Goal: Task Accomplishment & Management: Complete application form

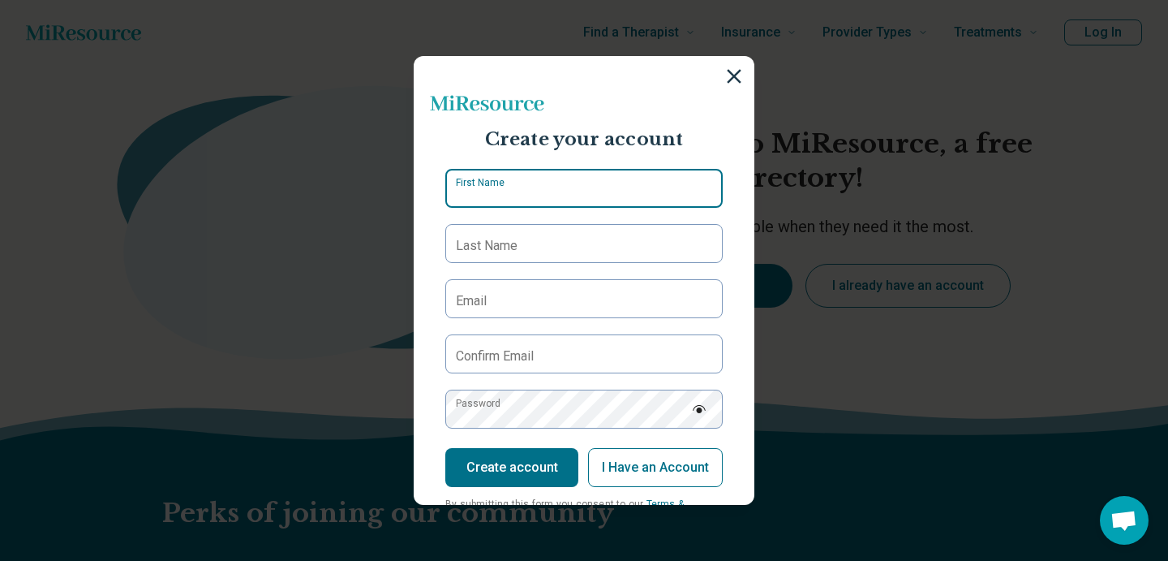
click at [549, 197] on input "First Name" at bounding box center [583, 188] width 277 height 39
type input "******"
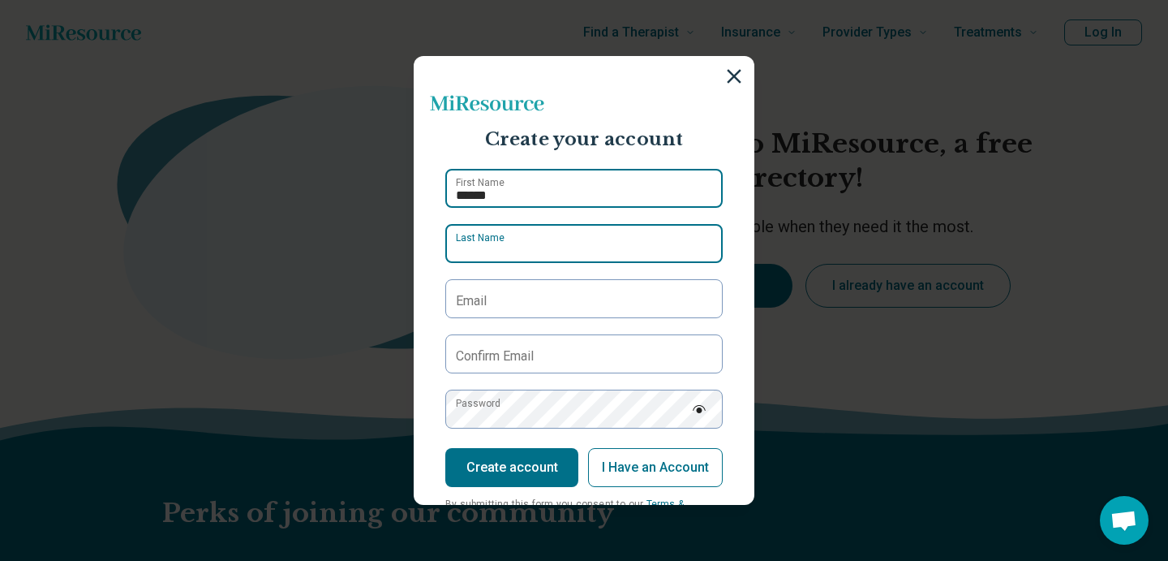
type input "*****"
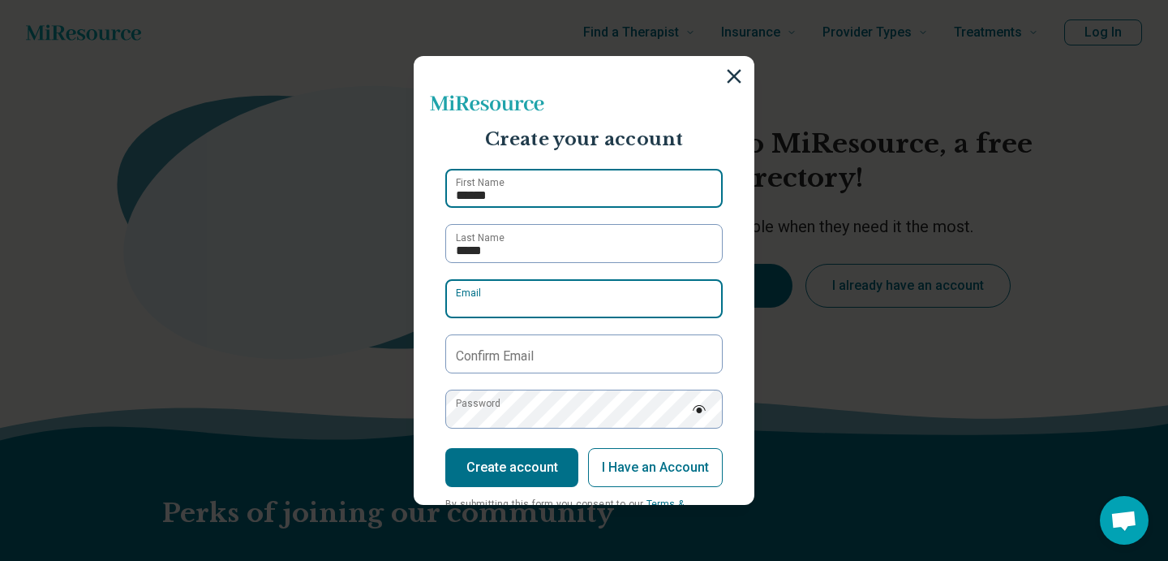
type input "**********"
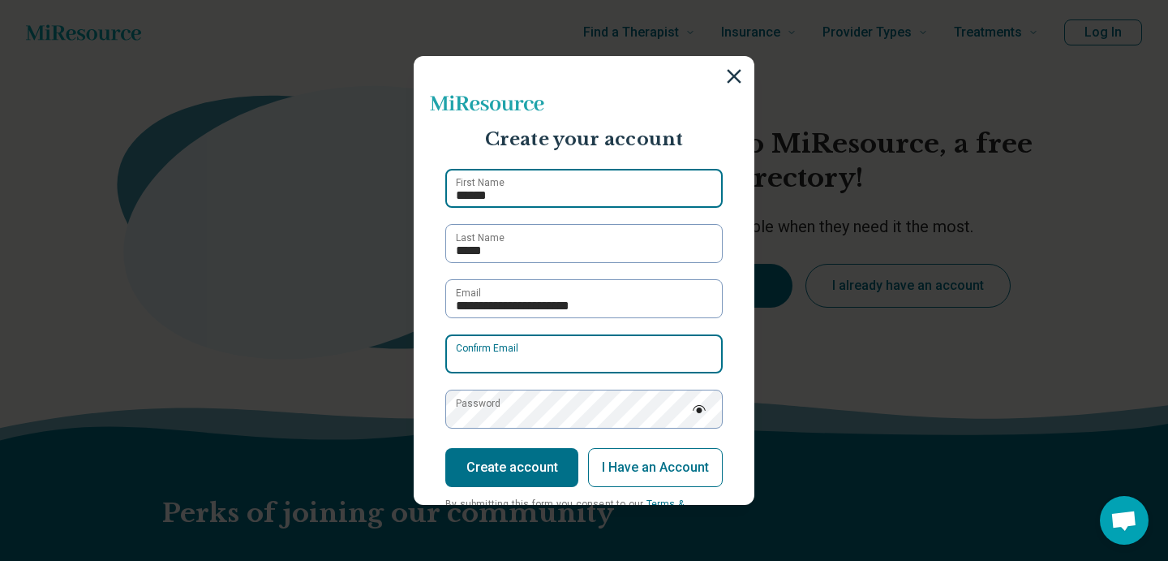
type input "**********"
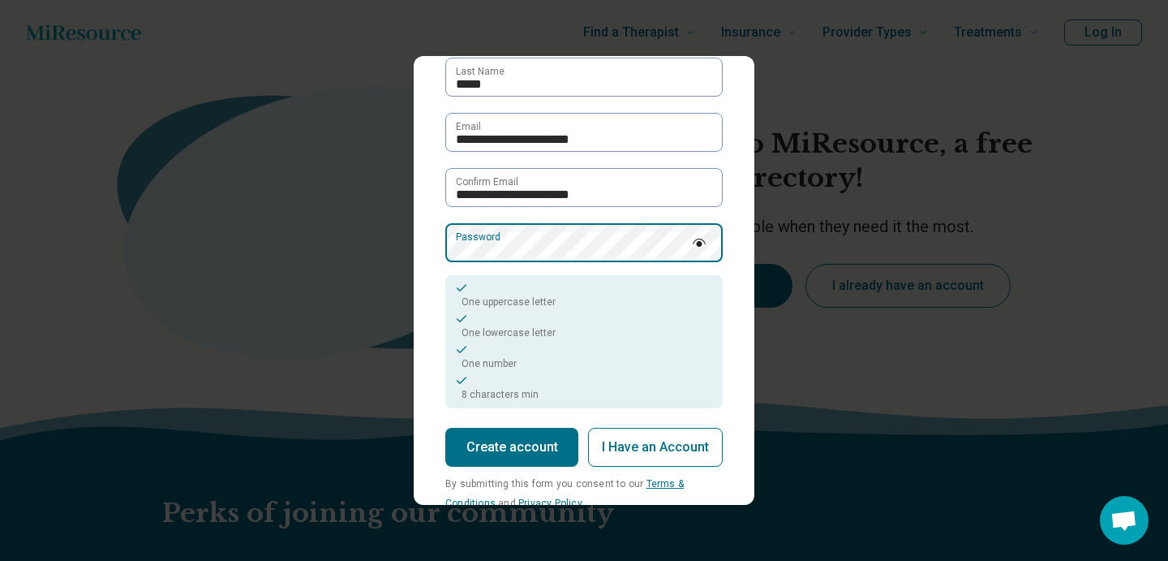
scroll to position [167, 0]
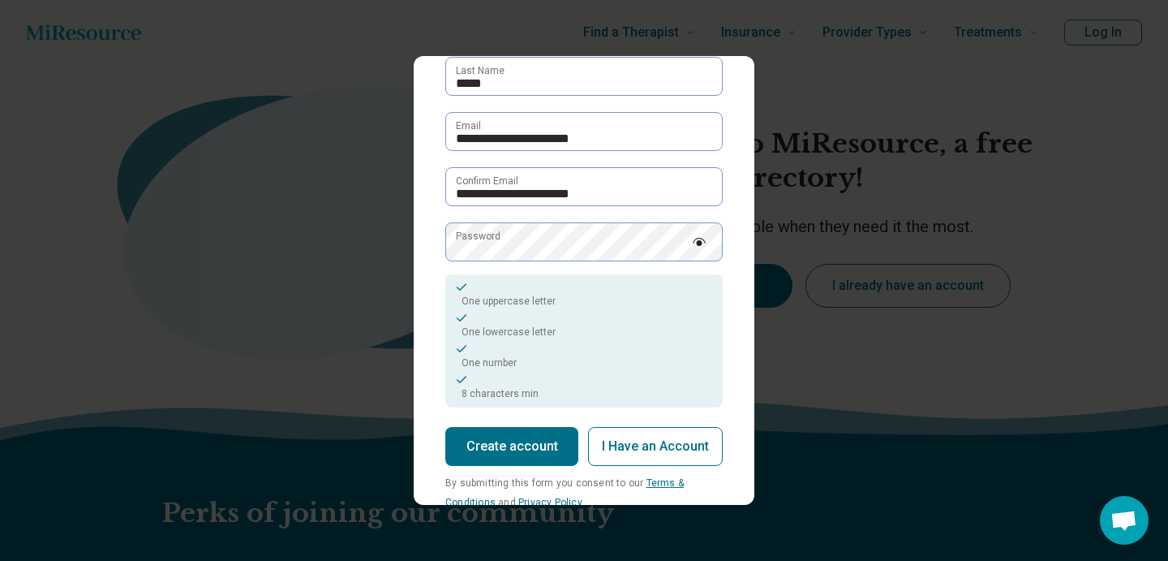
click at [544, 459] on button "Create account" at bounding box center [511, 446] width 133 height 39
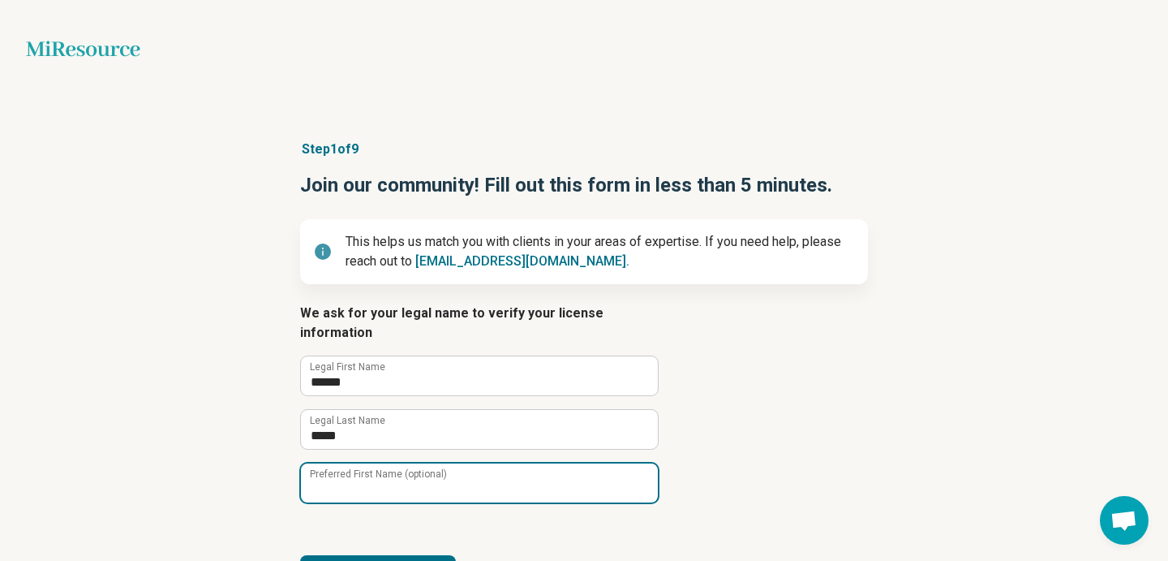
click at [500, 476] on input "Preferred First Name (optional)" at bounding box center [479, 482] width 357 height 39
type input "****"
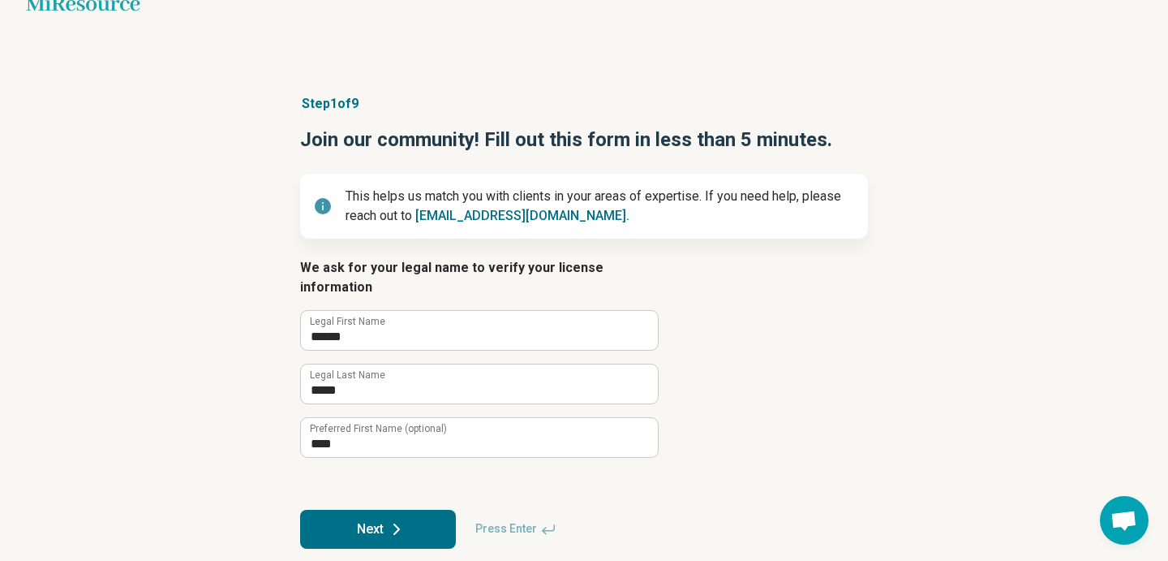
click at [427, 510] on button "Next" at bounding box center [378, 529] width 156 height 39
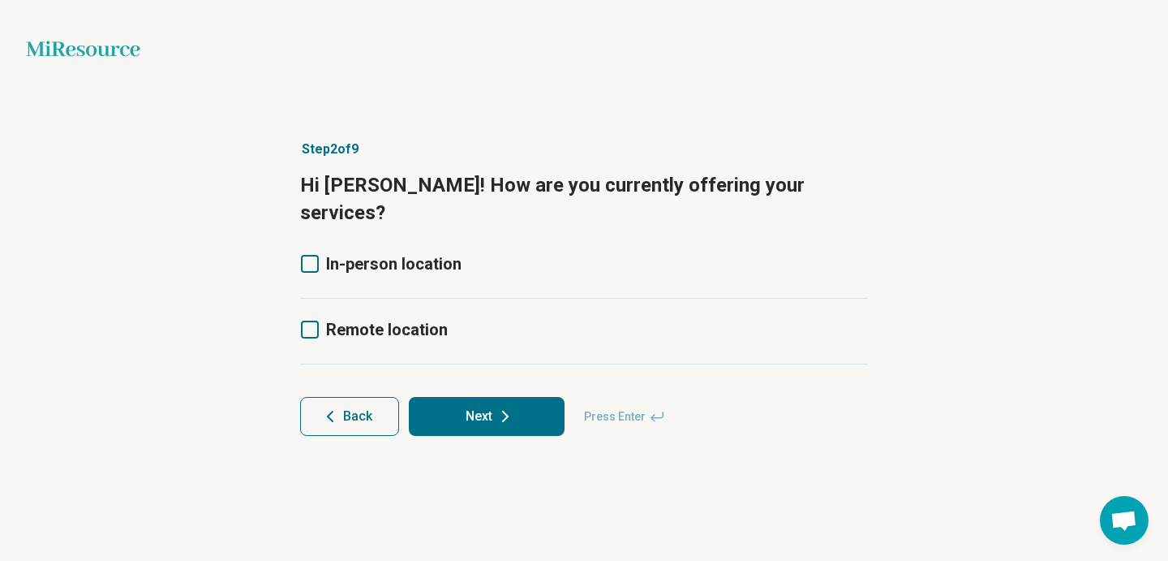
scroll to position [0, 0]
click at [316, 320] on icon at bounding box center [310, 329] width 18 height 18
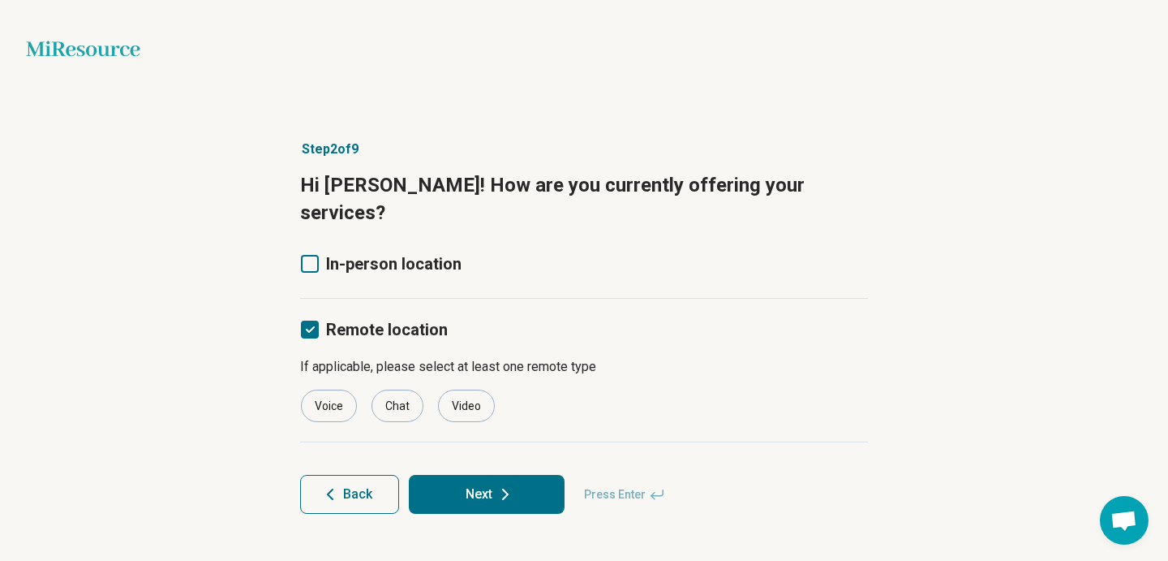
scroll to position [8, 0]
click at [304, 255] on icon at bounding box center [310, 264] width 18 height 18
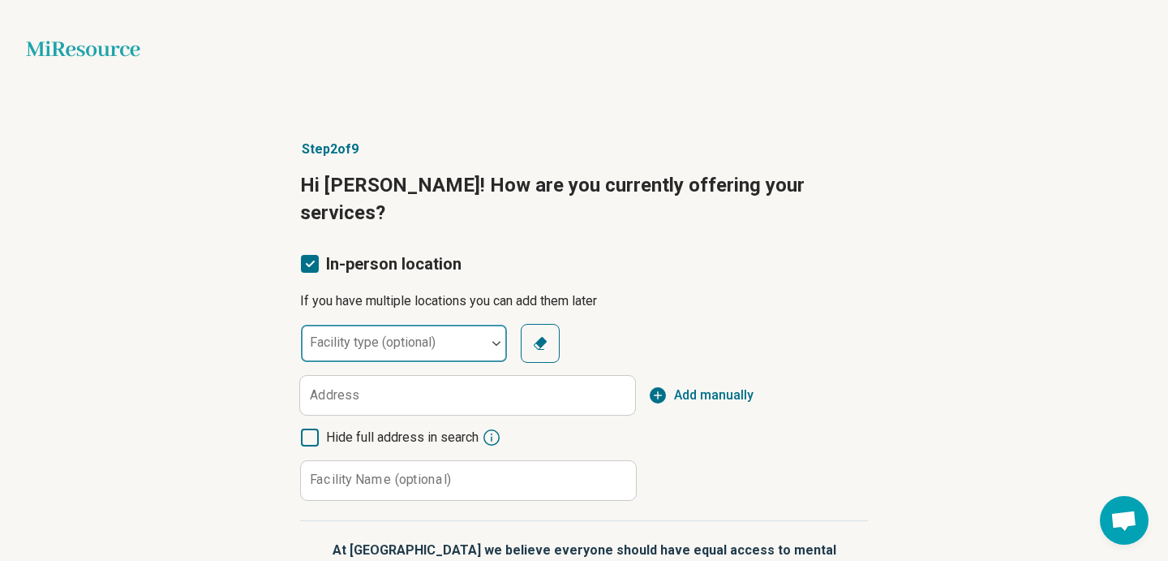
click at [406, 324] on div "Facility type (optional)" at bounding box center [404, 343] width 208 height 39
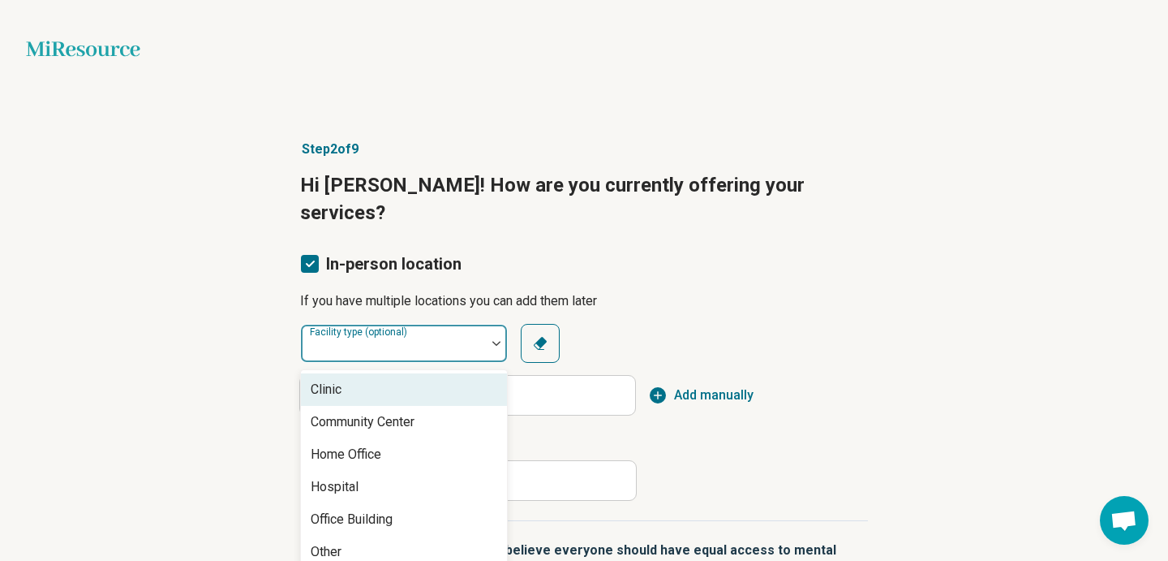
scroll to position [49, 0]
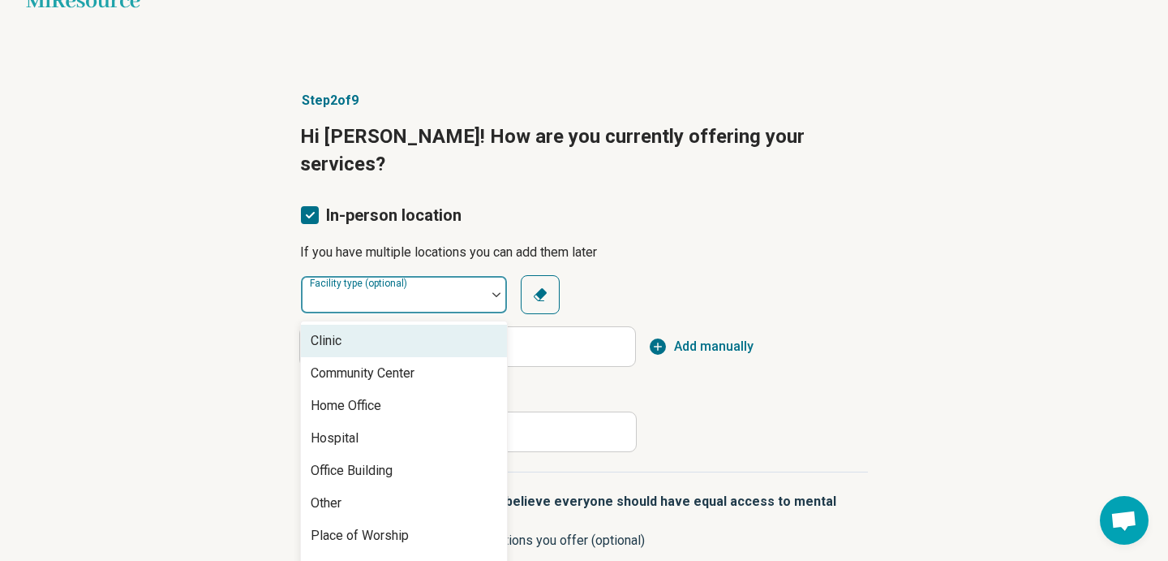
click at [406, 325] on div "Clinic" at bounding box center [404, 341] width 206 height 32
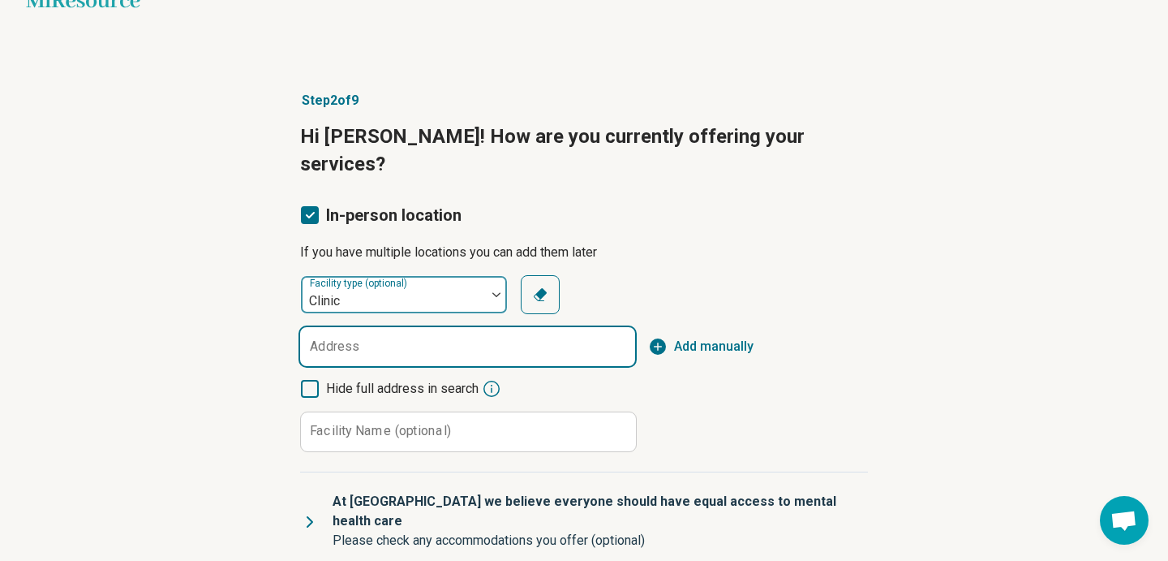
click at [406, 327] on input "Address" at bounding box center [467, 346] width 335 height 39
paste input "**********"
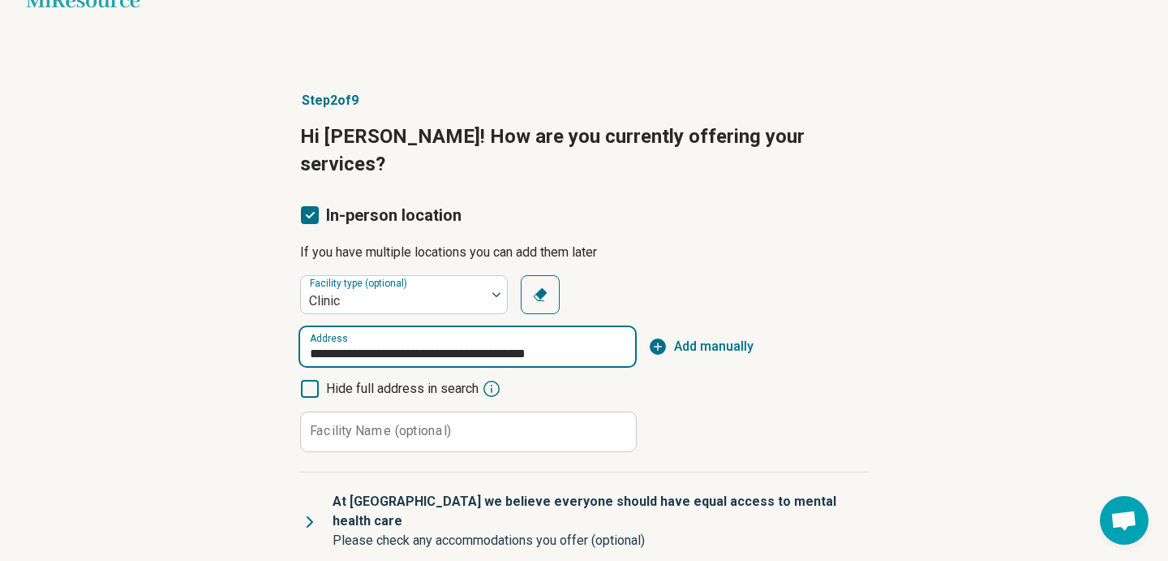
type input "**********"
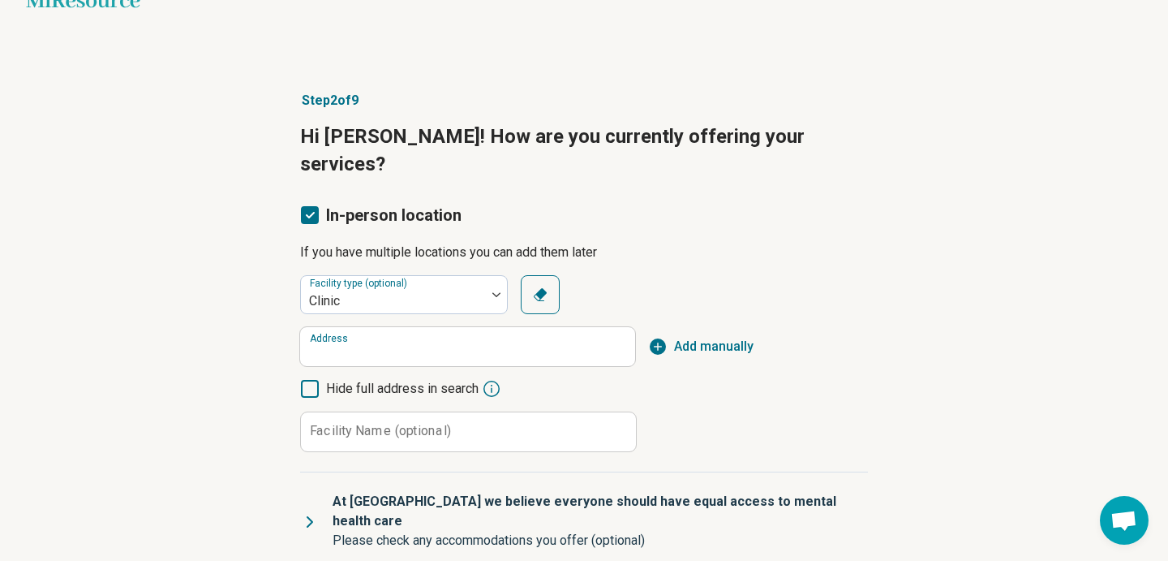
click at [426, 424] on label "Facility Name (optional)" at bounding box center [380, 430] width 141 height 13
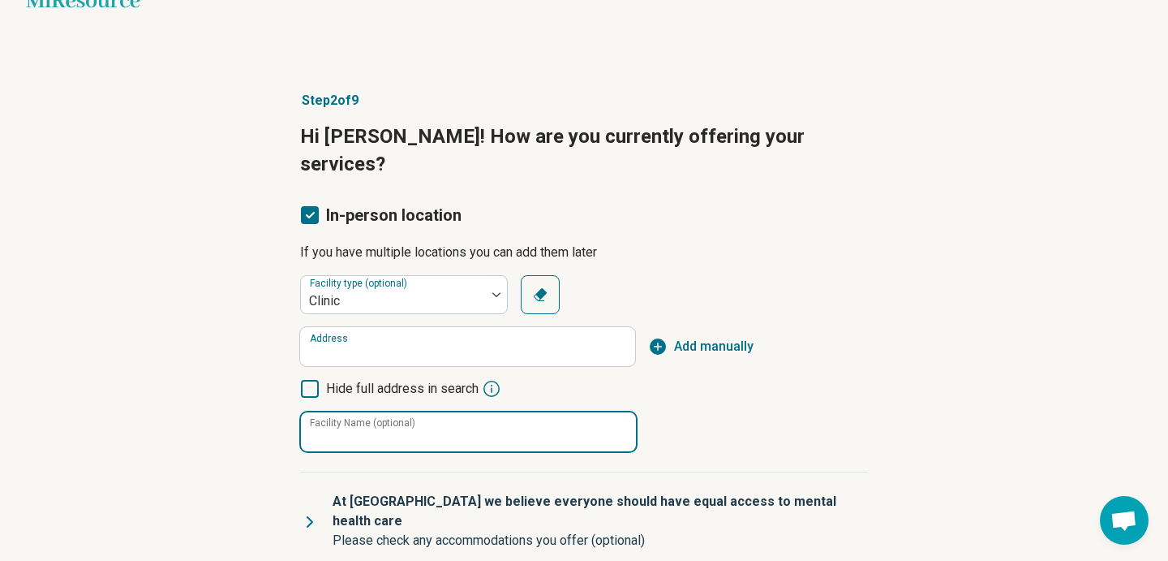
click at [426, 412] on input "Facility Name (optional)" at bounding box center [468, 431] width 335 height 39
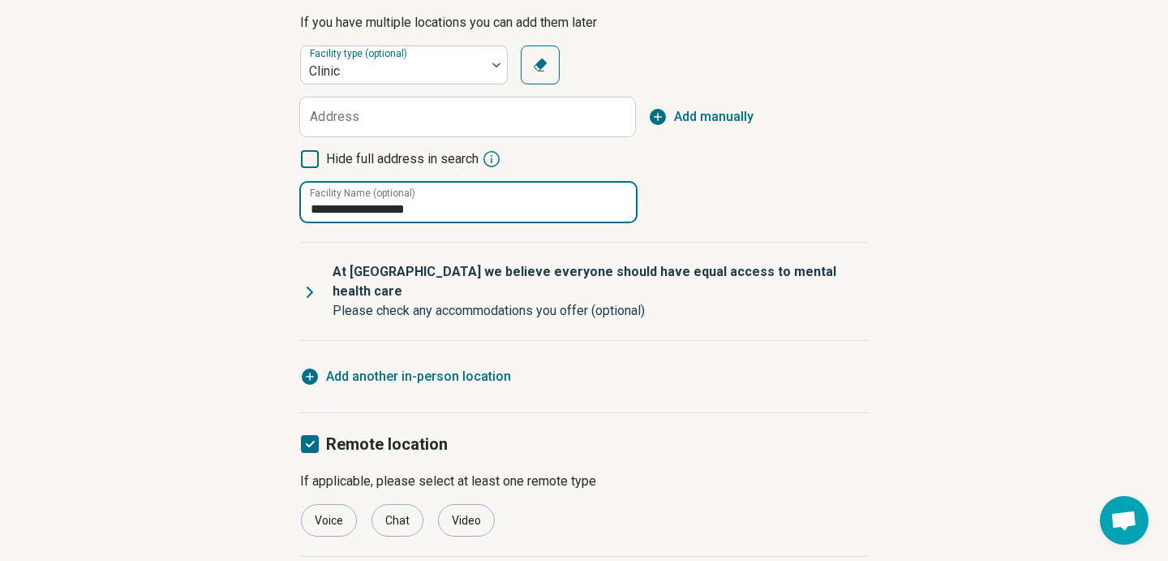
scroll to position [330, 0]
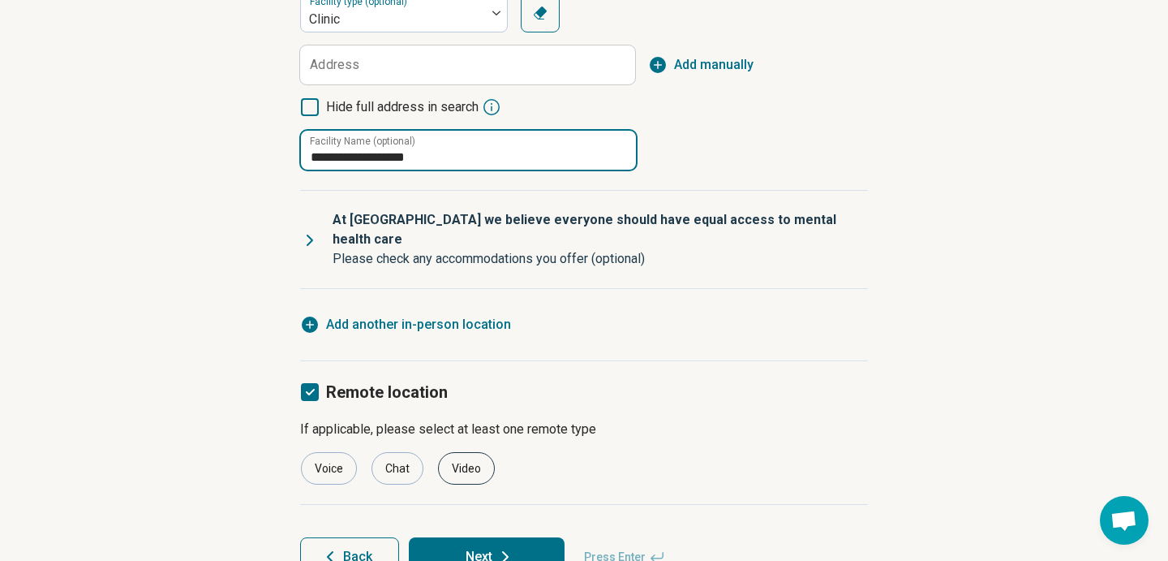
type input "**********"
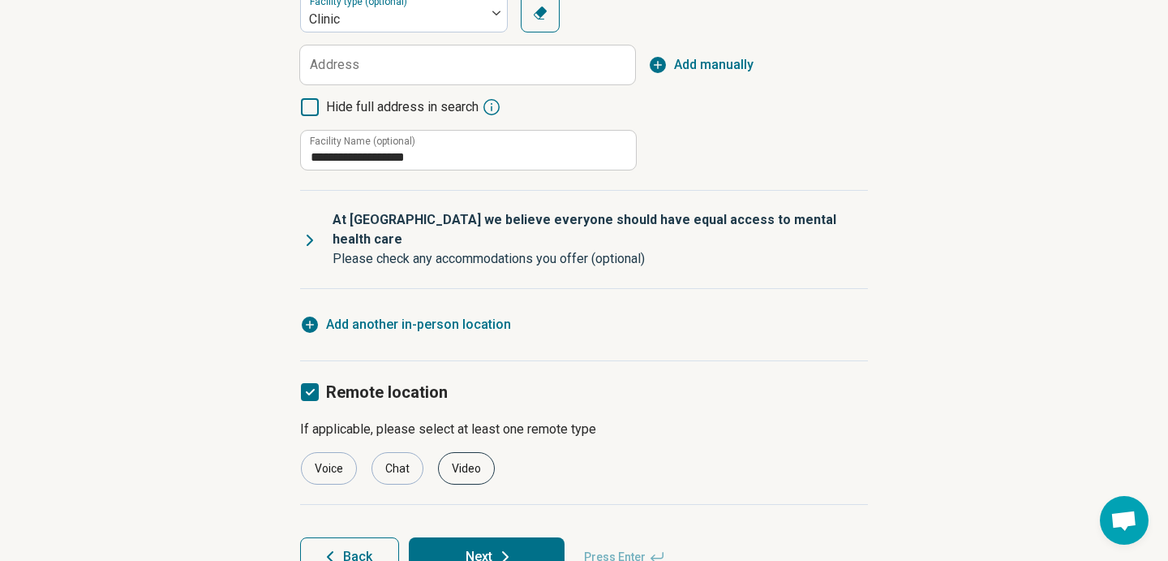
click at [447, 452] on div "Video" at bounding box center [466, 468] width 57 height 32
click at [399, 452] on div "Chat" at bounding box center [398, 468] width 52 height 32
click at [349, 452] on div "Voice" at bounding box center [329, 468] width 56 height 32
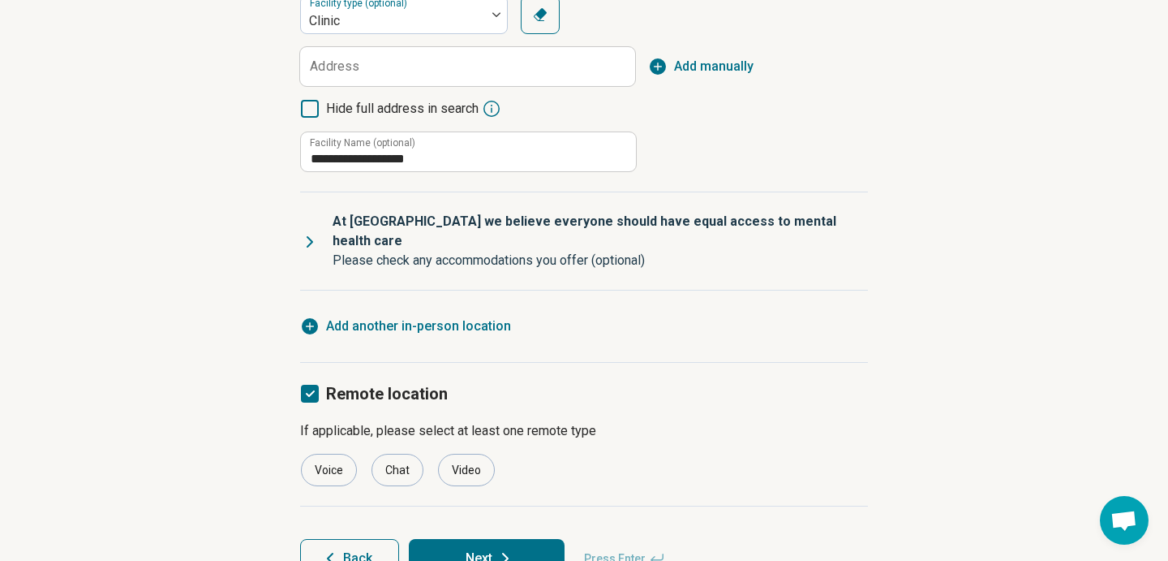
click at [531, 539] on button "Next" at bounding box center [487, 558] width 156 height 39
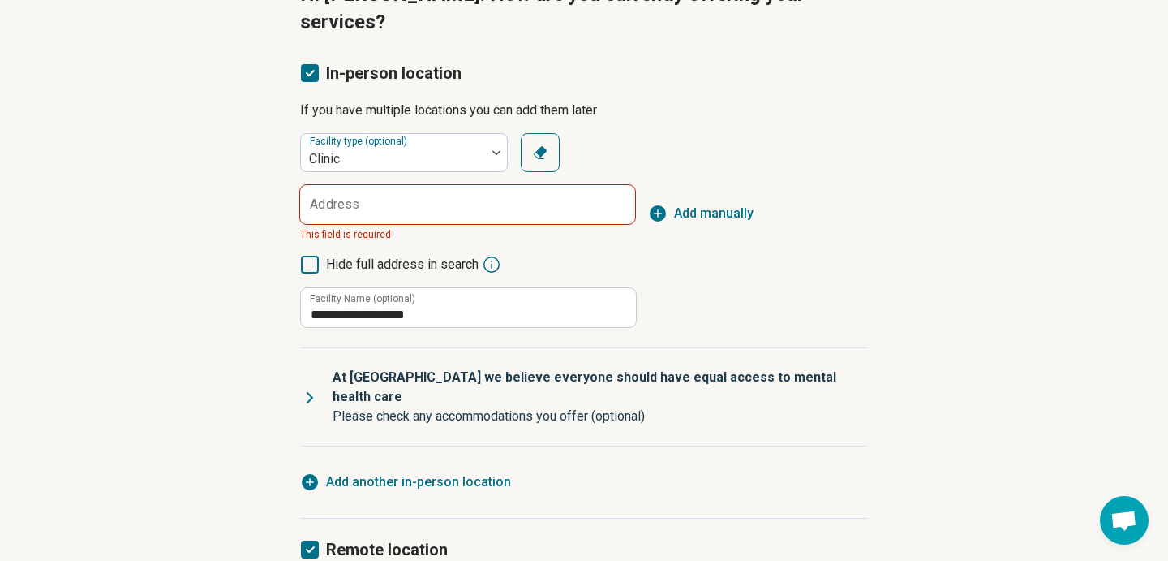
scroll to position [150, 0]
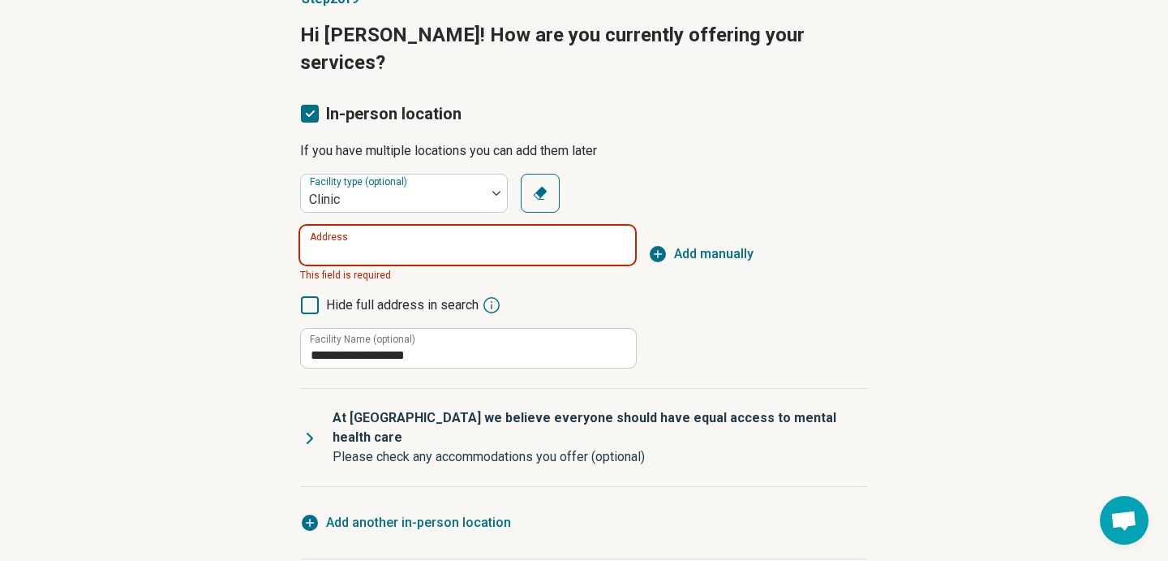
click at [522, 226] on input "Address" at bounding box center [467, 245] width 335 height 39
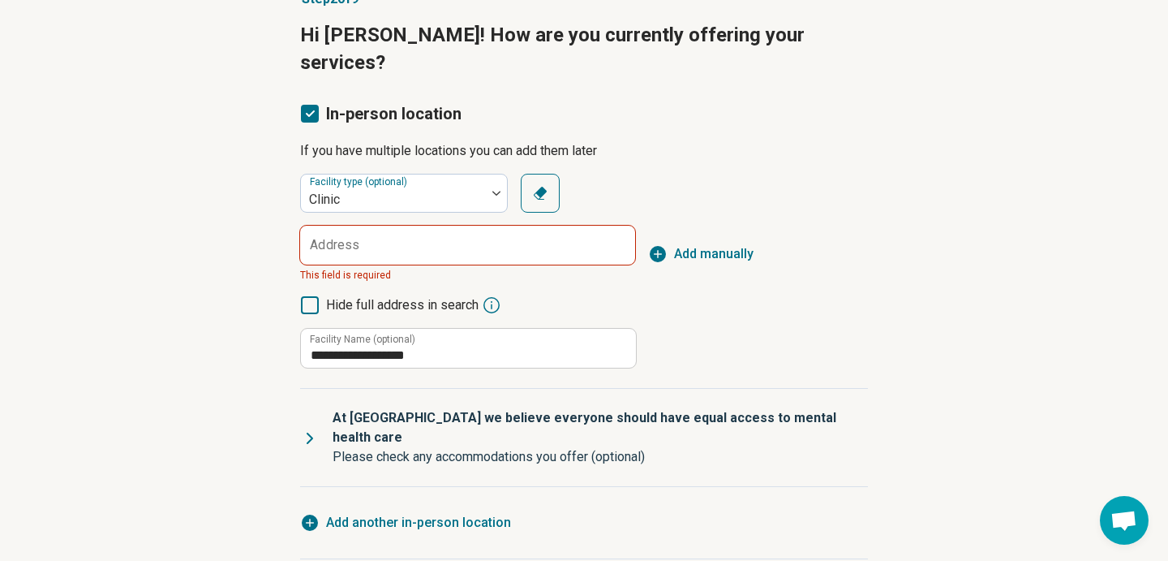
click at [681, 244] on span "Add manually" at bounding box center [714, 253] width 80 height 19
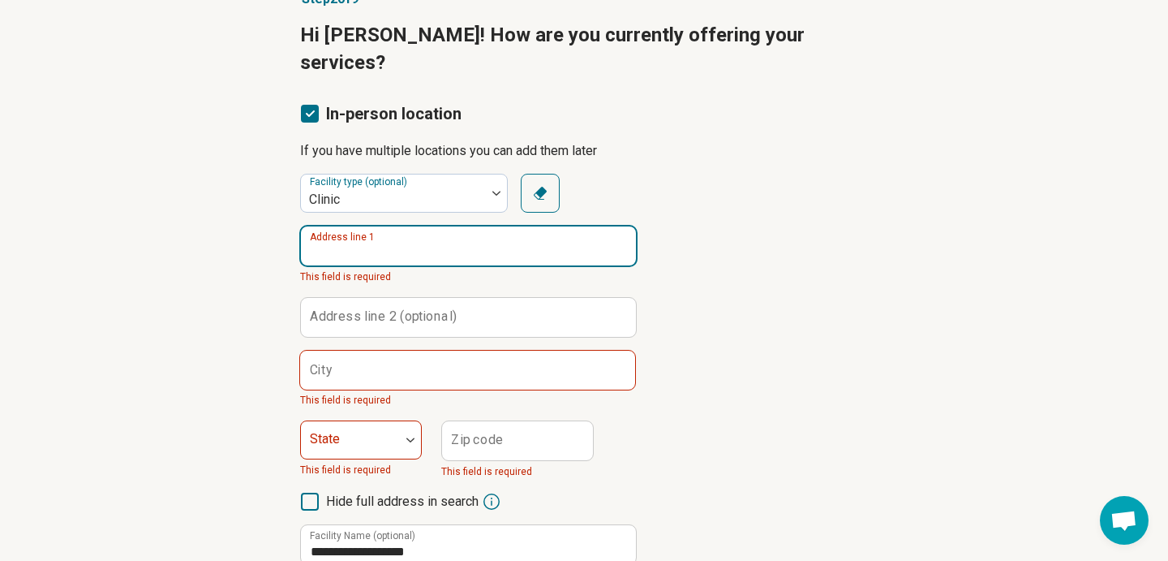
click at [454, 226] on input "Address line 1" at bounding box center [468, 245] width 335 height 39
paste input "**********"
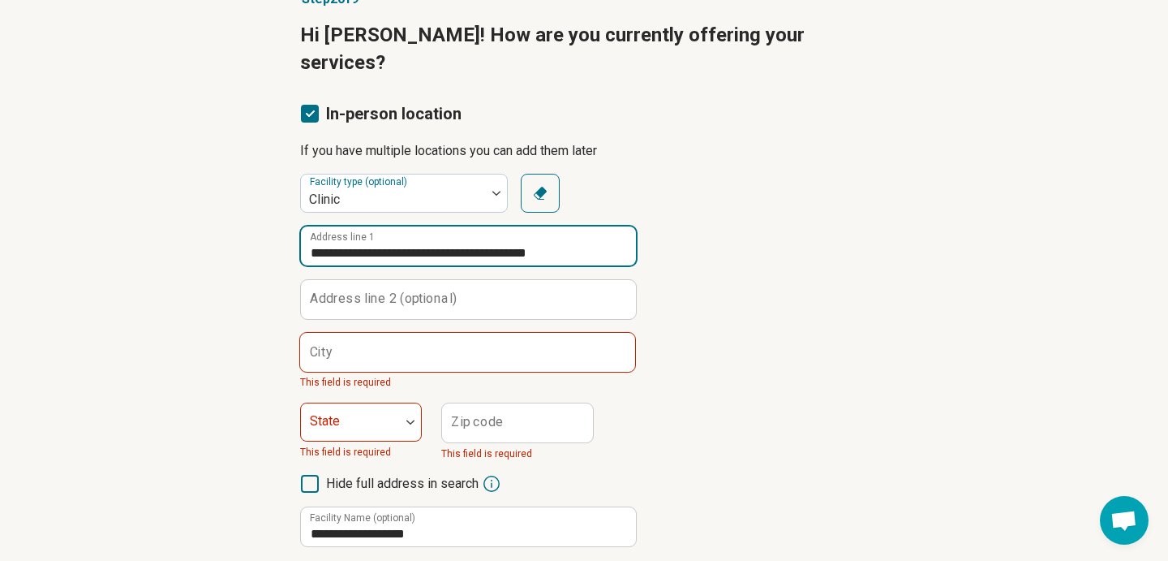
type input "**********"
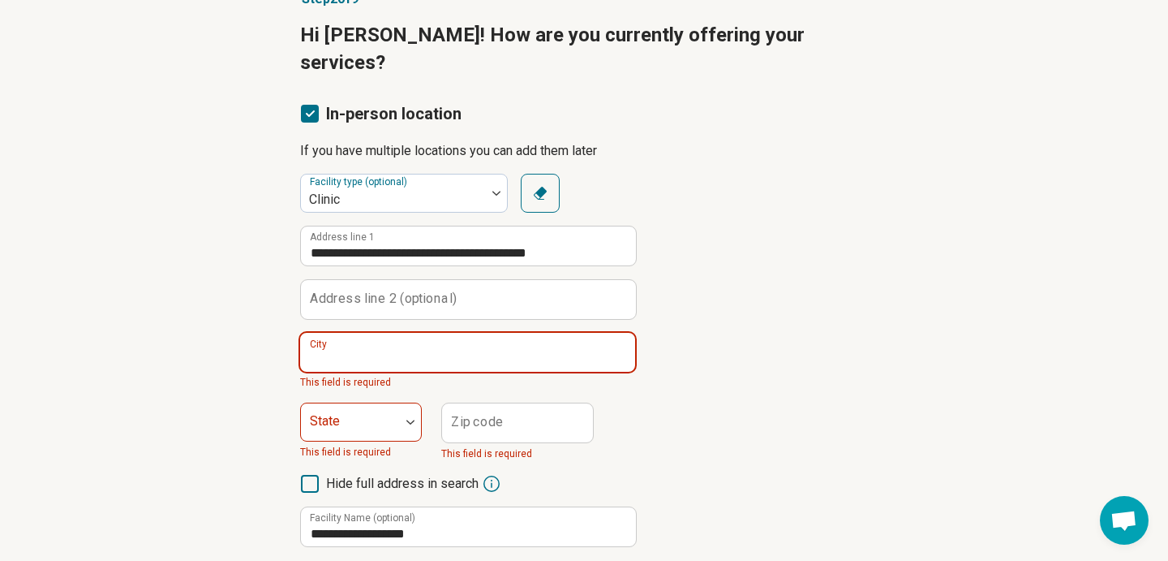
click at [422, 333] on input "City" at bounding box center [467, 352] width 335 height 39
click at [488, 402] on div "Zip code This field is required" at bounding box center [516, 431] width 151 height 58
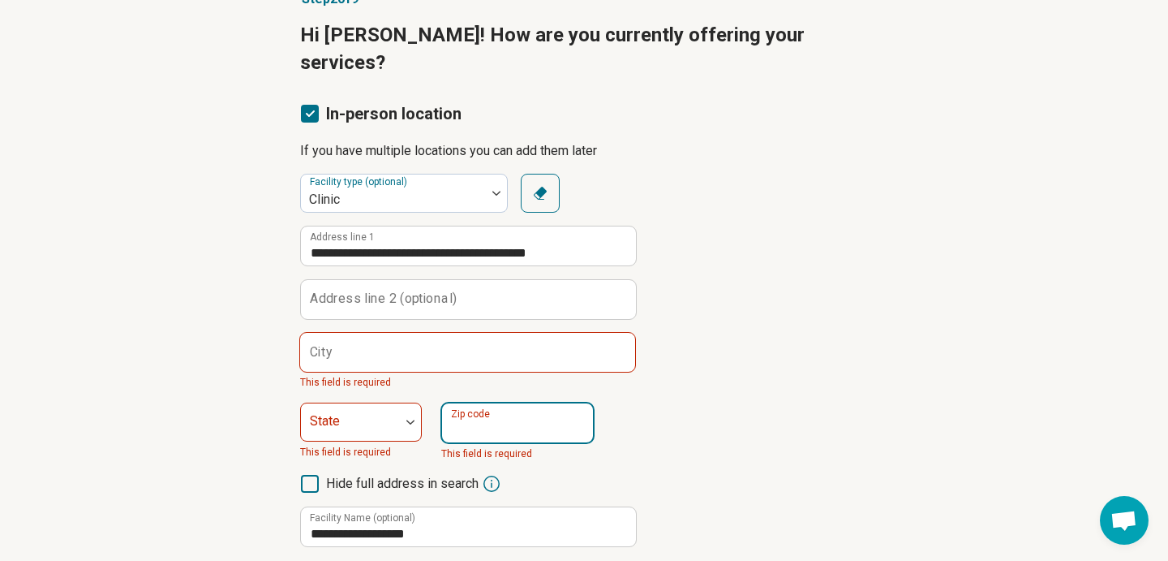
click at [487, 411] on input "Zip code" at bounding box center [517, 422] width 151 height 39
type input "*****"
click at [619, 362] on div "**********" at bounding box center [467, 386] width 335 height 321
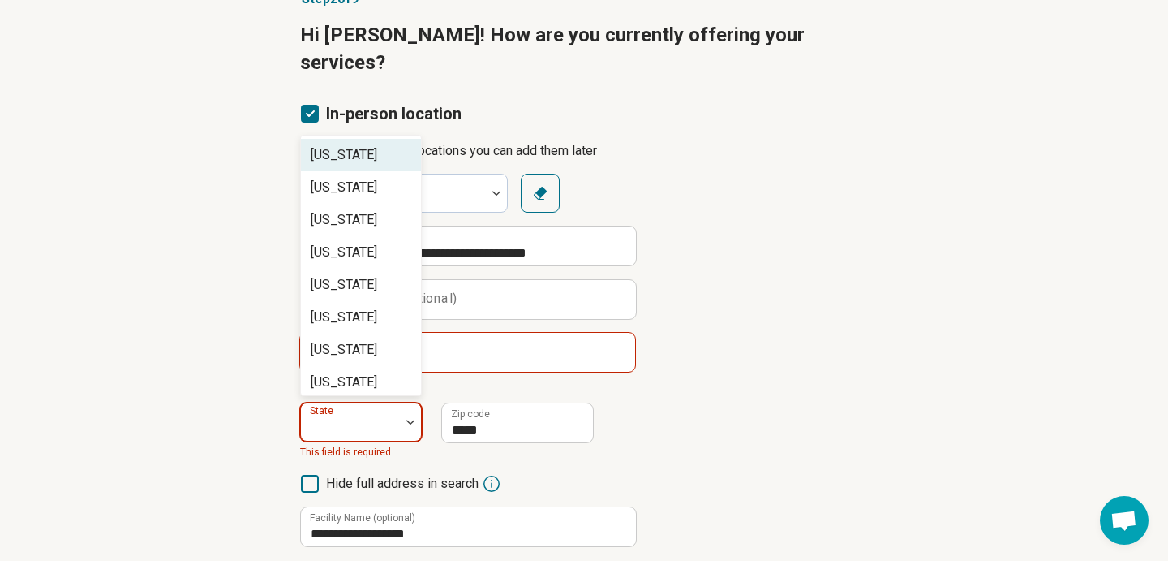
click at [395, 404] on div at bounding box center [350, 422] width 99 height 36
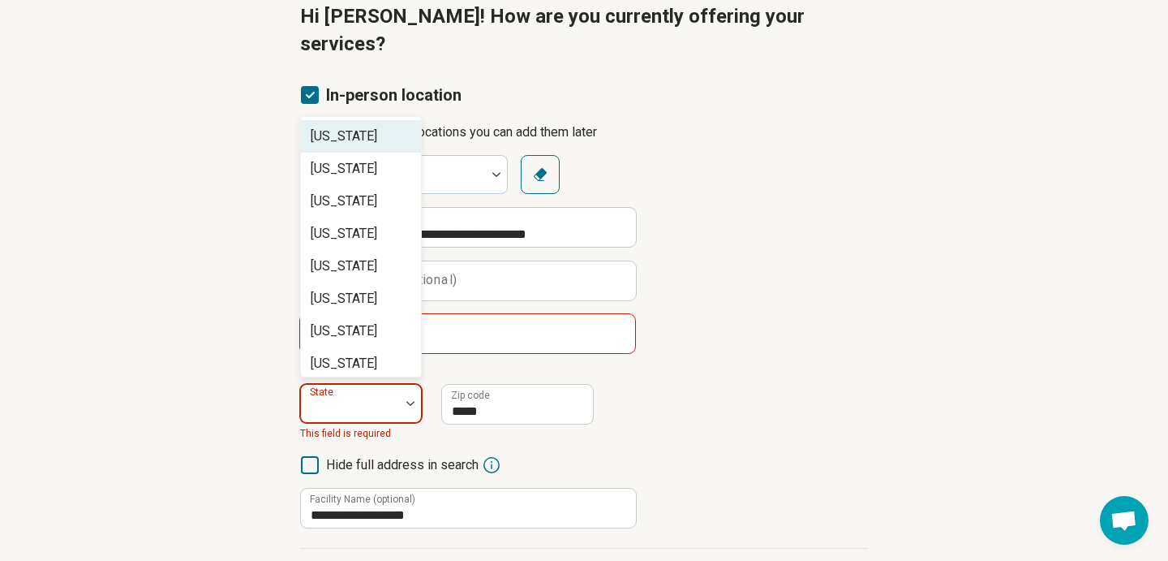
scroll to position [277, 0]
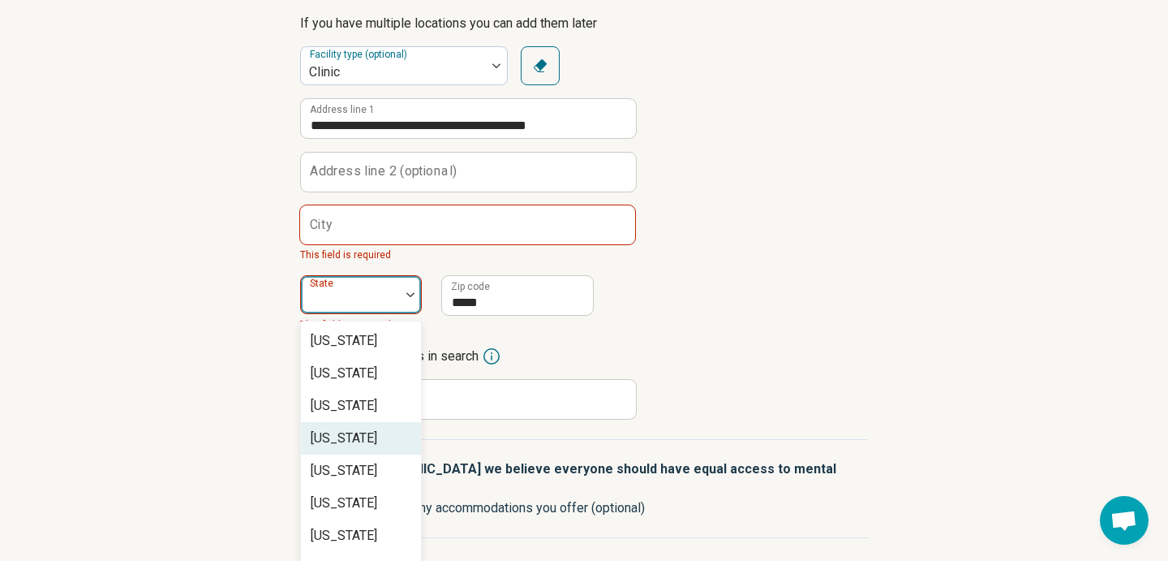
click at [359, 428] on div "[US_STATE]" at bounding box center [344, 437] width 67 height 19
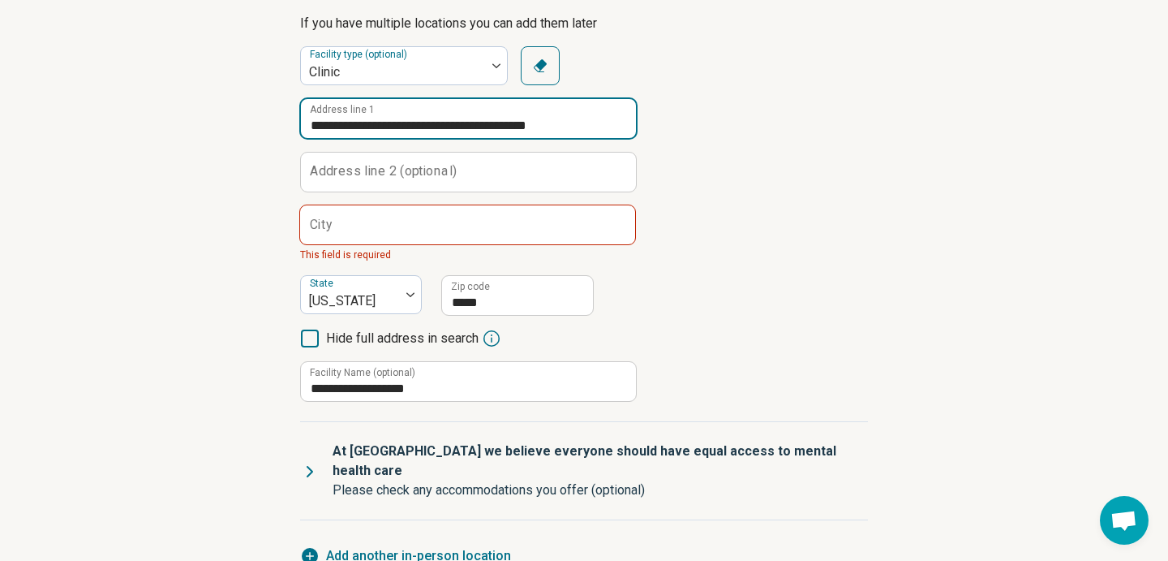
drag, startPoint x: 505, startPoint y: 97, endPoint x: 437, endPoint y: 96, distance: 67.4
click at [437, 99] on input "**********" at bounding box center [468, 118] width 335 height 39
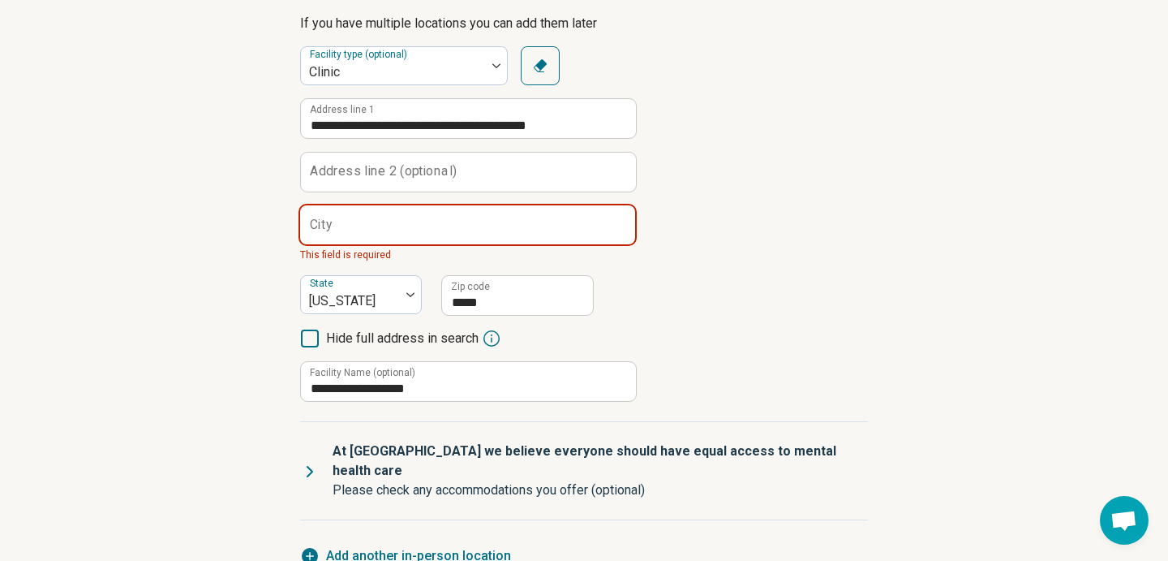
click at [401, 205] on input "City" at bounding box center [467, 224] width 335 height 39
paste input "**********"
type input "**********"
click at [446, 165] on label "Address line 2 (optional)" at bounding box center [383, 171] width 147 height 13
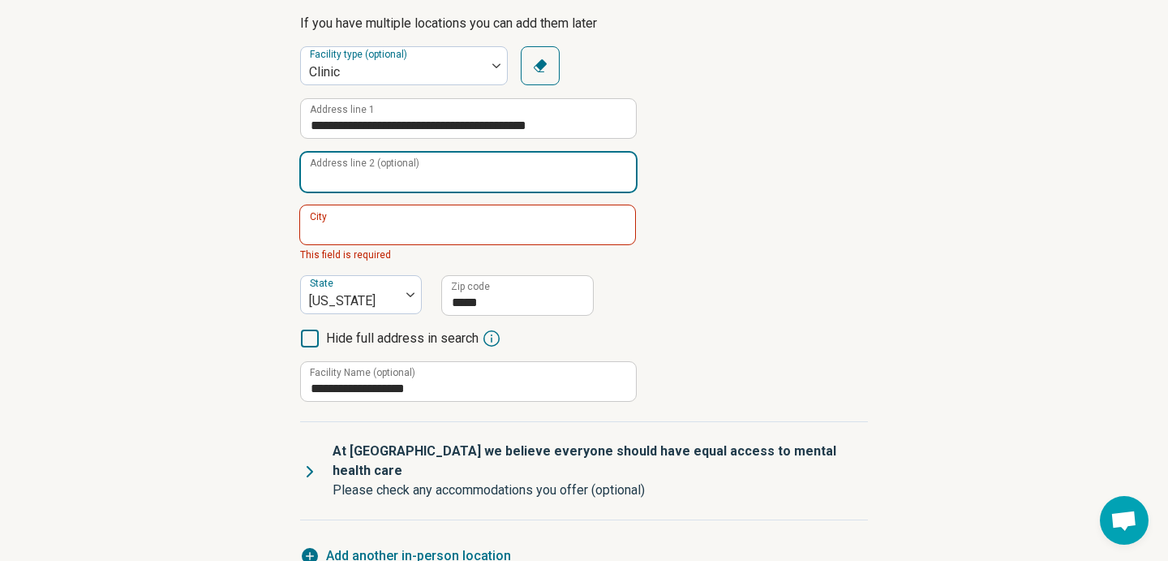
click at [446, 153] on input "Address line 2 (optional)" at bounding box center [468, 172] width 335 height 39
type input "*********"
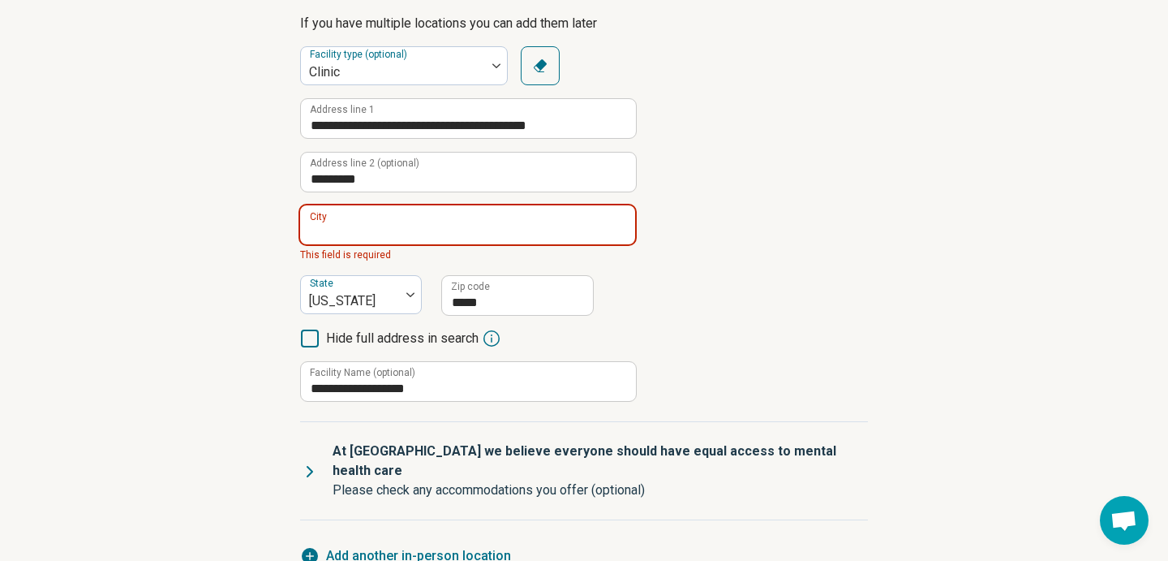
click at [495, 205] on input "City" at bounding box center [467, 224] width 335 height 39
type input "**********"
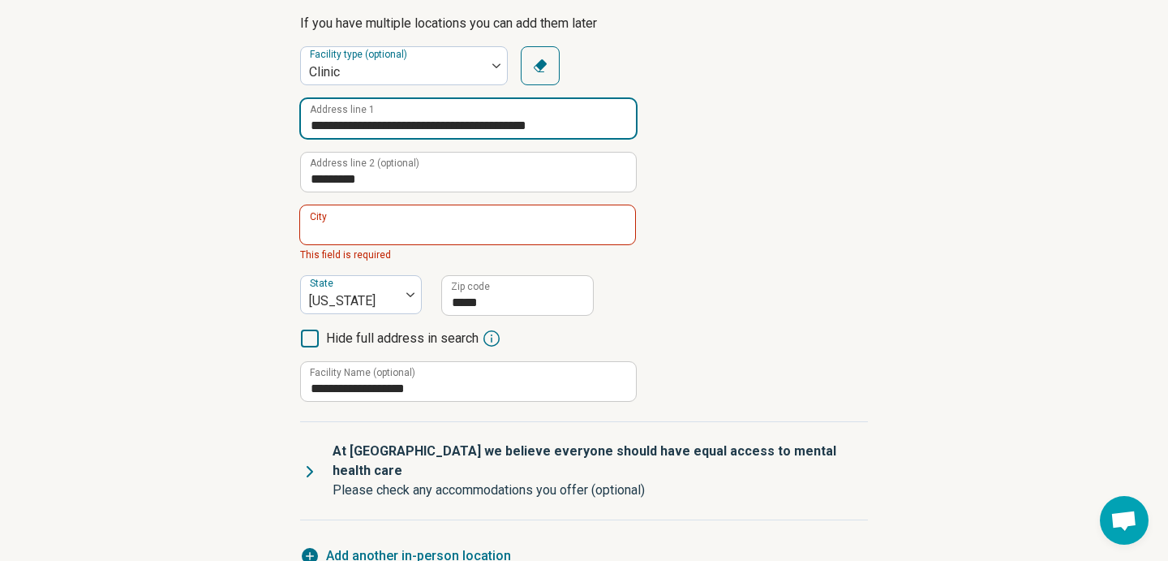
drag, startPoint x: 574, startPoint y: 96, endPoint x: 432, endPoint y: 101, distance: 142.1
click at [432, 101] on input "**********" at bounding box center [468, 118] width 335 height 39
type input "**********"
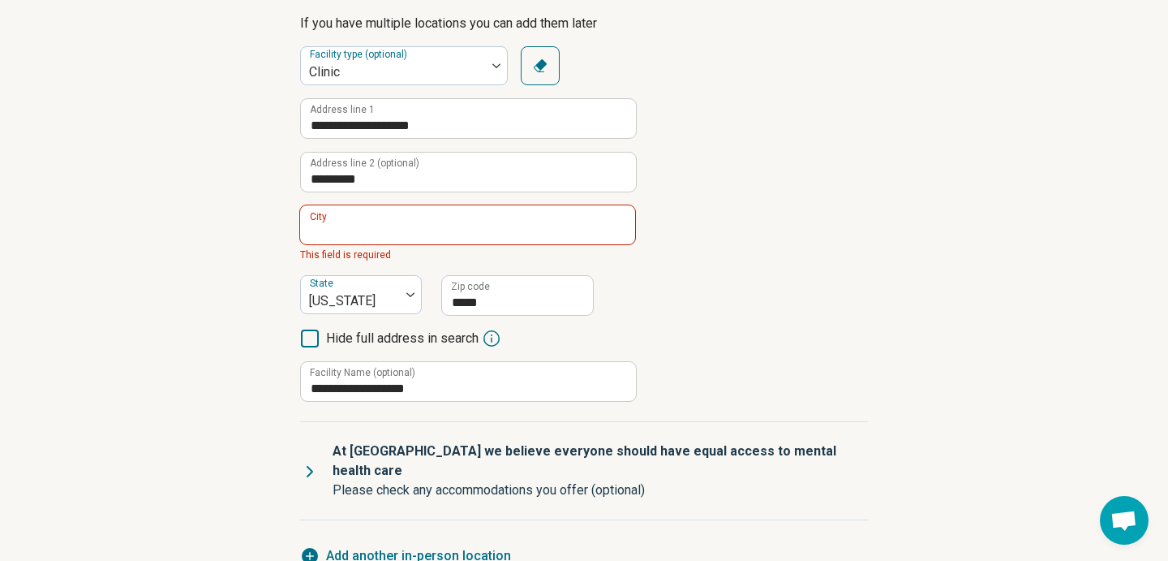
click at [749, 252] on div "**********" at bounding box center [584, 223] width 568 height 355
click at [582, 205] on input "City" at bounding box center [467, 224] width 335 height 39
type input "**********"
click at [743, 254] on div "**********" at bounding box center [584, 223] width 568 height 355
click at [548, 205] on input "City" at bounding box center [467, 224] width 335 height 39
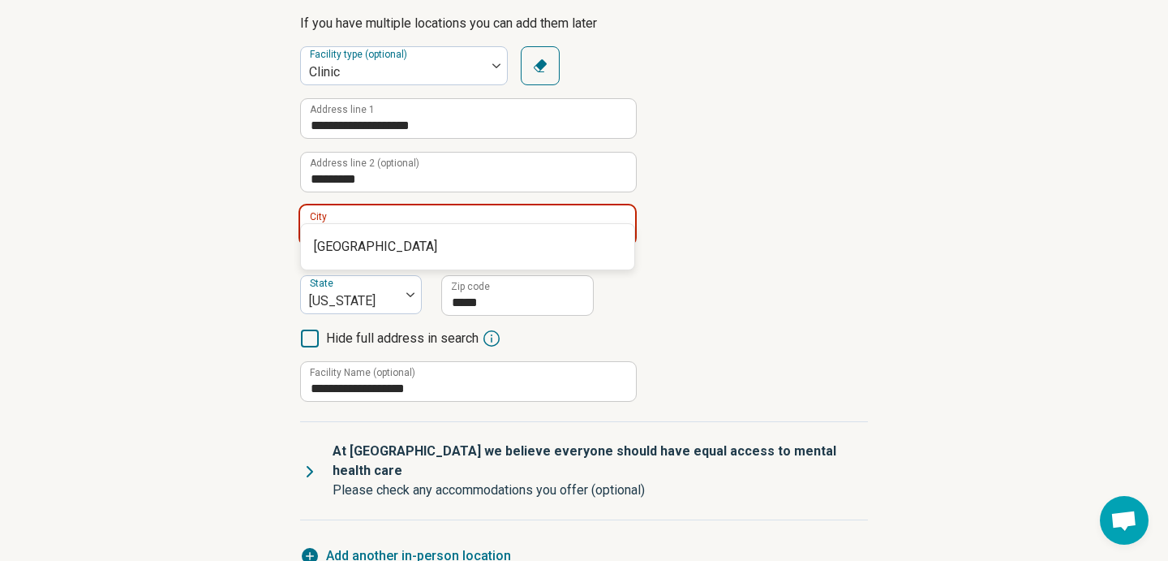
type input "**********"
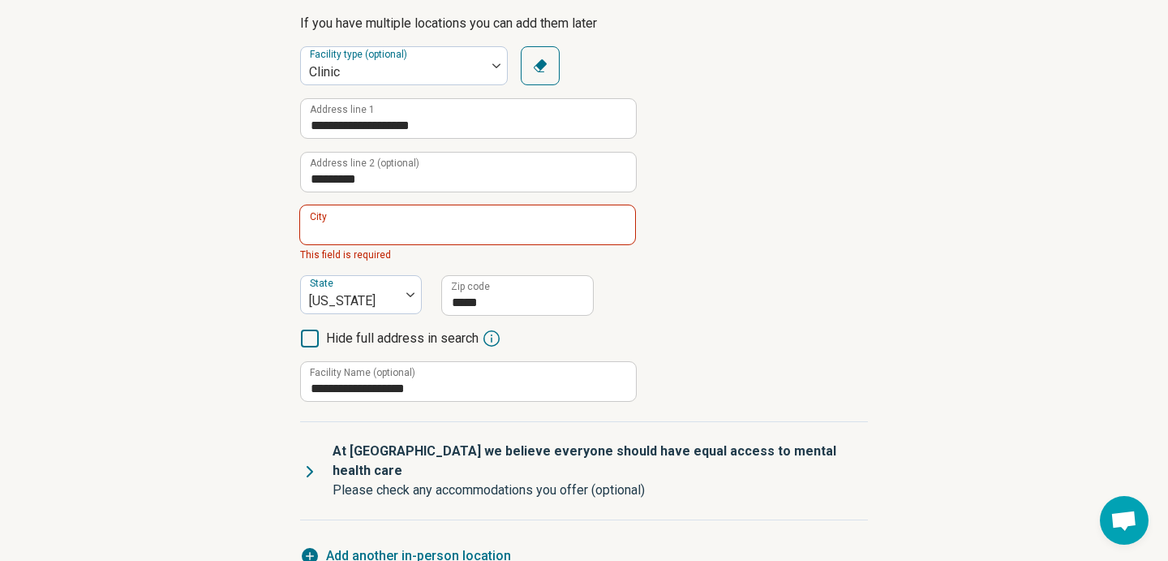
click at [738, 215] on div "**********" at bounding box center [584, 223] width 568 height 355
click at [579, 217] on div "City This field is required" at bounding box center [467, 233] width 335 height 57
click at [578, 205] on input "City" at bounding box center [467, 224] width 335 height 39
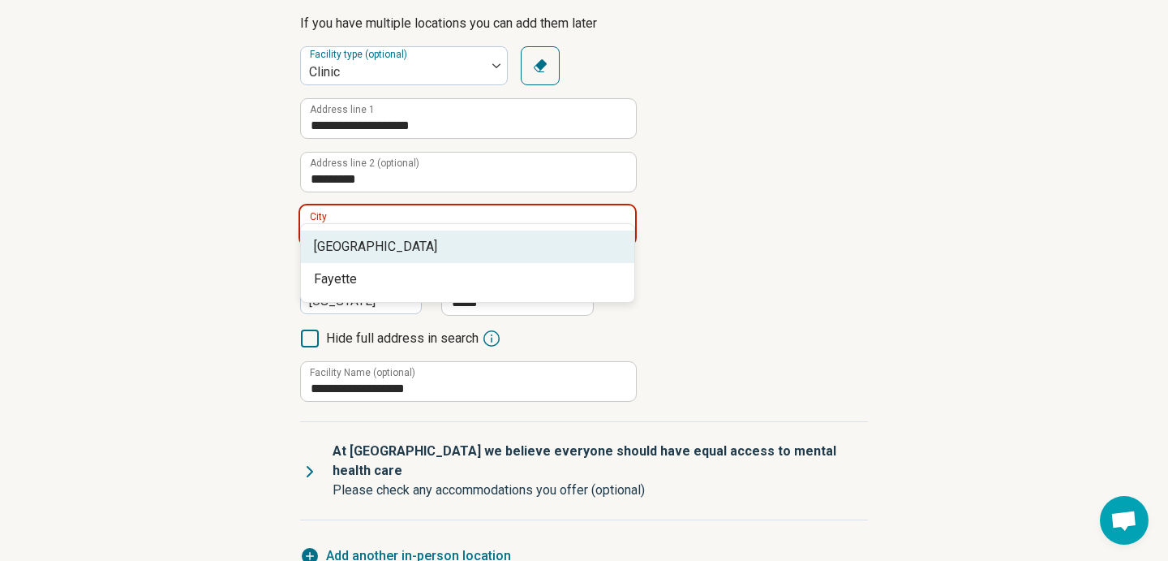
click at [346, 255] on span "[GEOGRAPHIC_DATA]" at bounding box center [471, 246] width 314 height 19
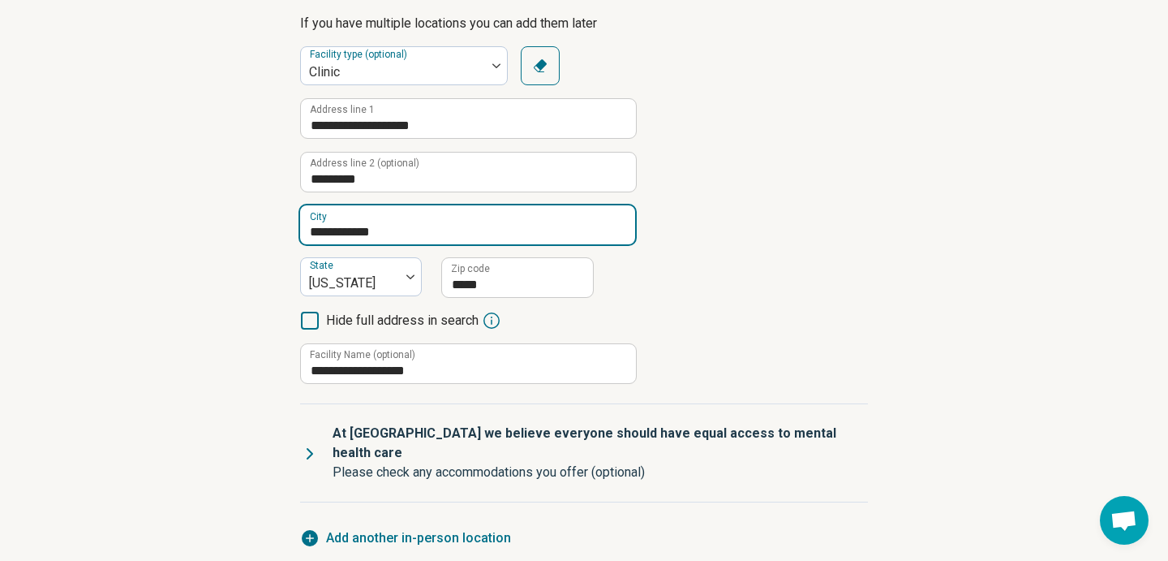
type input "**********"
click at [726, 245] on div "**********" at bounding box center [584, 215] width 568 height 338
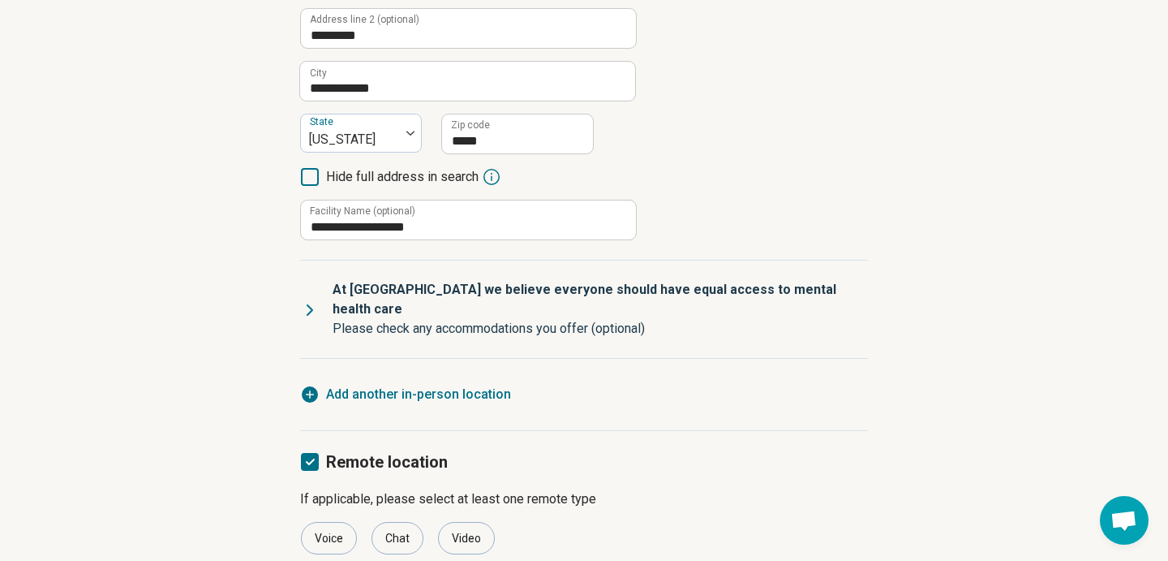
scroll to position [489, 0]
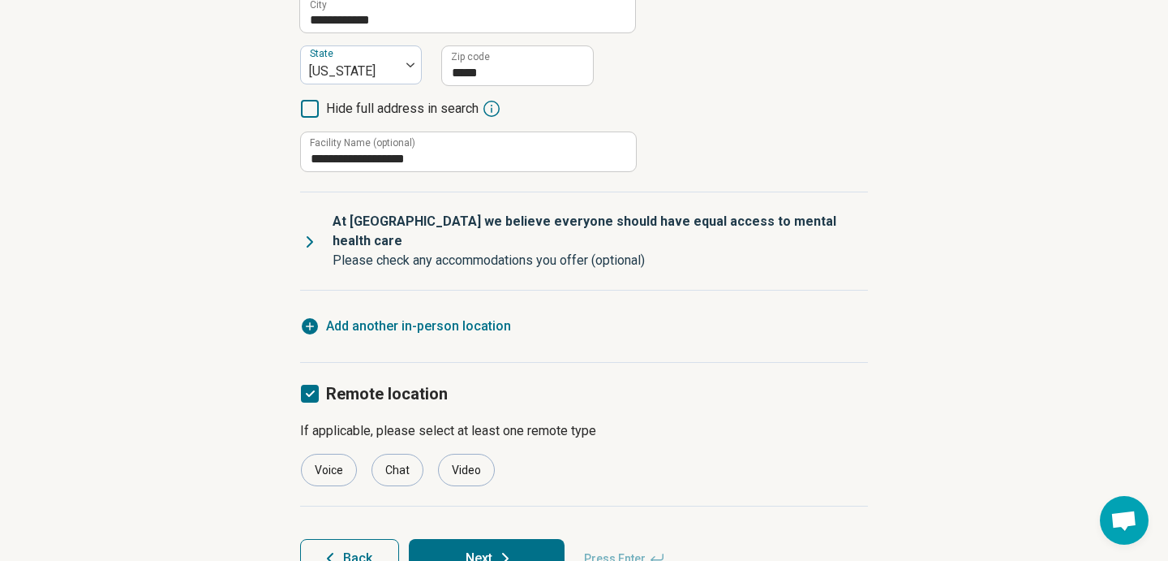
click at [481, 539] on button "Next" at bounding box center [487, 558] width 156 height 39
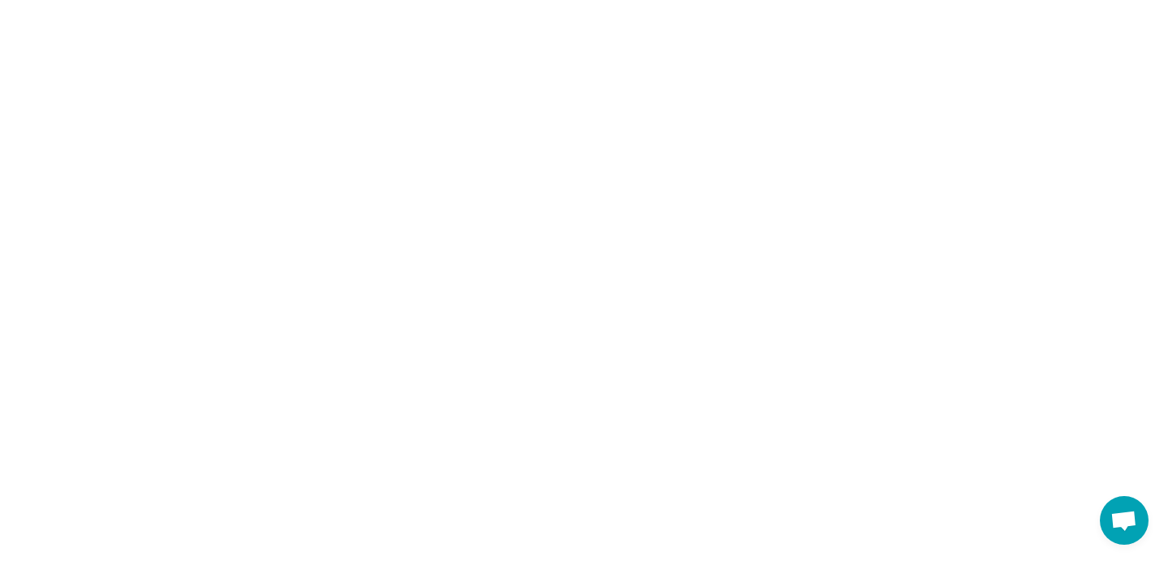
scroll to position [0, 0]
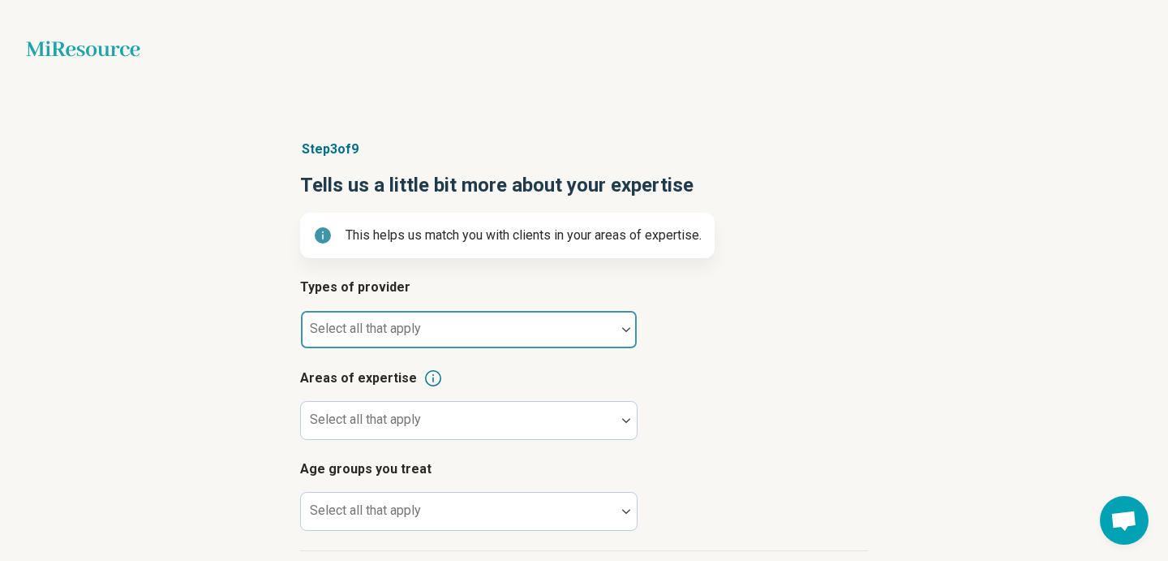
click at [482, 327] on div at bounding box center [459, 336] width 302 height 23
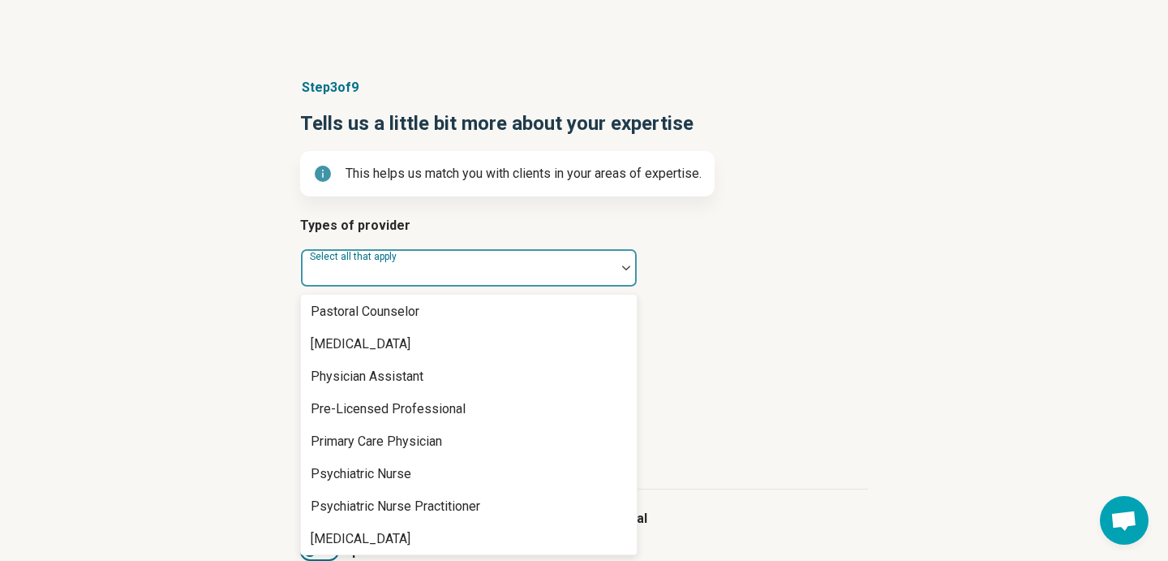
scroll to position [1774, 0]
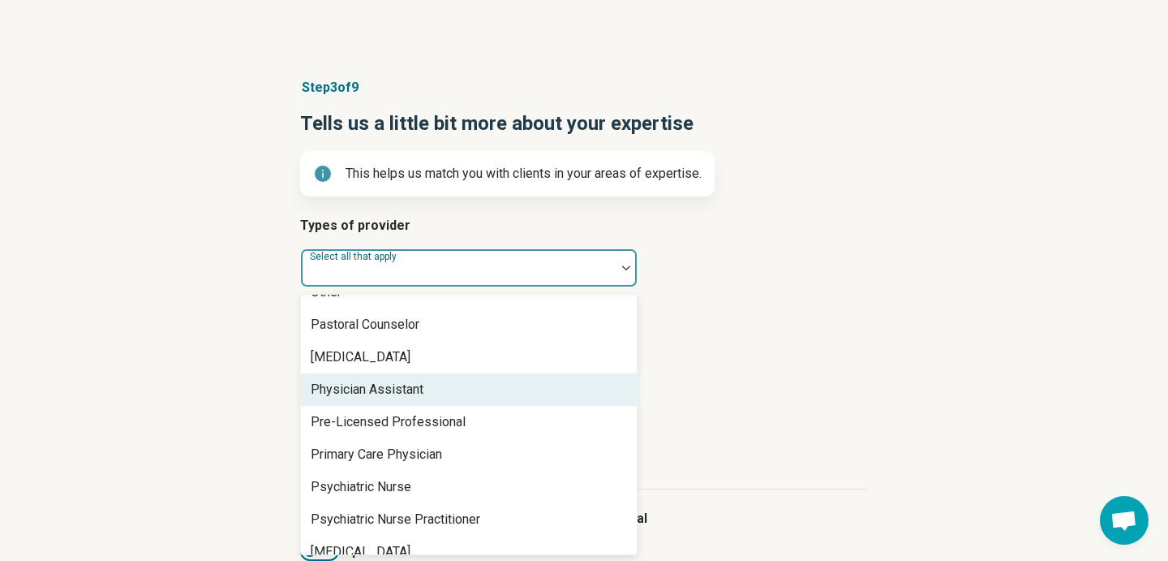
click at [432, 381] on div "Physician Assistant" at bounding box center [469, 389] width 336 height 32
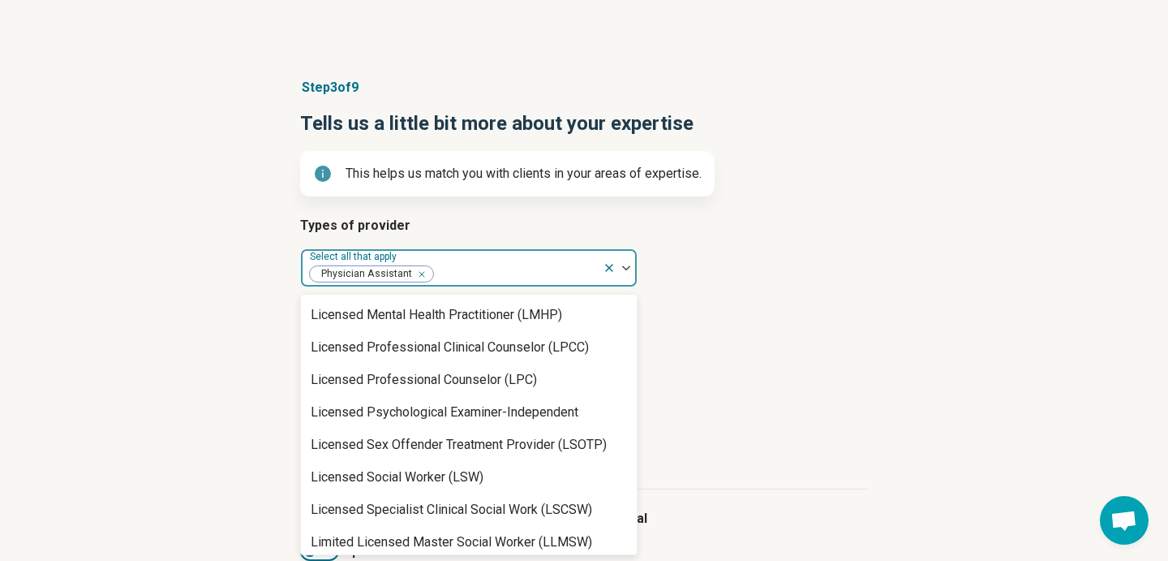
scroll to position [1154, 0]
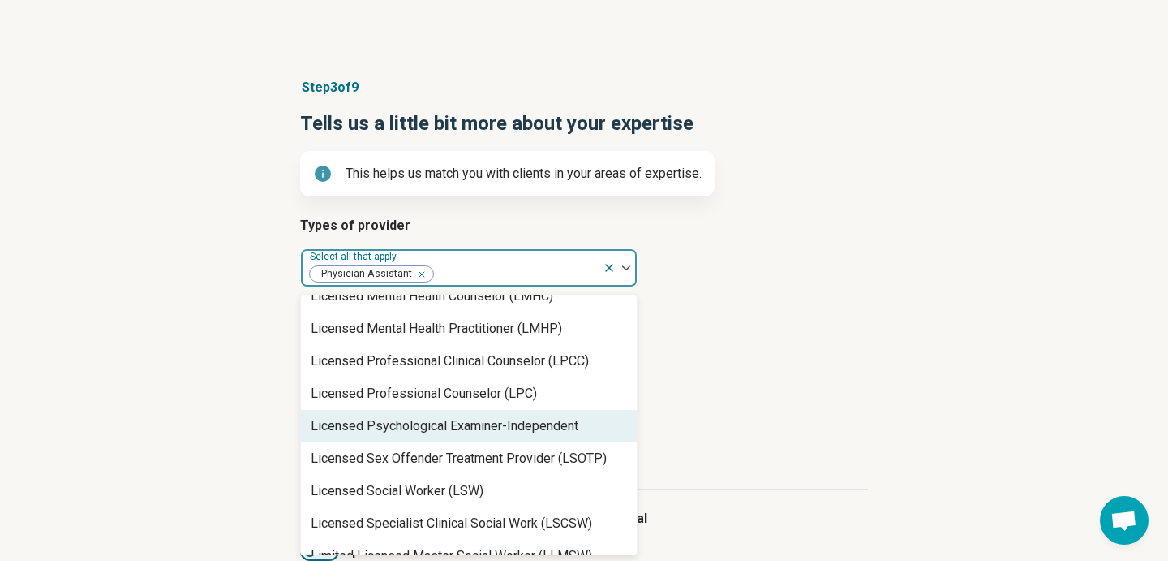
click at [752, 403] on h3 "Age groups you treat" at bounding box center [584, 407] width 568 height 19
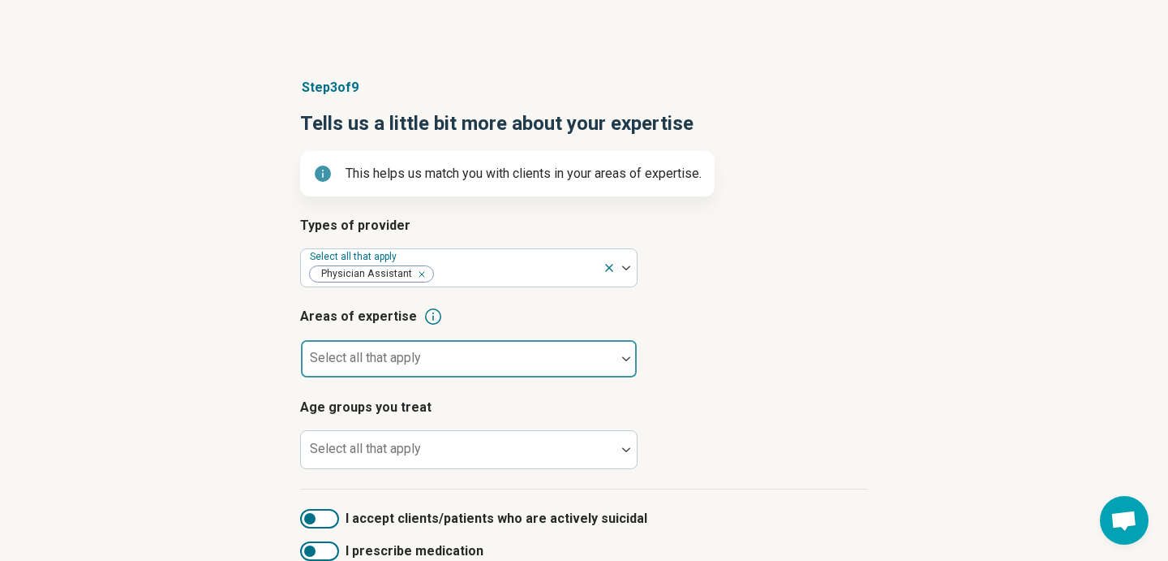
click at [544, 370] on div at bounding box center [459, 365] width 302 height 23
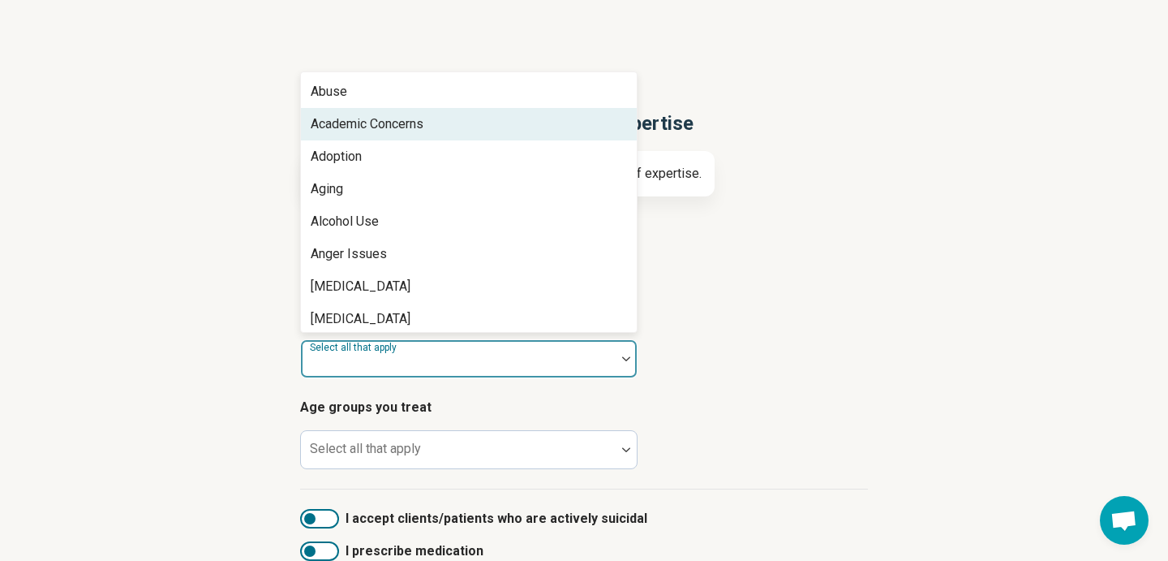
click at [414, 137] on div "Academic Concerns" at bounding box center [469, 124] width 336 height 32
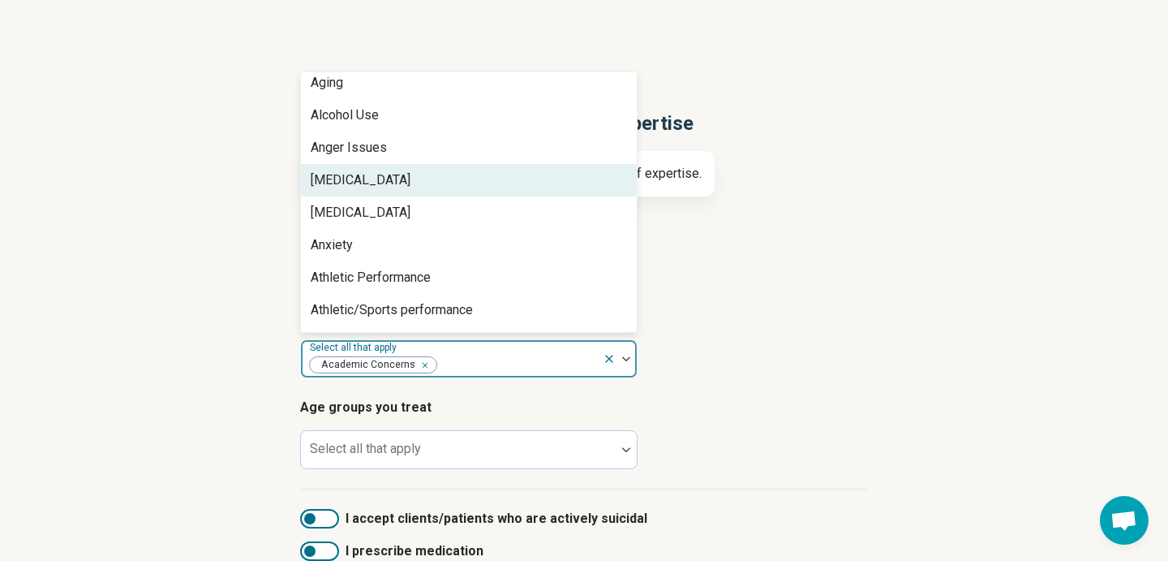
scroll to position [78, 0]
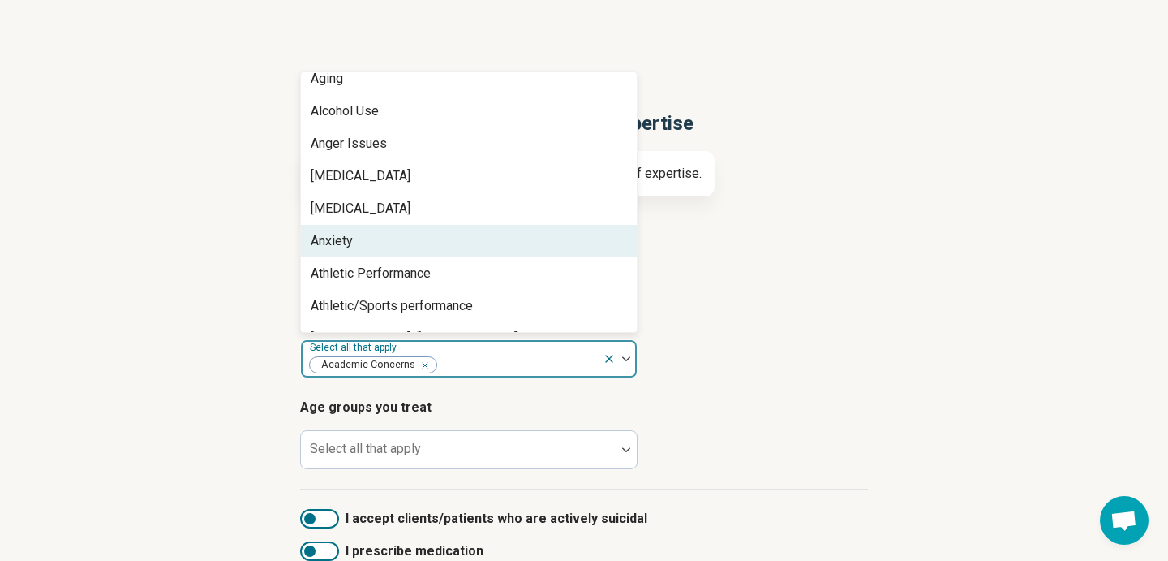
click at [428, 243] on div "Anxiety" at bounding box center [469, 241] width 336 height 32
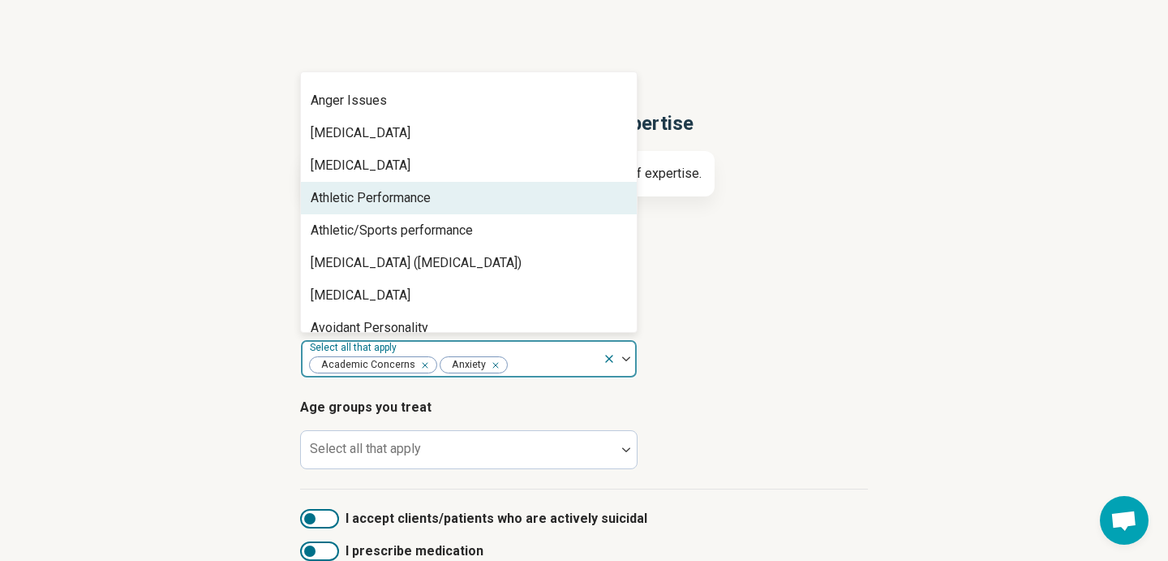
scroll to position [127, 0]
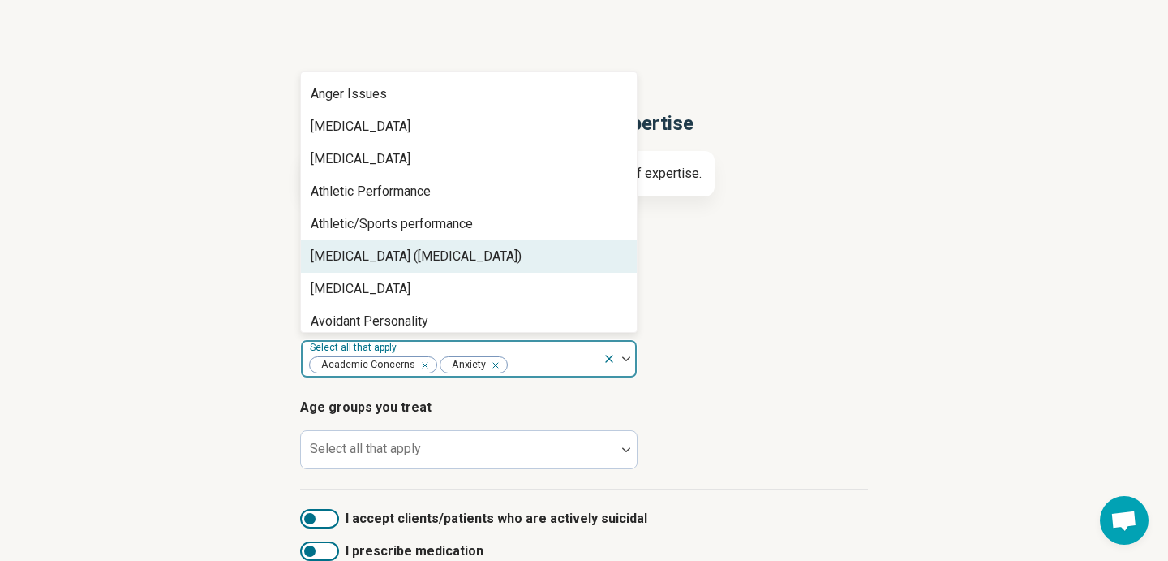
click at [429, 258] on div "[MEDICAL_DATA] ([MEDICAL_DATA])" at bounding box center [416, 256] width 211 height 19
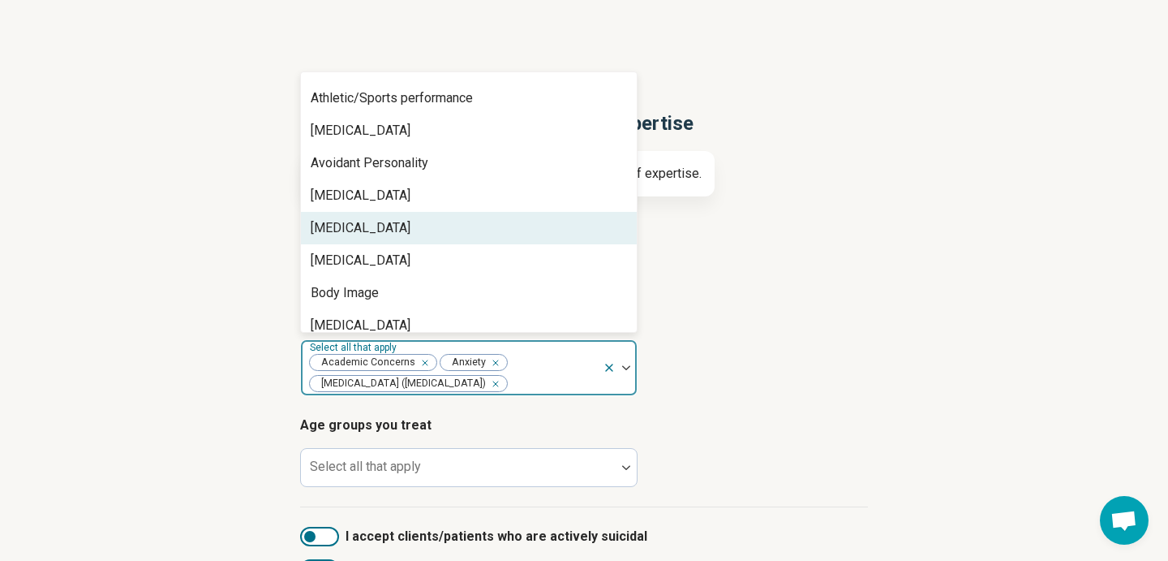
scroll to position [260, 0]
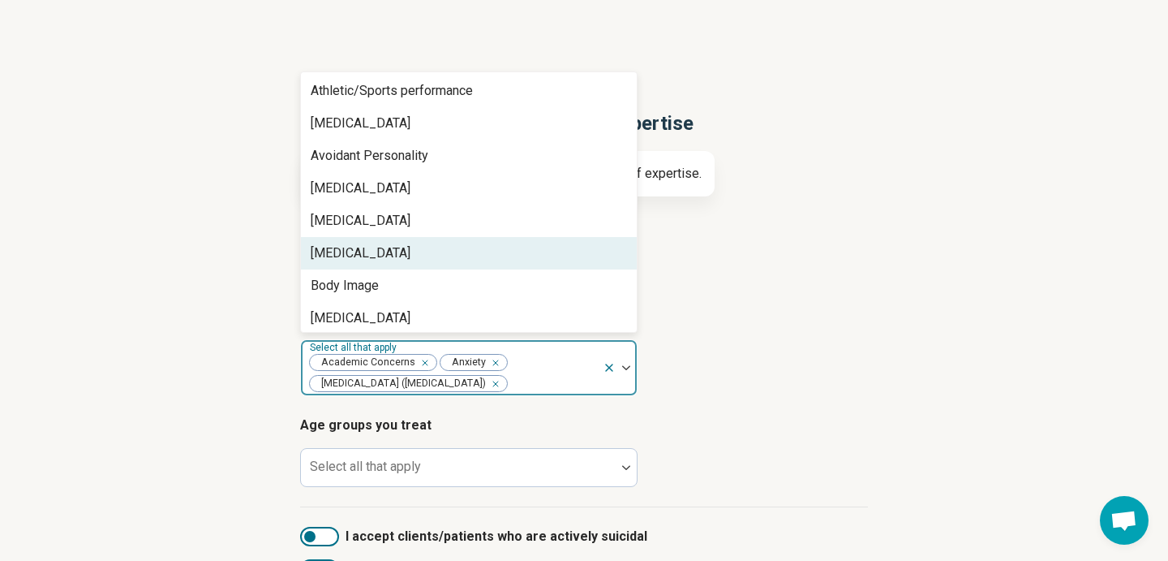
click at [429, 258] on div "[MEDICAL_DATA]" at bounding box center [469, 253] width 336 height 32
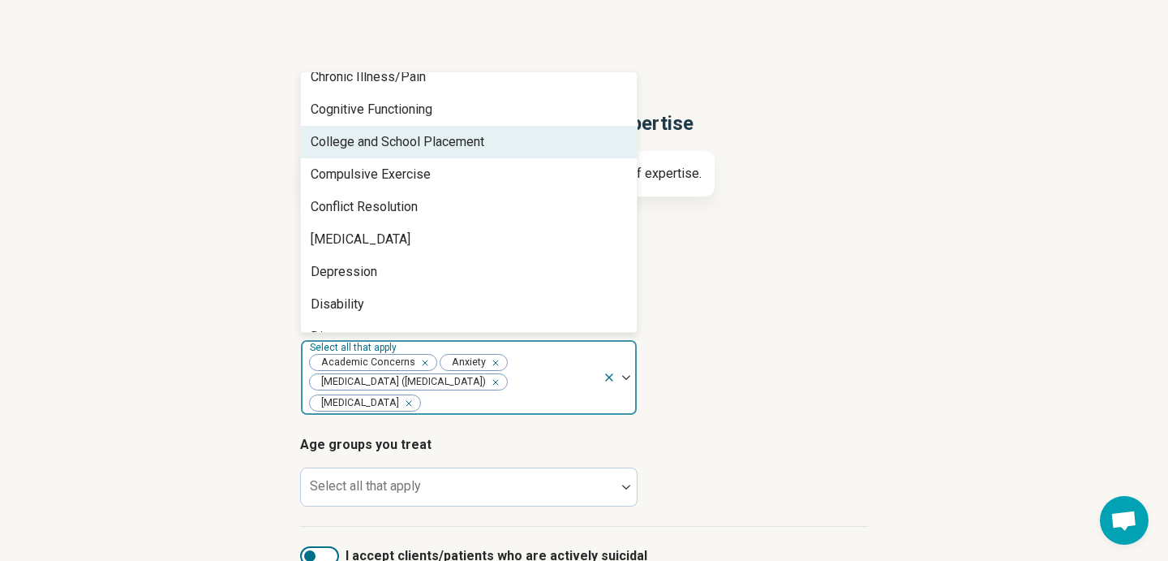
scroll to position [677, 0]
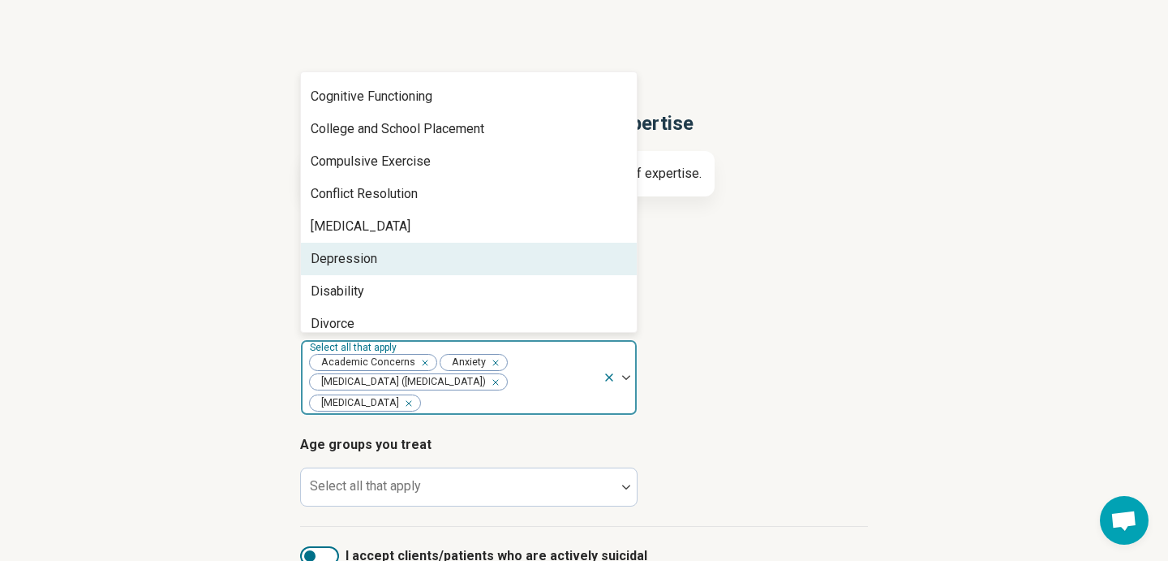
click at [401, 266] on div "Depression" at bounding box center [469, 259] width 336 height 32
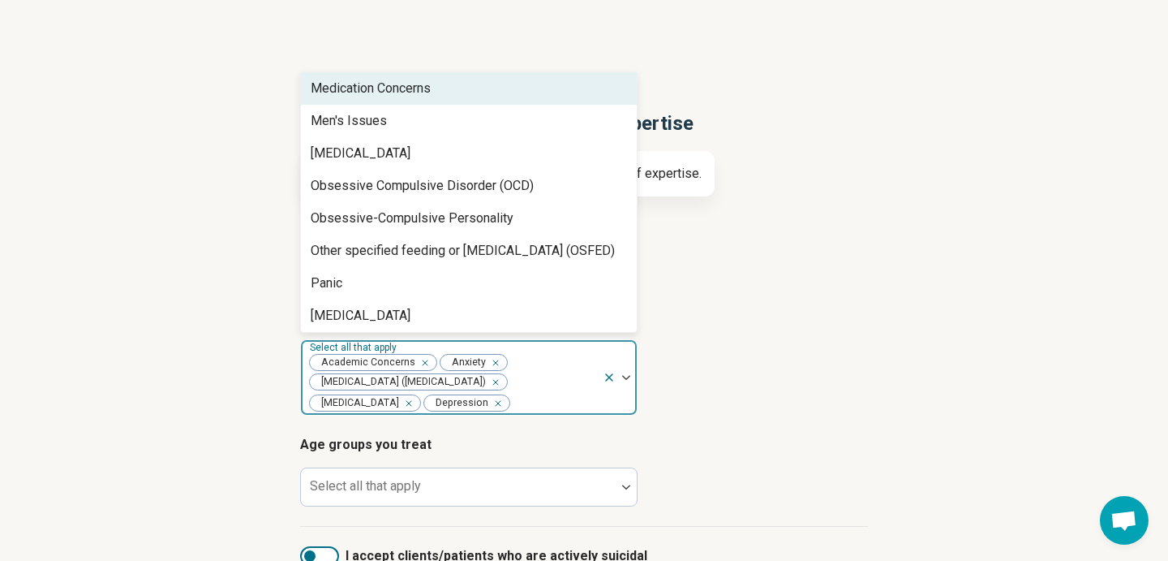
scroll to position [1594, 0]
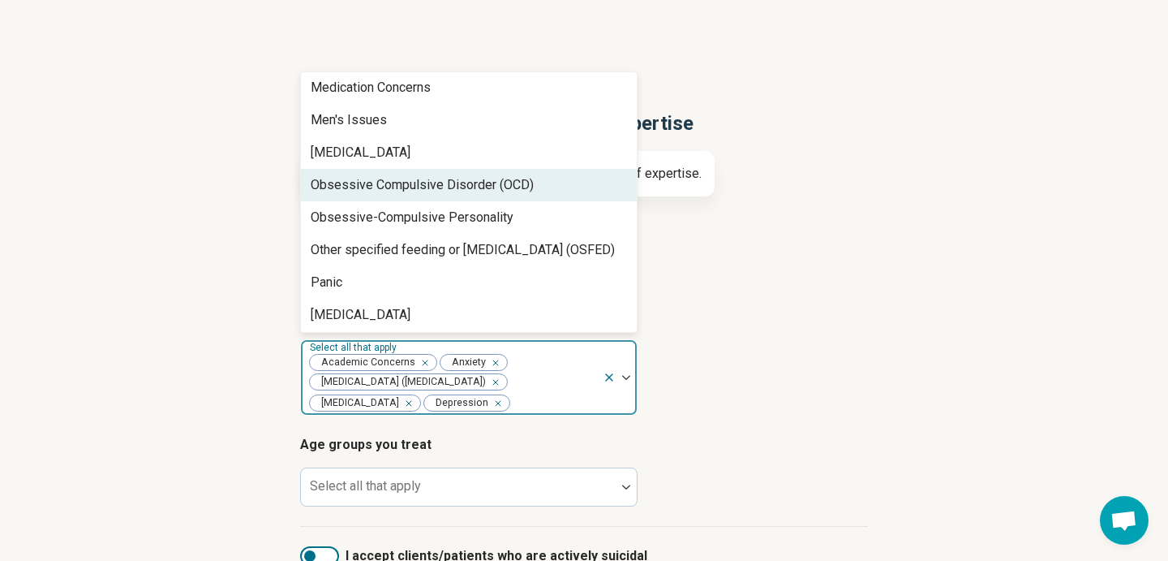
click at [428, 182] on div "Obsessive Compulsive Disorder (OCD)" at bounding box center [422, 184] width 223 height 19
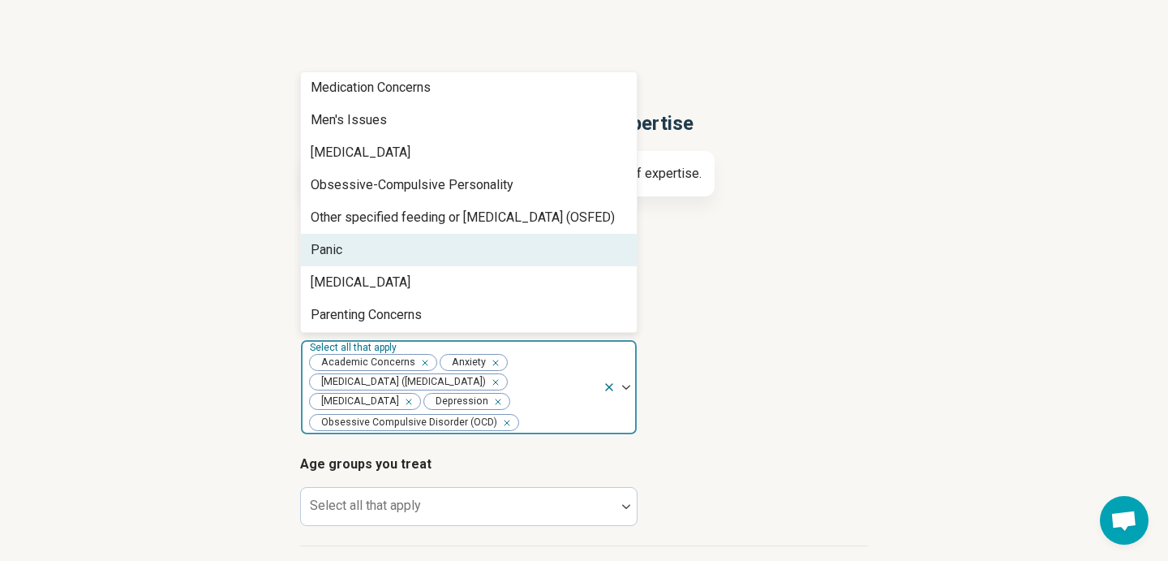
click at [419, 254] on div "Panic" at bounding box center [469, 250] width 336 height 32
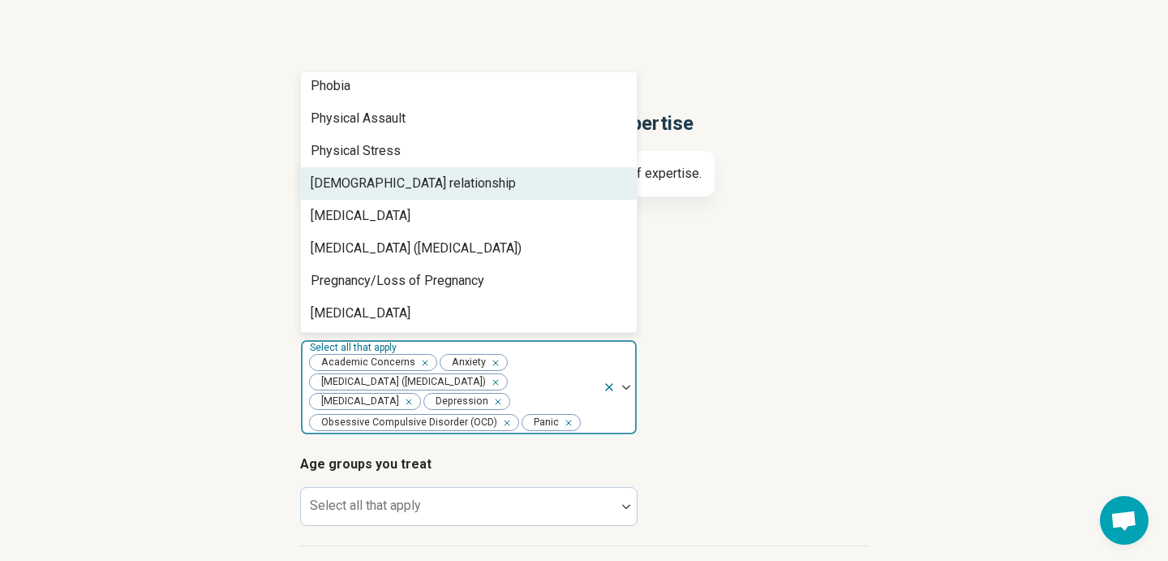
scroll to position [1986, 0]
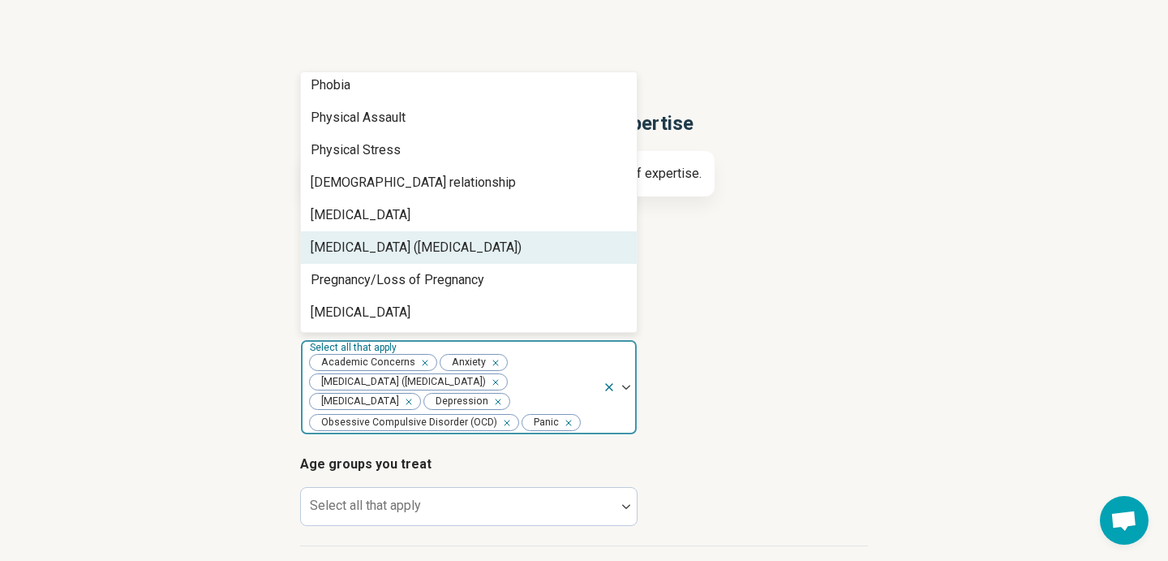
click at [451, 247] on div "[MEDICAL_DATA] ([MEDICAL_DATA])" at bounding box center [416, 247] width 211 height 19
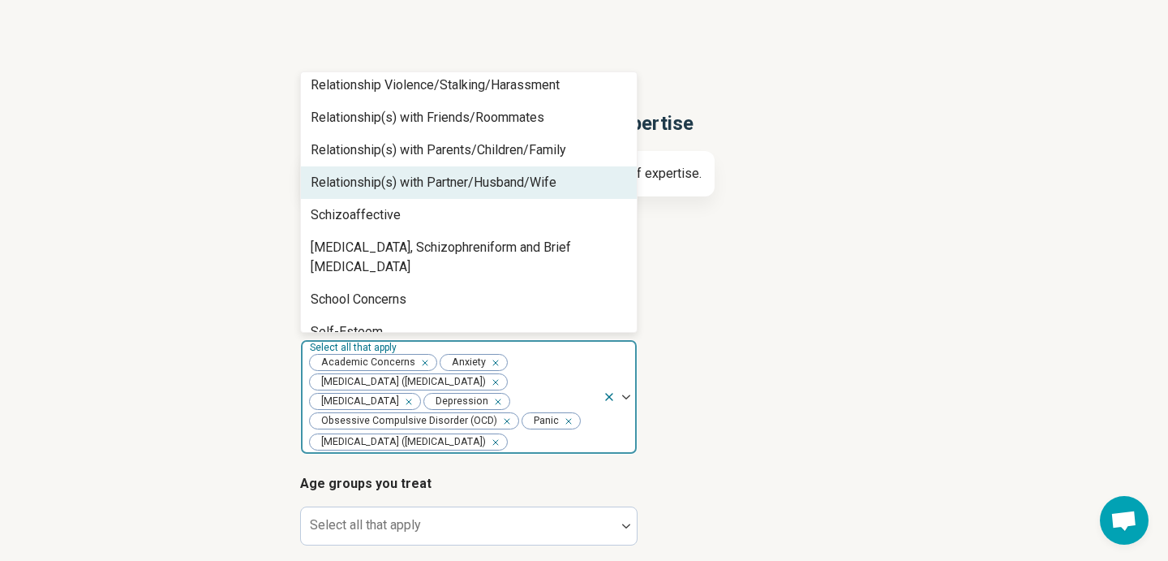
scroll to position [2280, 0]
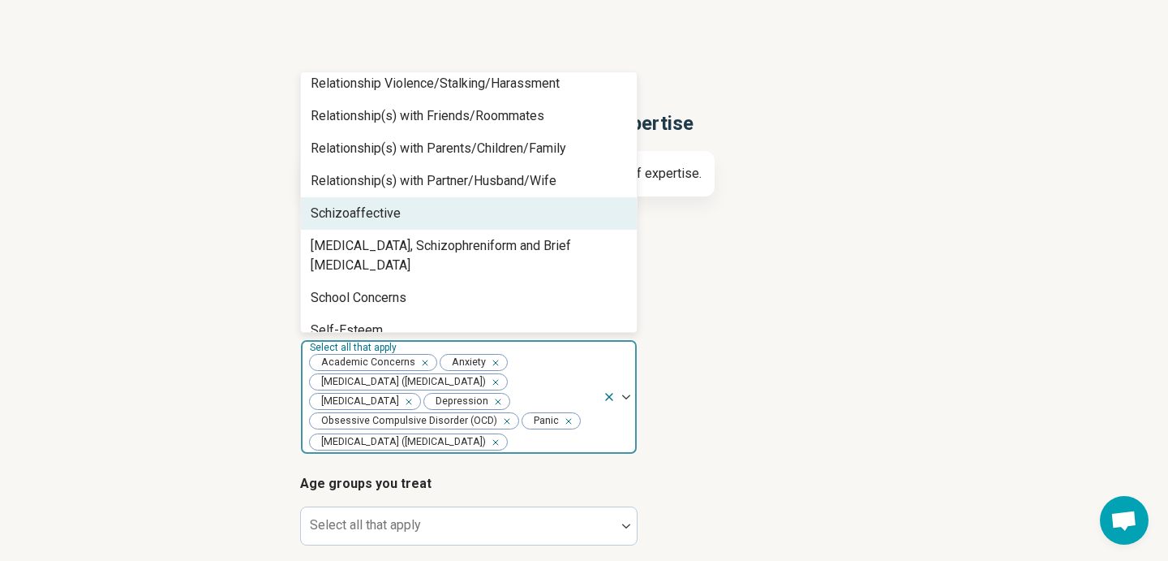
click at [428, 209] on div "Schizoaffective" at bounding box center [469, 213] width 336 height 32
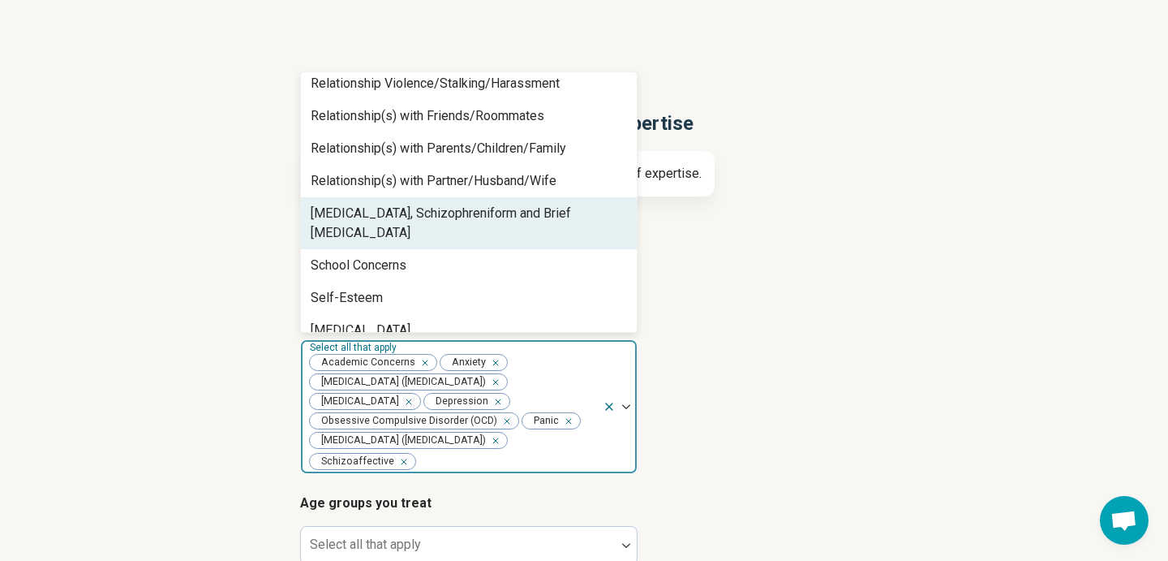
click at [428, 209] on div "[MEDICAL_DATA], Schizophreniform and Brief [MEDICAL_DATA]" at bounding box center [469, 223] width 316 height 39
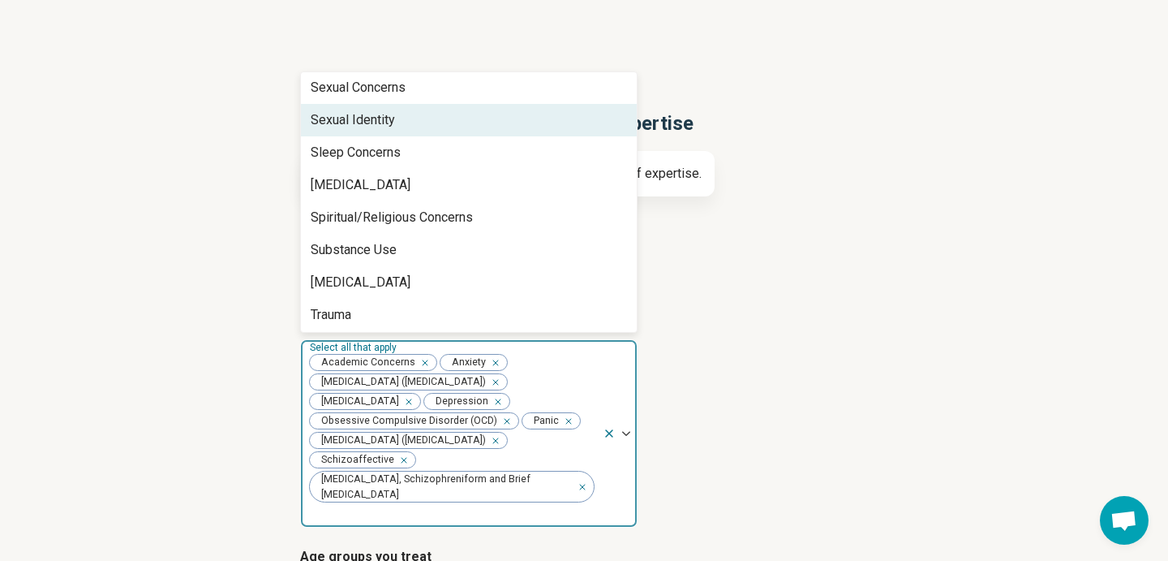
scroll to position [2569, 0]
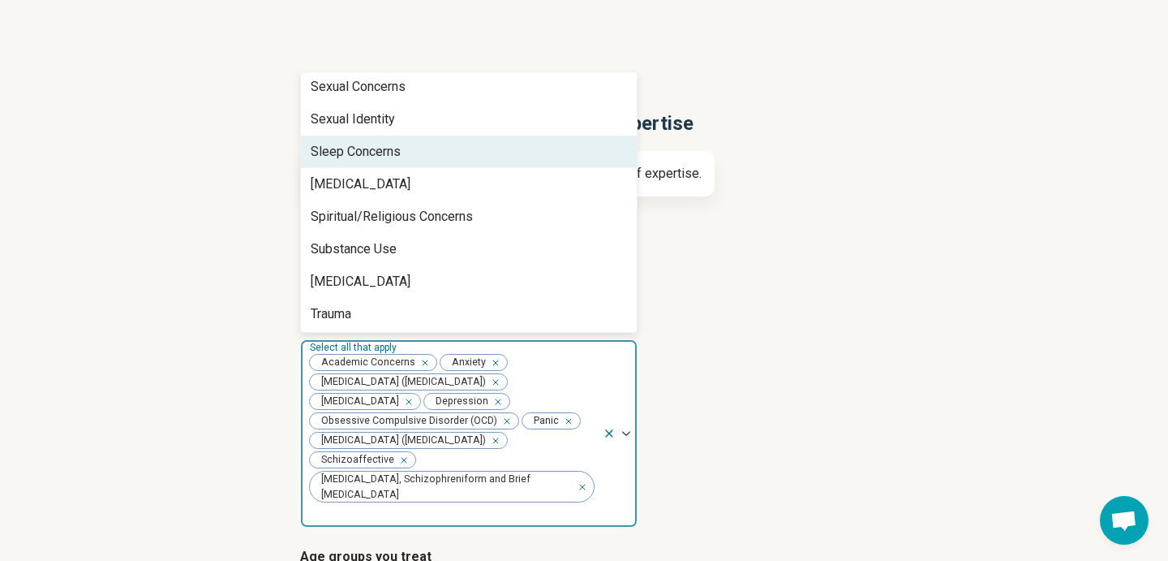
click at [389, 157] on div "Sleep Concerns" at bounding box center [356, 151] width 90 height 19
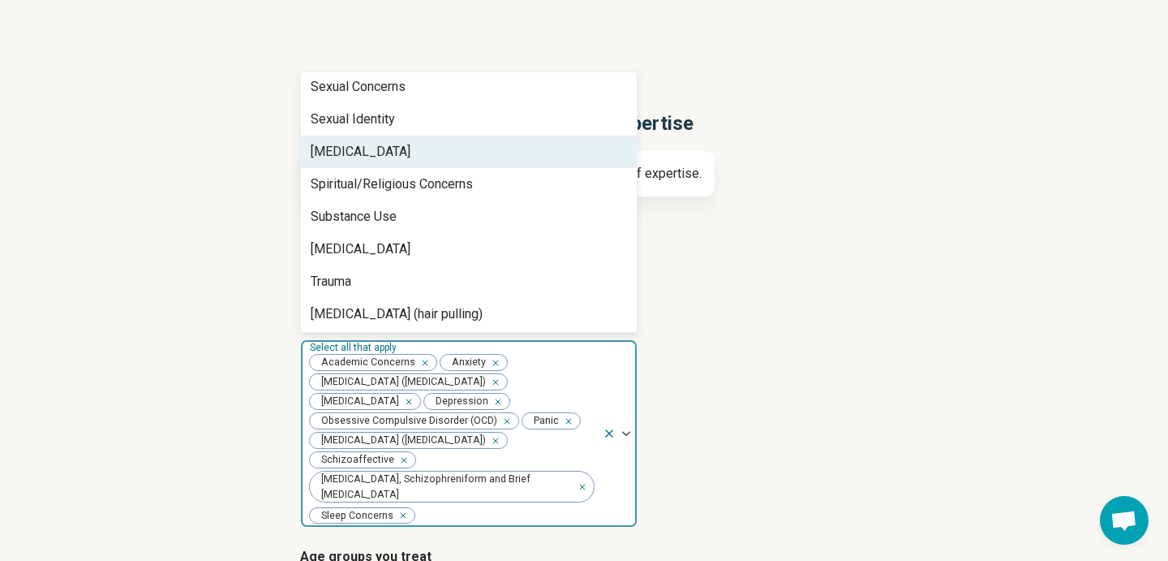
click at [389, 157] on div "[MEDICAL_DATA]" at bounding box center [361, 151] width 100 height 19
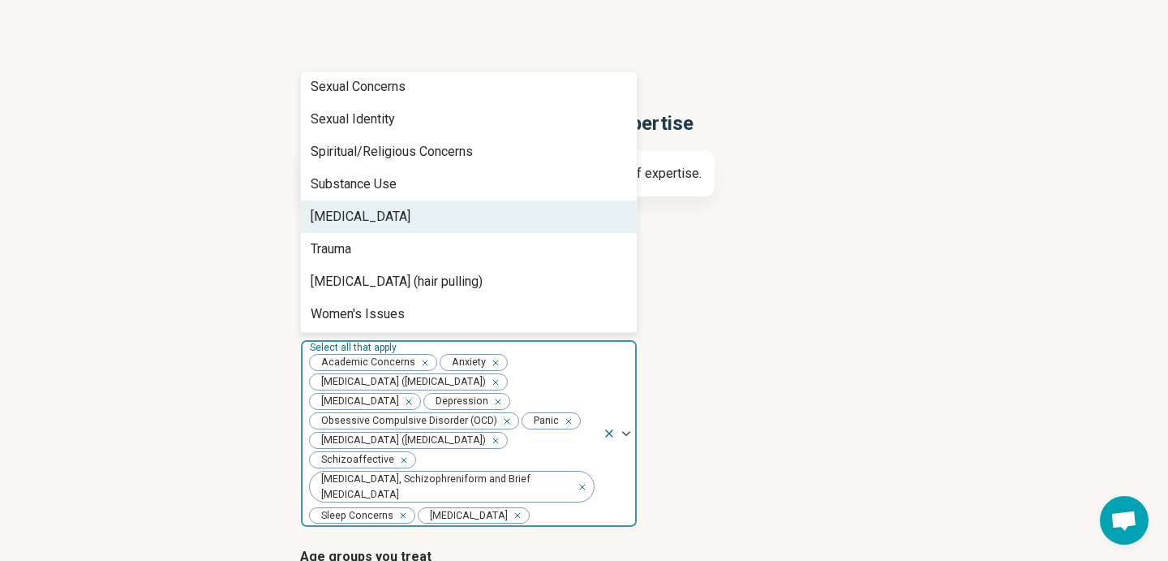
click at [382, 210] on div "[MEDICAL_DATA]" at bounding box center [361, 216] width 100 height 19
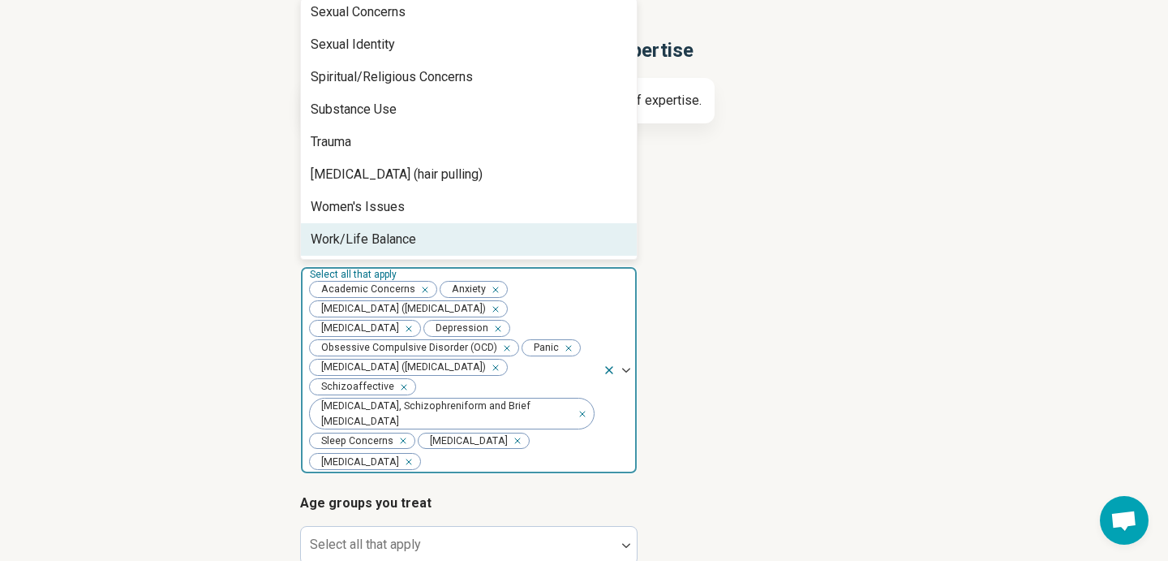
scroll to position [148, 0]
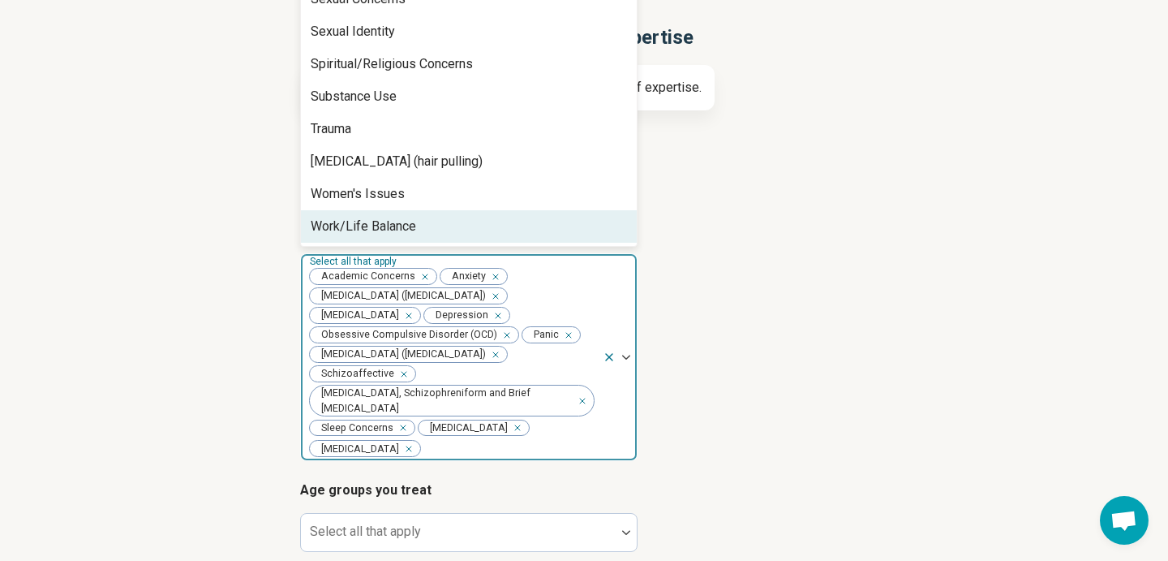
click at [502, 358] on div "Remove [object Object]" at bounding box center [492, 354] width 19 height 19
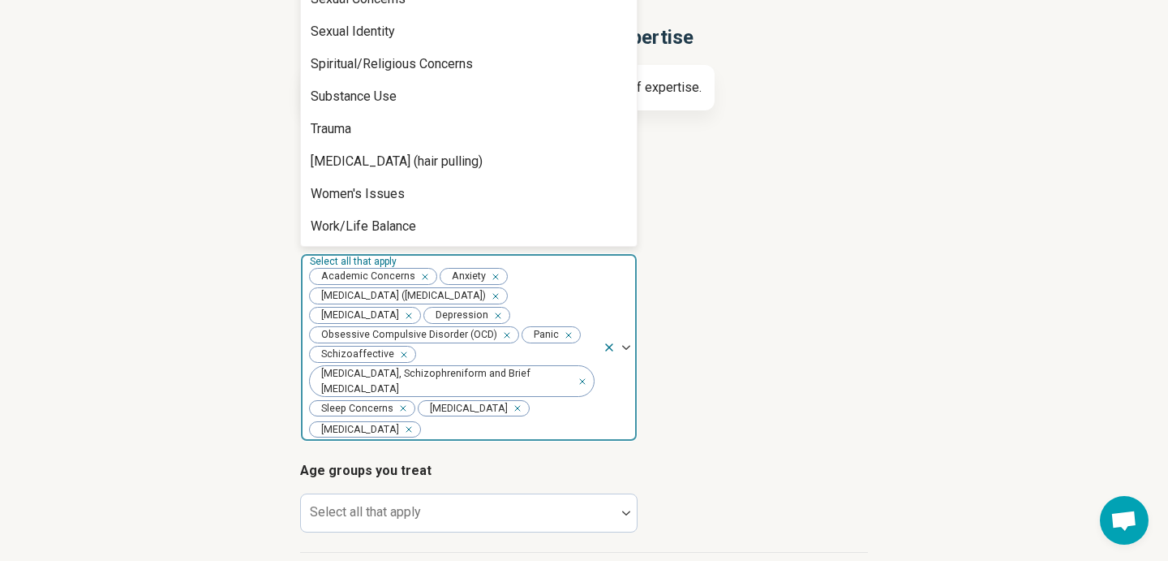
click at [664, 430] on article "Areas of expertise option [MEDICAL_DATA] ([MEDICAL_DATA]), deselected. Abuse, 1…" at bounding box center [584, 331] width 568 height 221
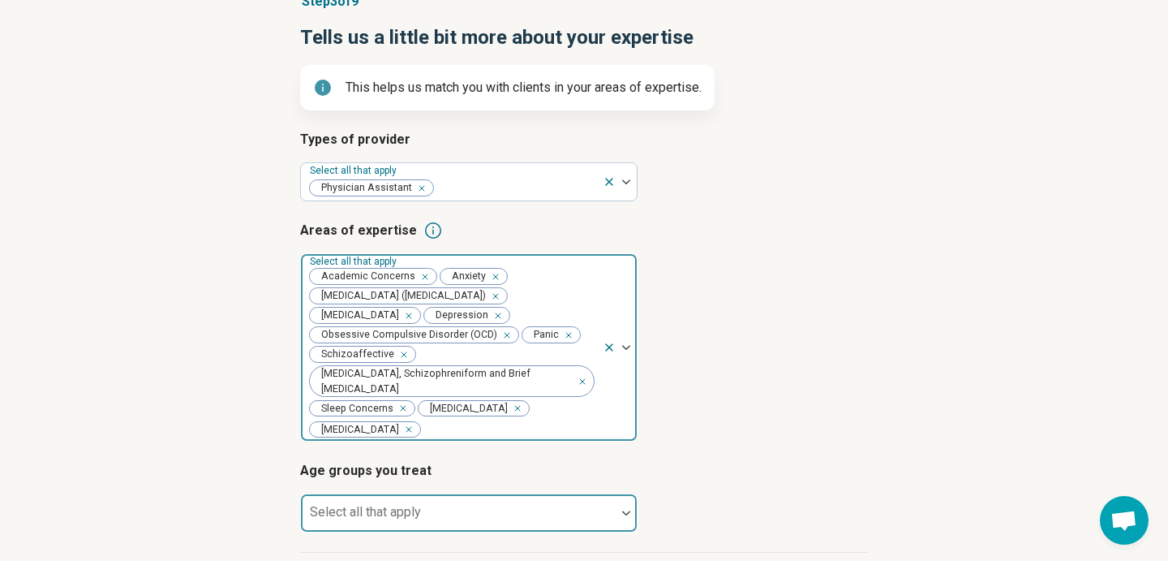
click at [579, 508] on div at bounding box center [459, 519] width 302 height 23
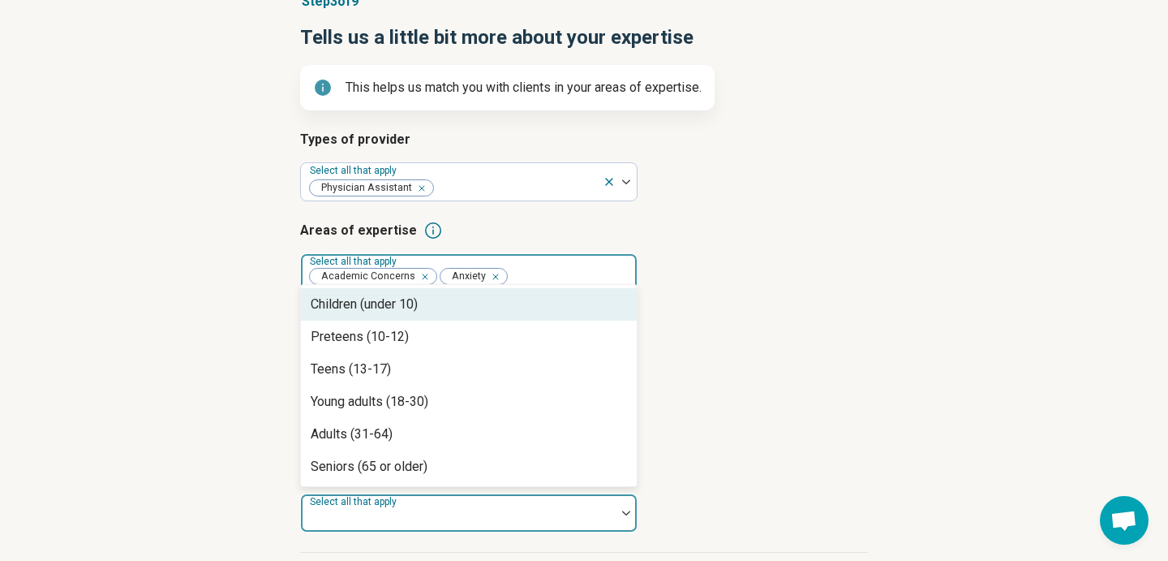
click at [481, 288] on div "Children (under 10)" at bounding box center [469, 304] width 336 height 32
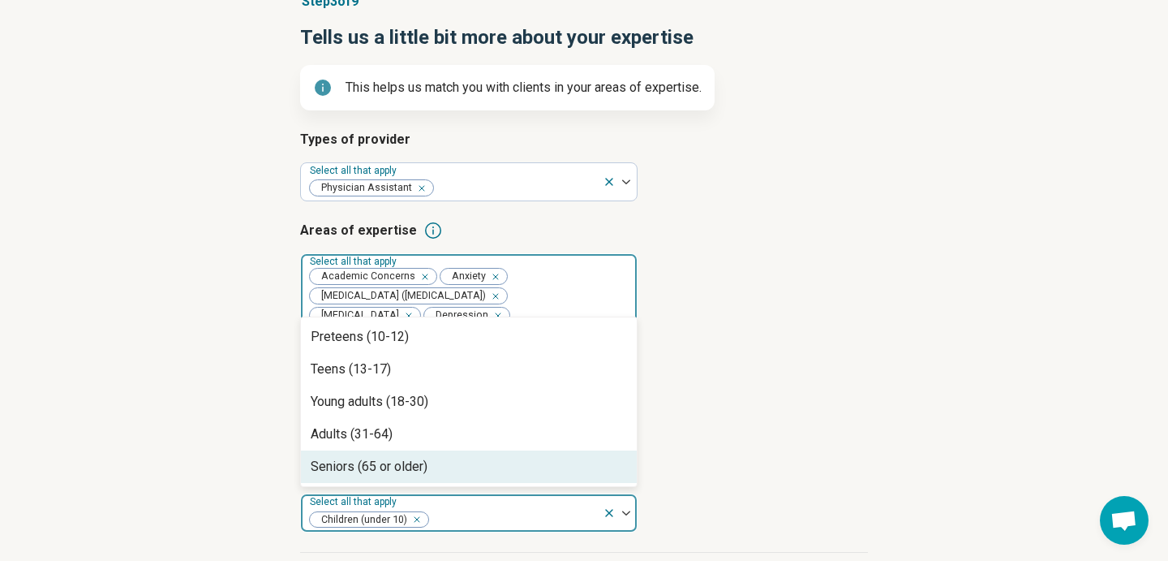
click at [481, 508] on div at bounding box center [513, 519] width 166 height 23
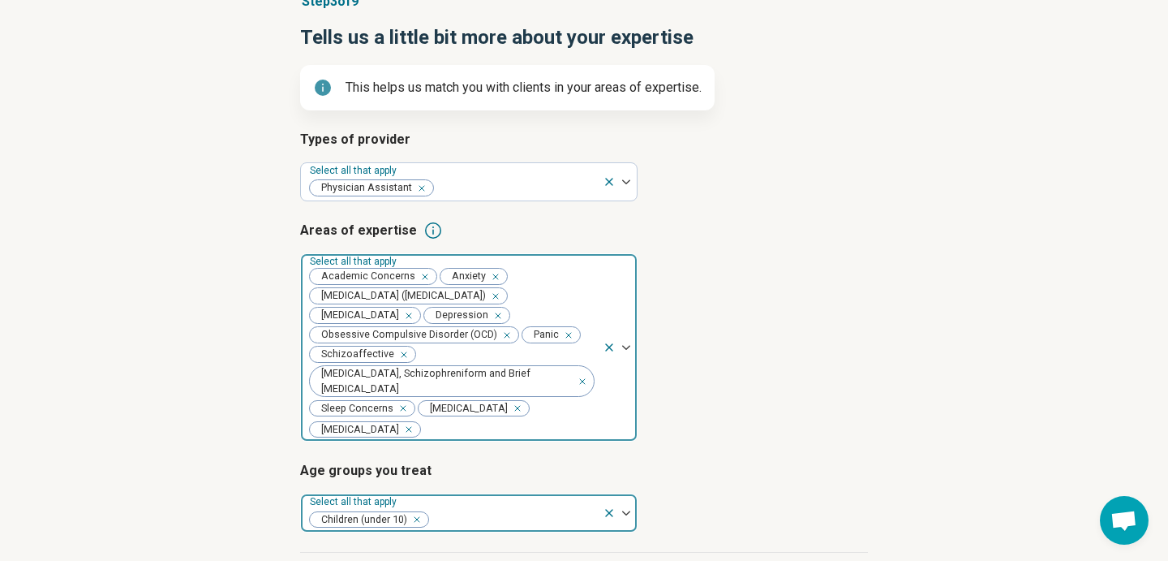
click at [481, 508] on div at bounding box center [513, 519] width 166 height 23
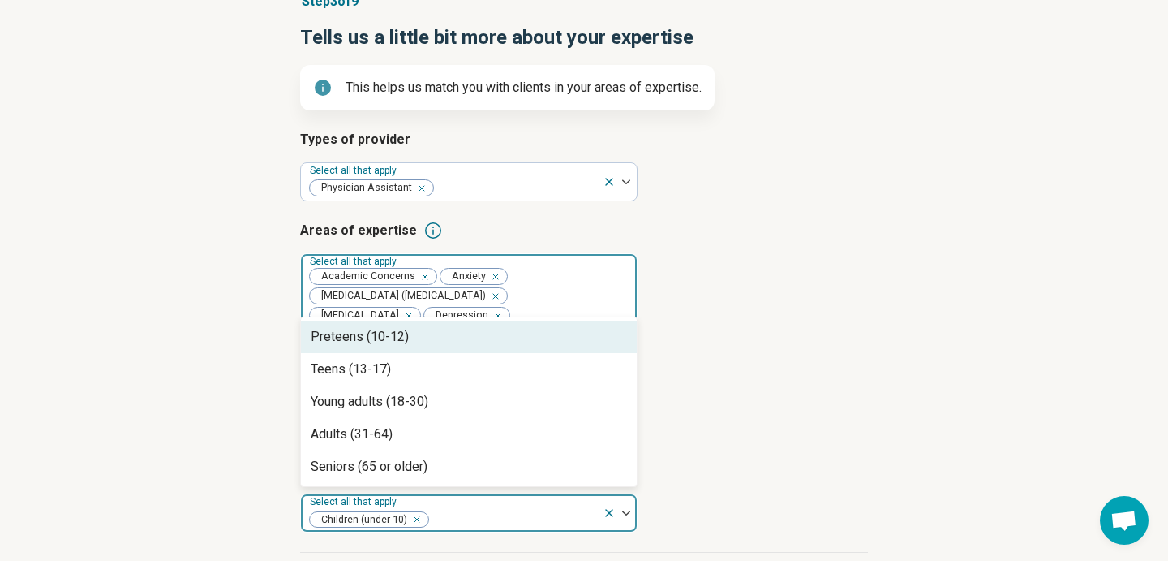
click at [449, 340] on div "Preteens (10-12)" at bounding box center [469, 336] width 336 height 32
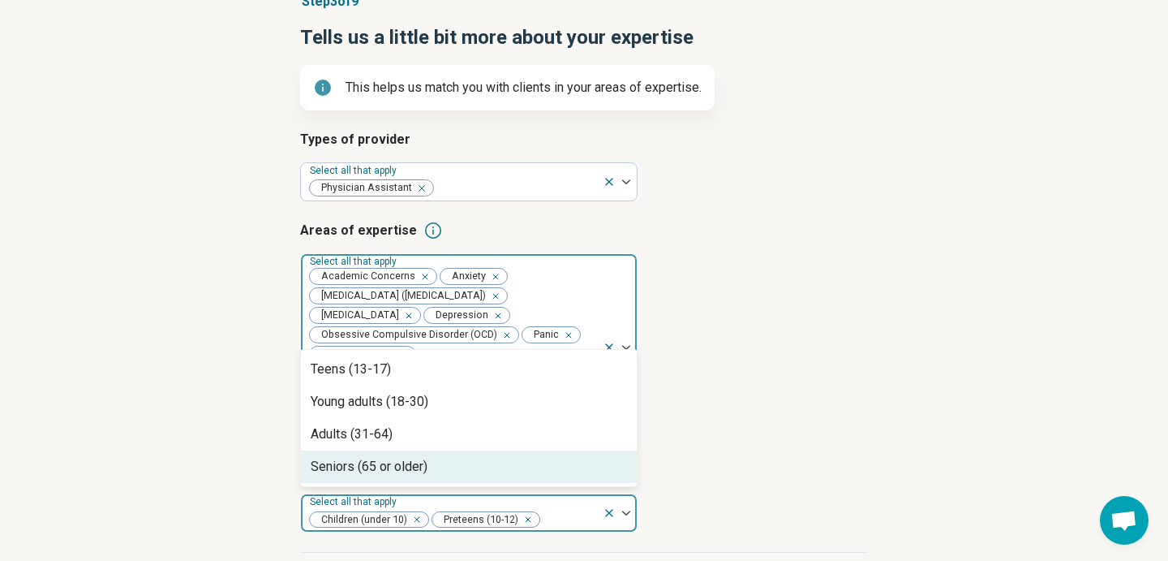
click at [557, 496] on div "Children (under 10) Preteens (10-12)" at bounding box center [452, 513] width 302 height 36
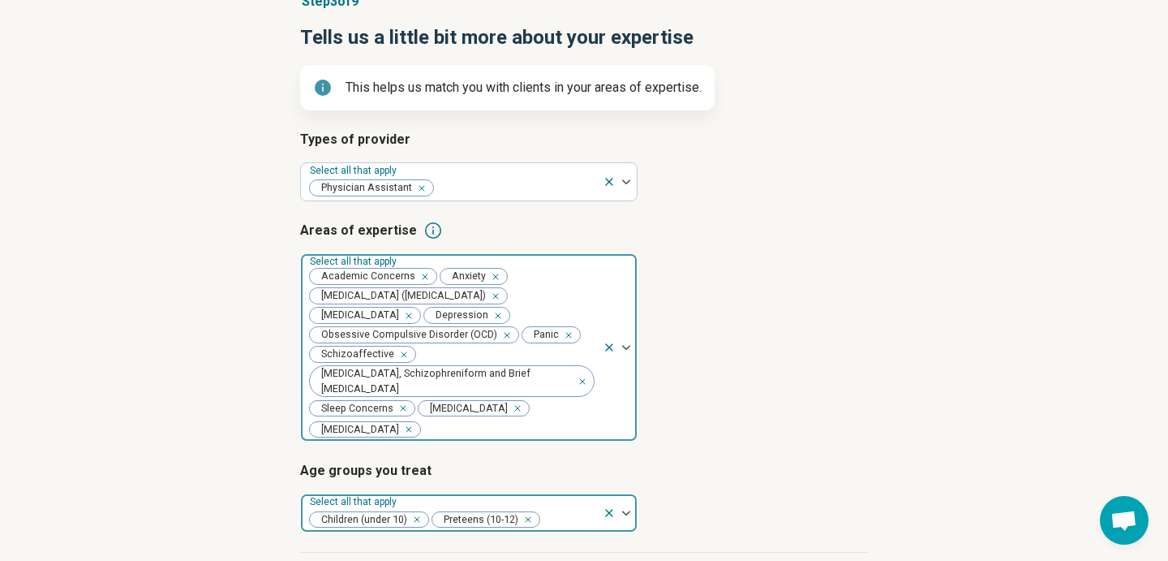
click at [557, 496] on div "Children (under 10) Preteens (10-12)" at bounding box center [452, 513] width 302 height 36
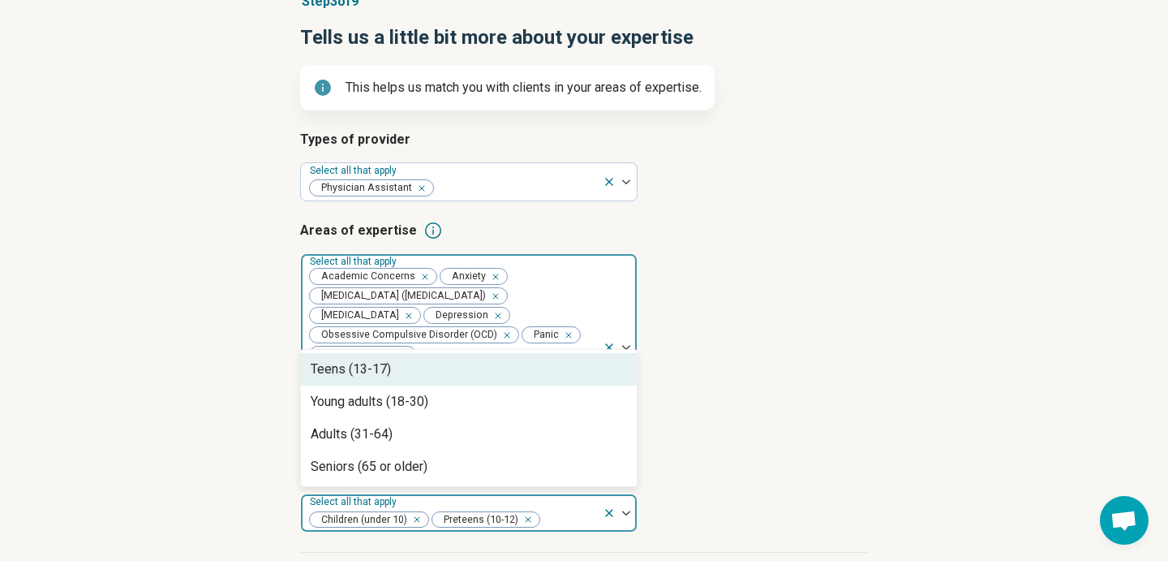
click at [500, 361] on div "Teens (13-17)" at bounding box center [469, 369] width 336 height 32
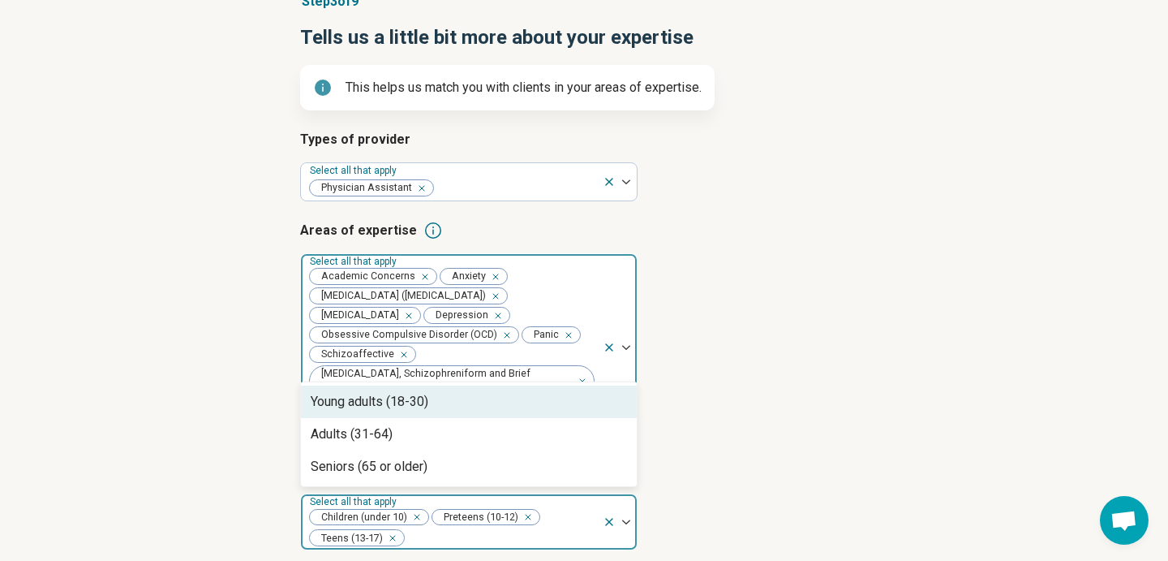
click at [494, 403] on div "Young adults (18-30)" at bounding box center [469, 401] width 336 height 32
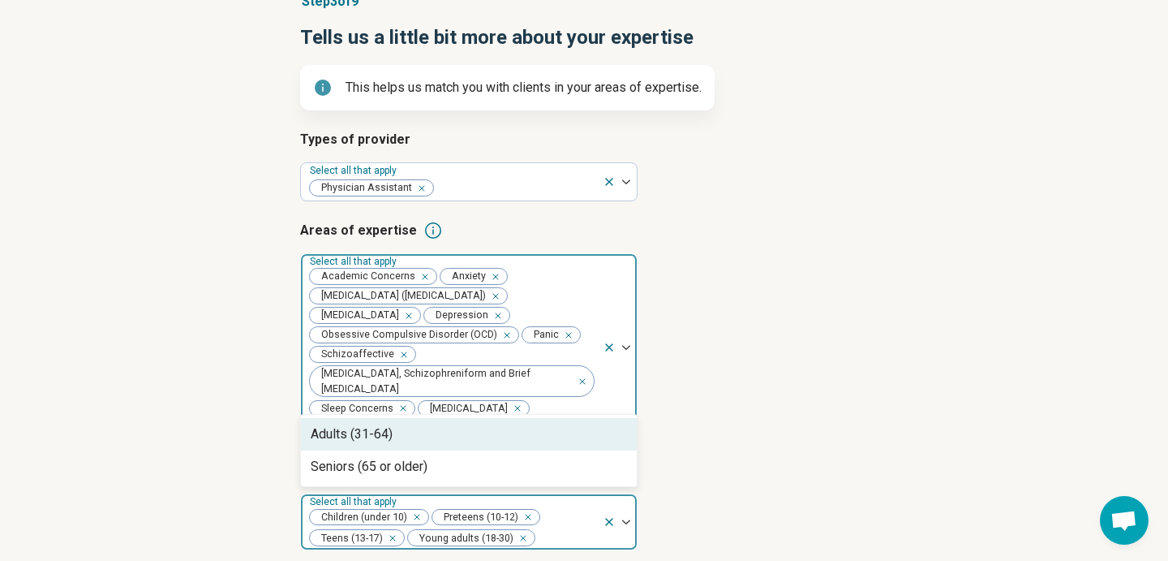
click at [492, 423] on div "Adults (31-64)" at bounding box center [469, 434] width 336 height 32
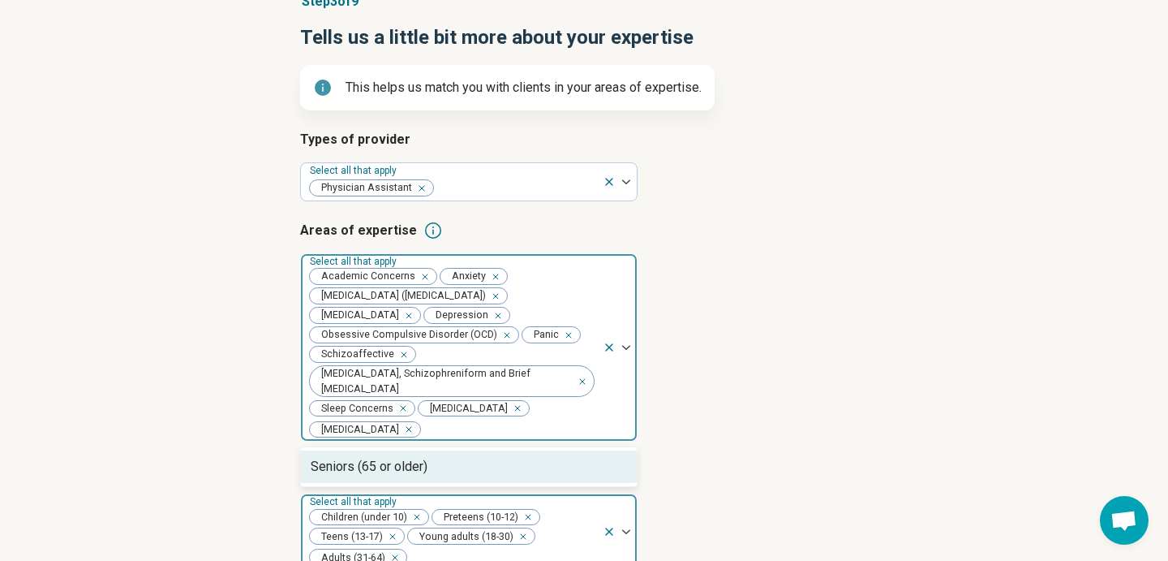
click at [488, 465] on div "Seniors (65 or older)" at bounding box center [469, 466] width 336 height 32
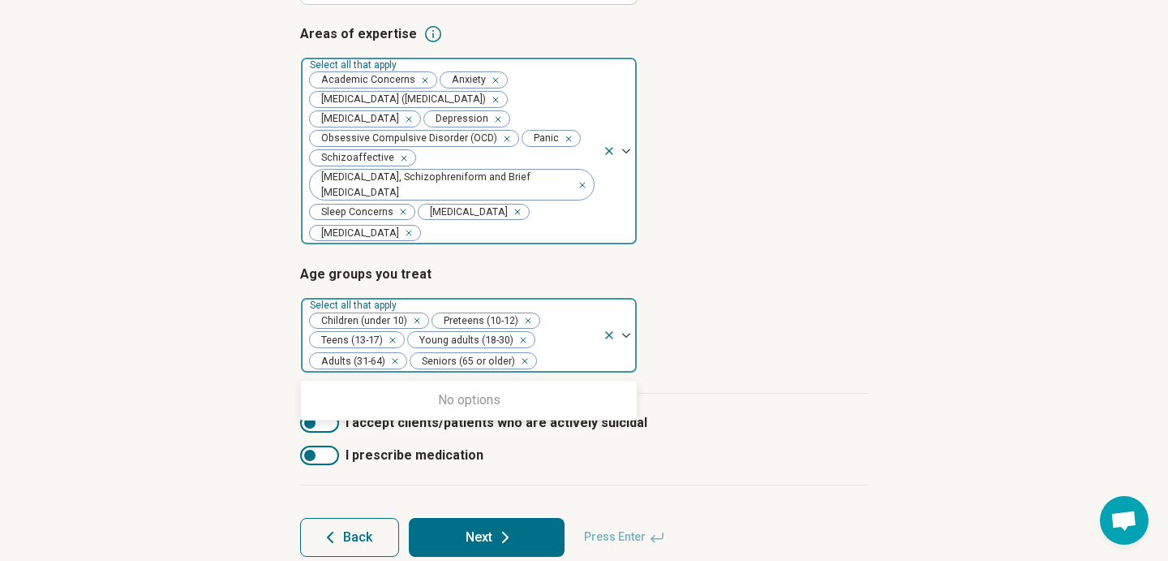
scroll to position [363, 0]
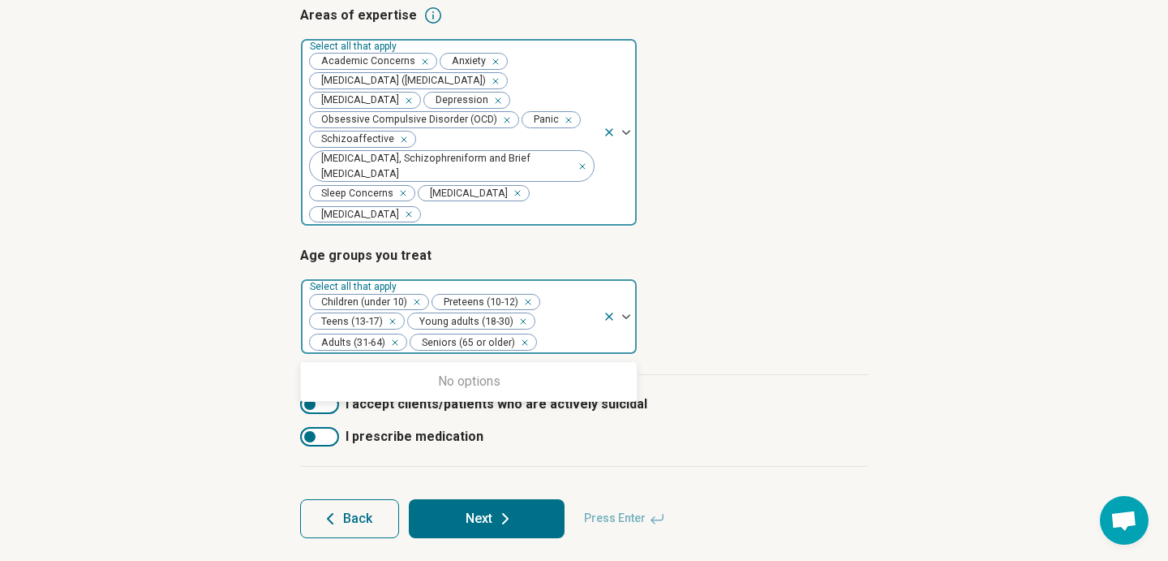
click at [796, 363] on div "Types of provider Select all that apply Physician Assistant Areas of expertise …" at bounding box center [584, 145] width 568 height 460
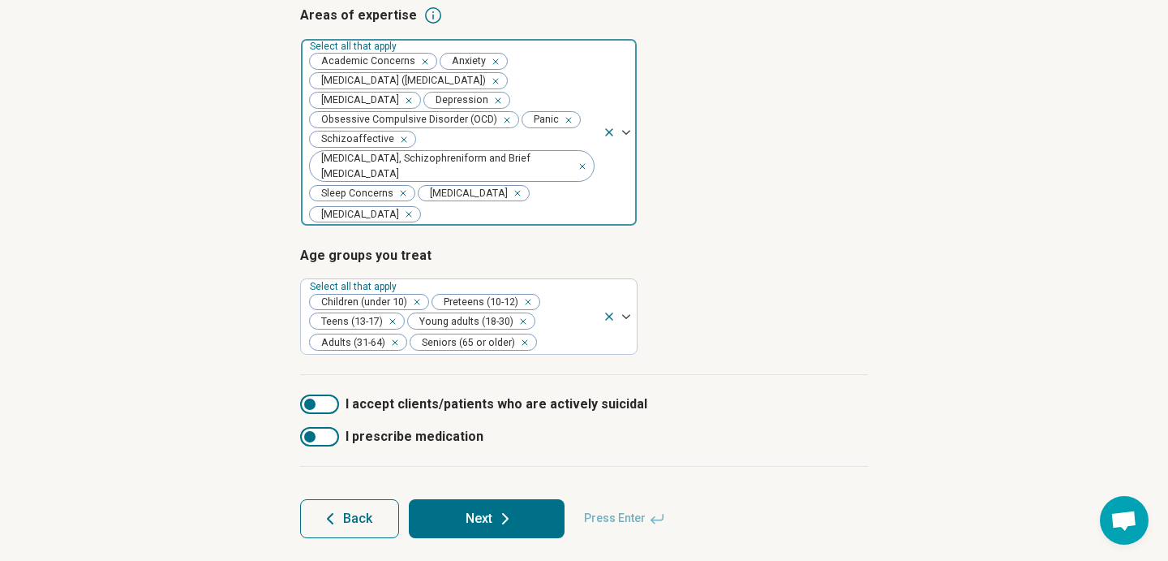
click at [325, 430] on div at bounding box center [319, 436] width 39 height 19
click at [329, 401] on div at bounding box center [319, 403] width 39 height 19
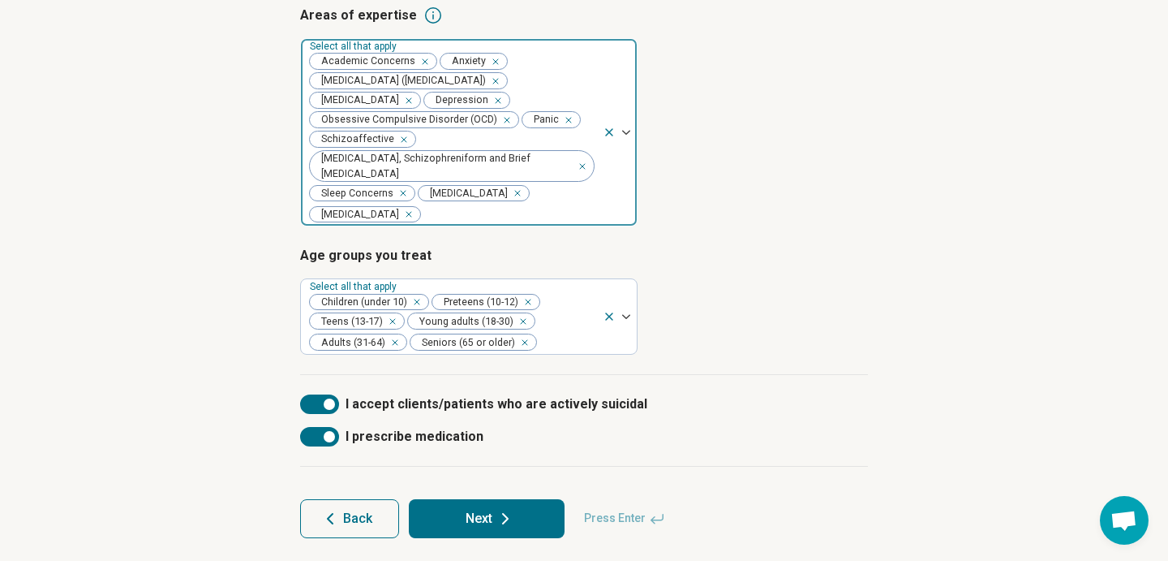
click at [531, 514] on button "Next" at bounding box center [487, 518] width 156 height 39
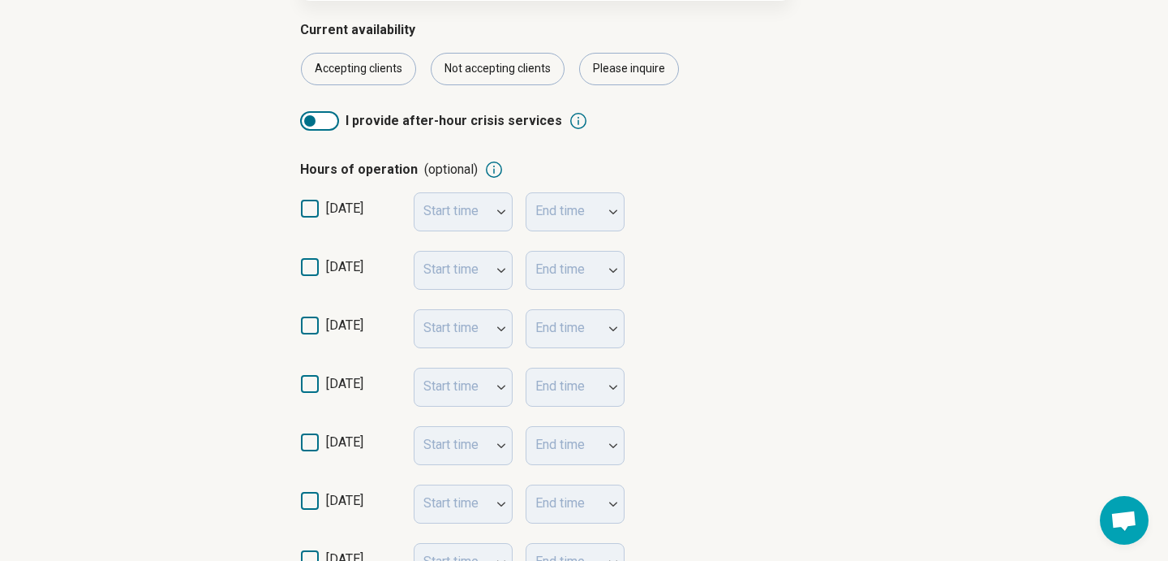
scroll to position [289, 0]
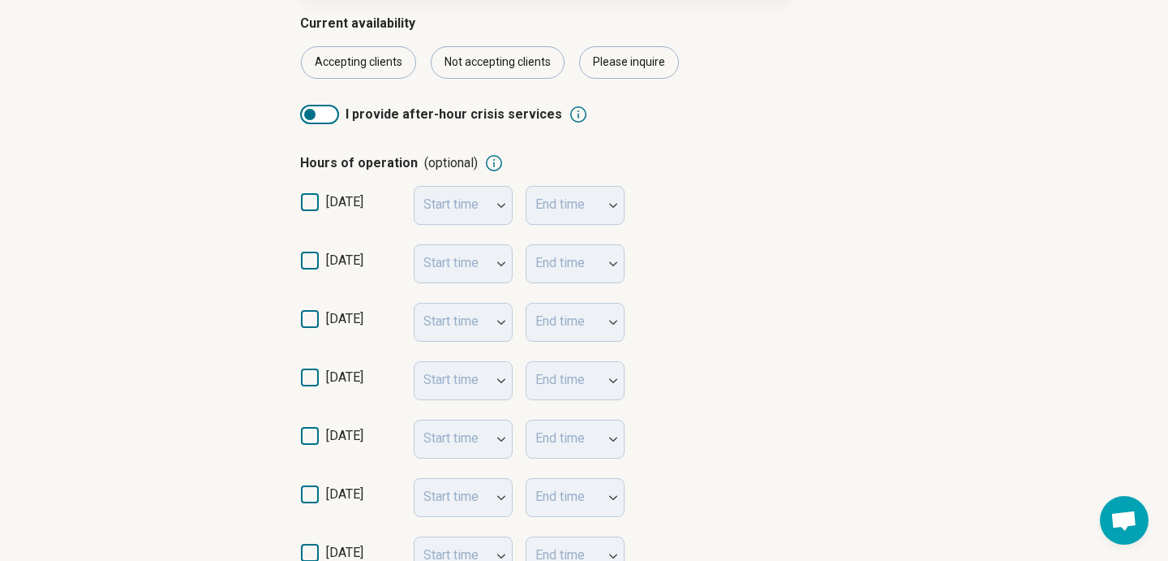
scroll to position [571, 0]
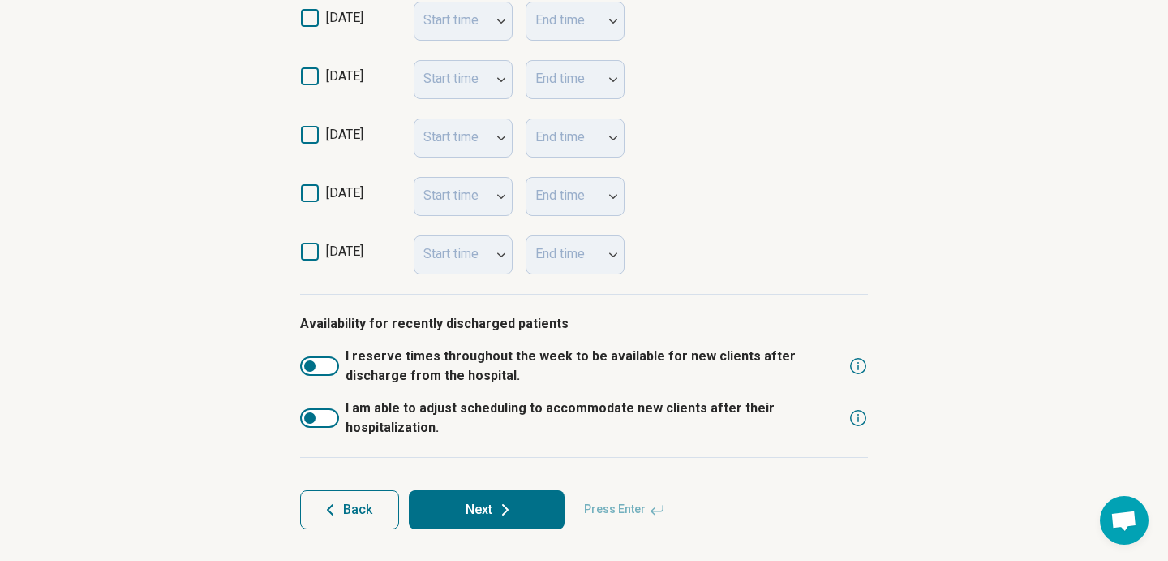
click at [361, 510] on span "Back" at bounding box center [357, 509] width 29 height 13
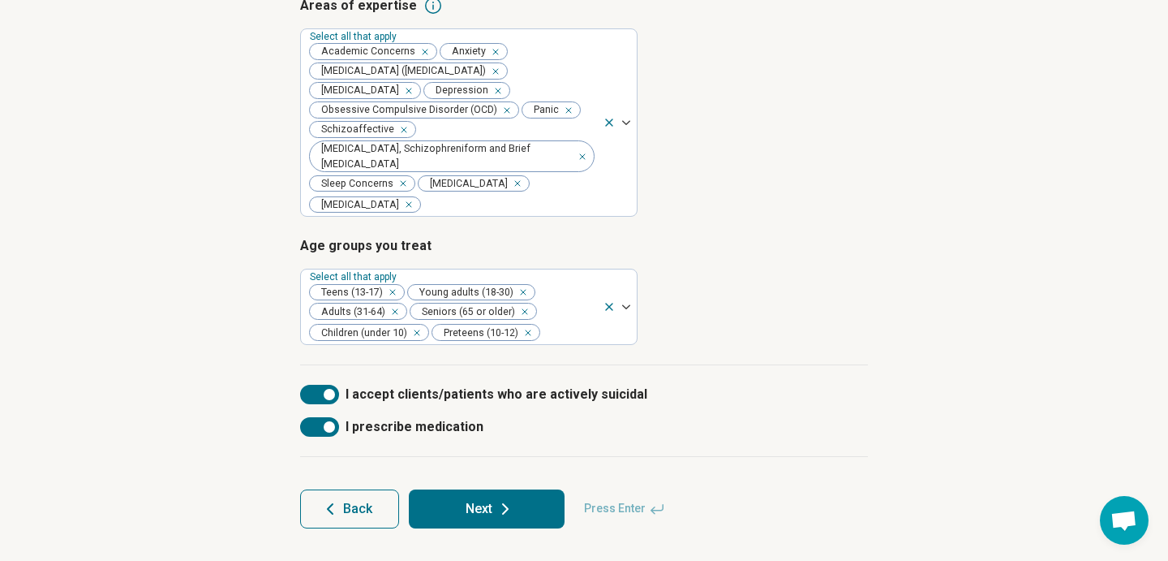
scroll to position [363, 0]
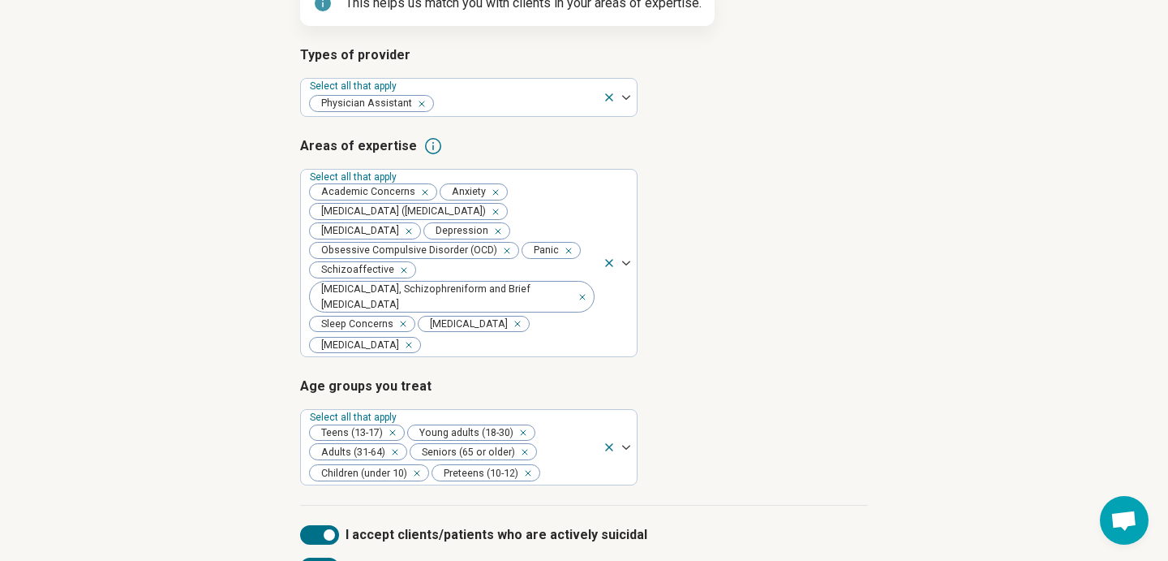
scroll to position [363, 0]
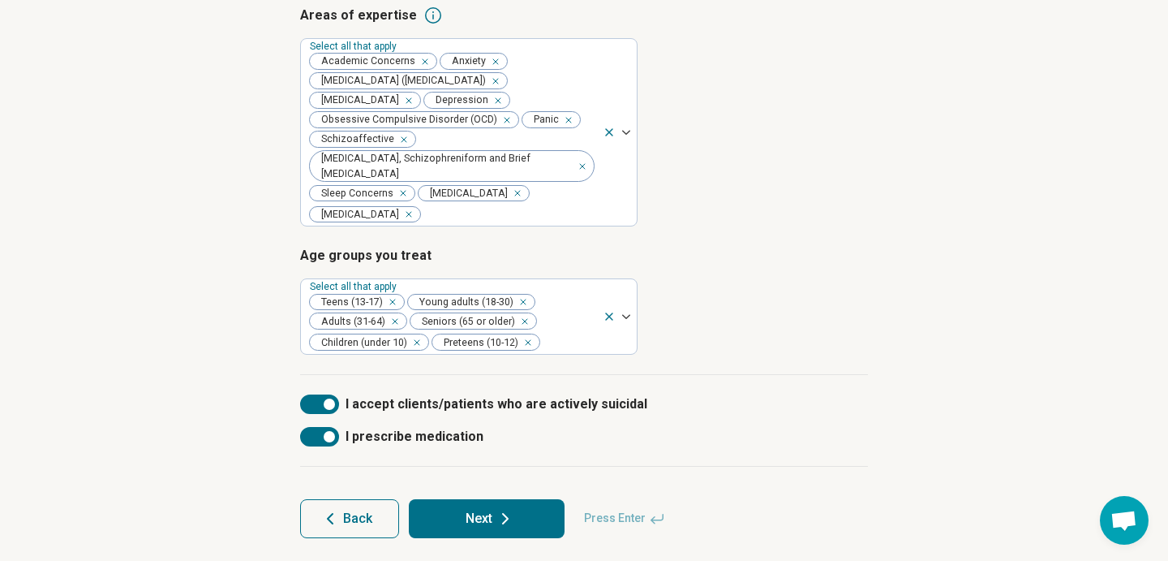
click at [325, 398] on div at bounding box center [329, 403] width 11 height 11
click at [447, 509] on button "Next" at bounding box center [487, 518] width 156 height 39
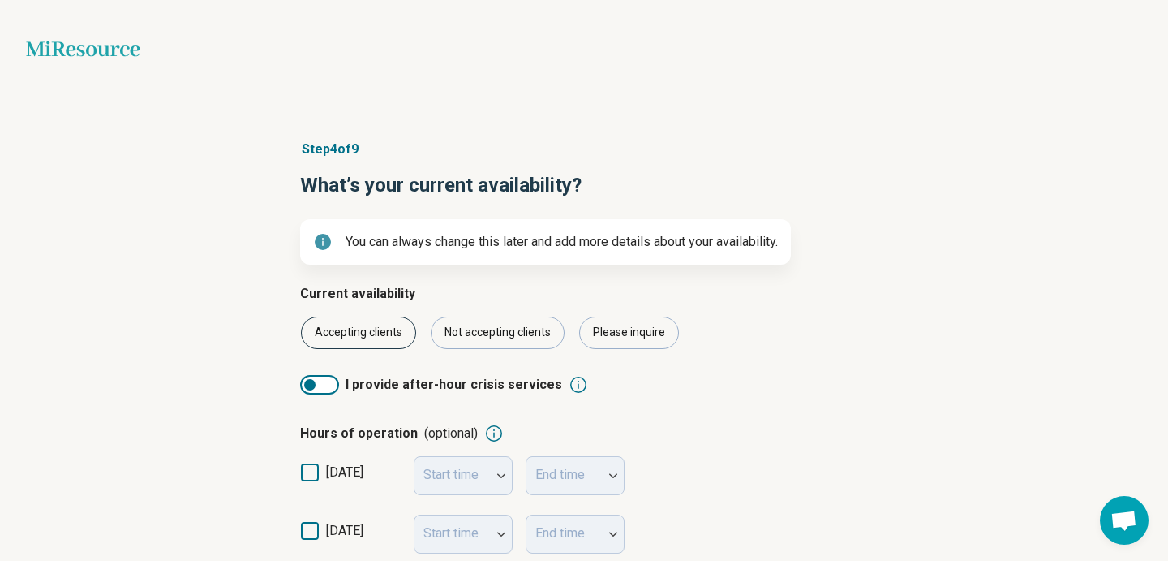
click at [371, 325] on div "Accepting clients" at bounding box center [358, 332] width 115 height 32
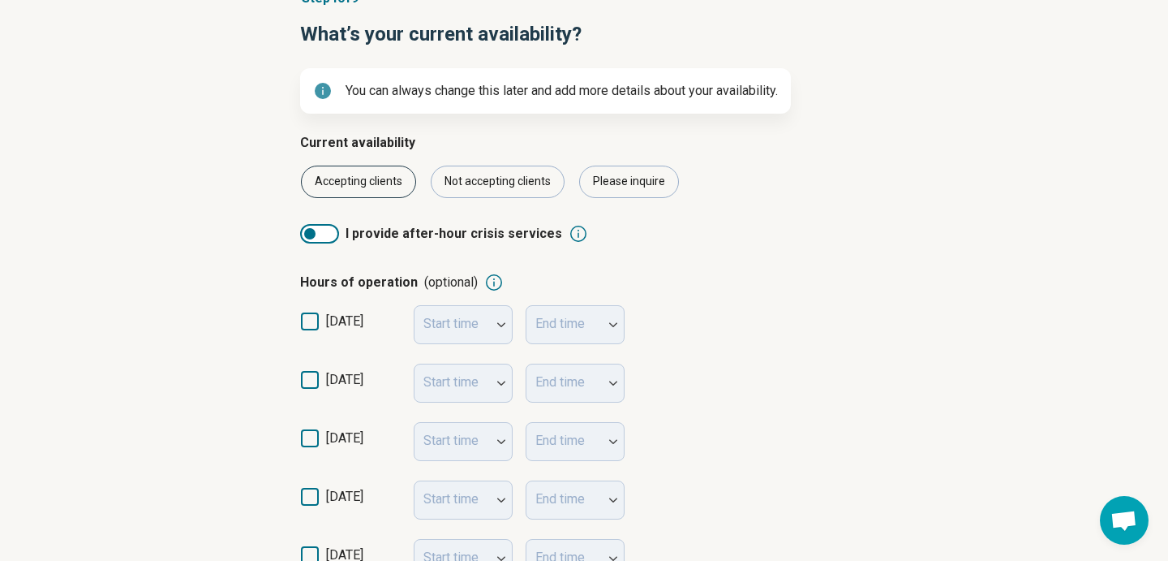
scroll to position [156, 0]
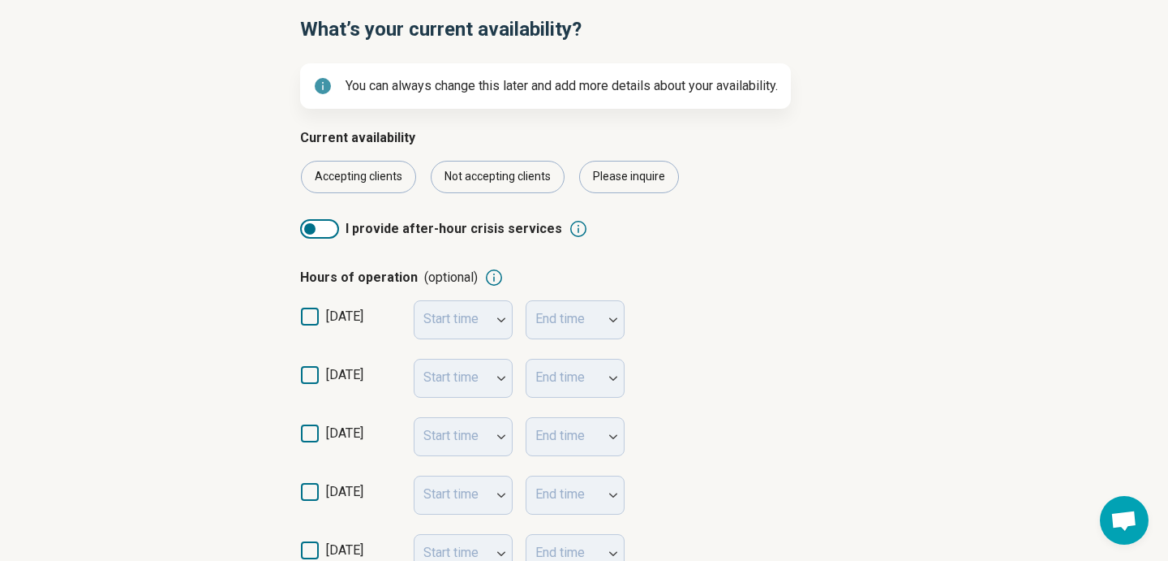
click at [307, 317] on icon at bounding box center [310, 317] width 18 height 18
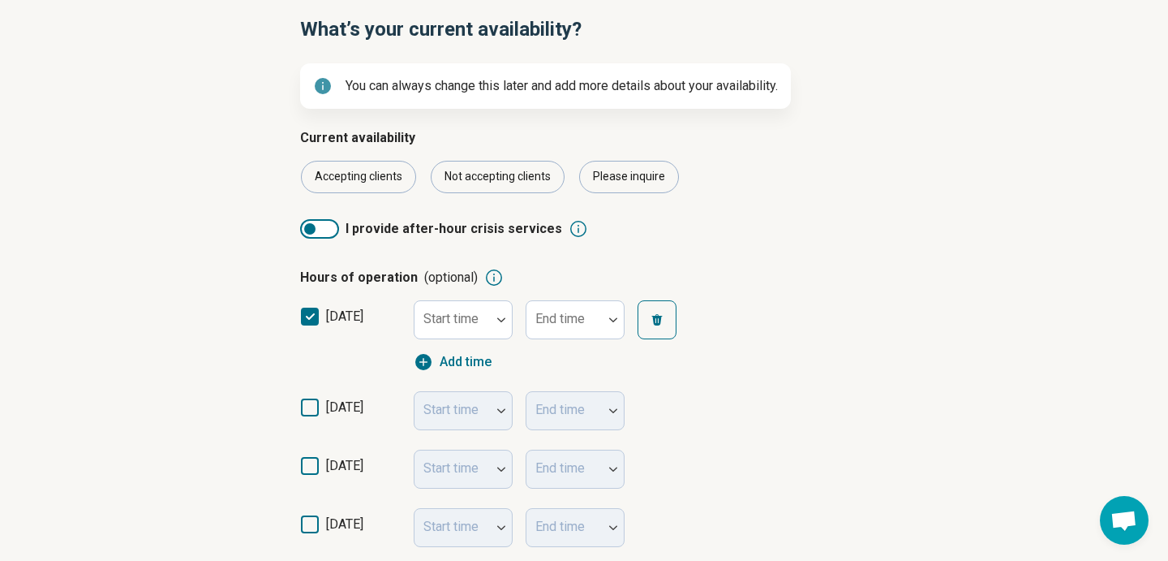
click at [307, 317] on polyline at bounding box center [310, 316] width 7 height 5
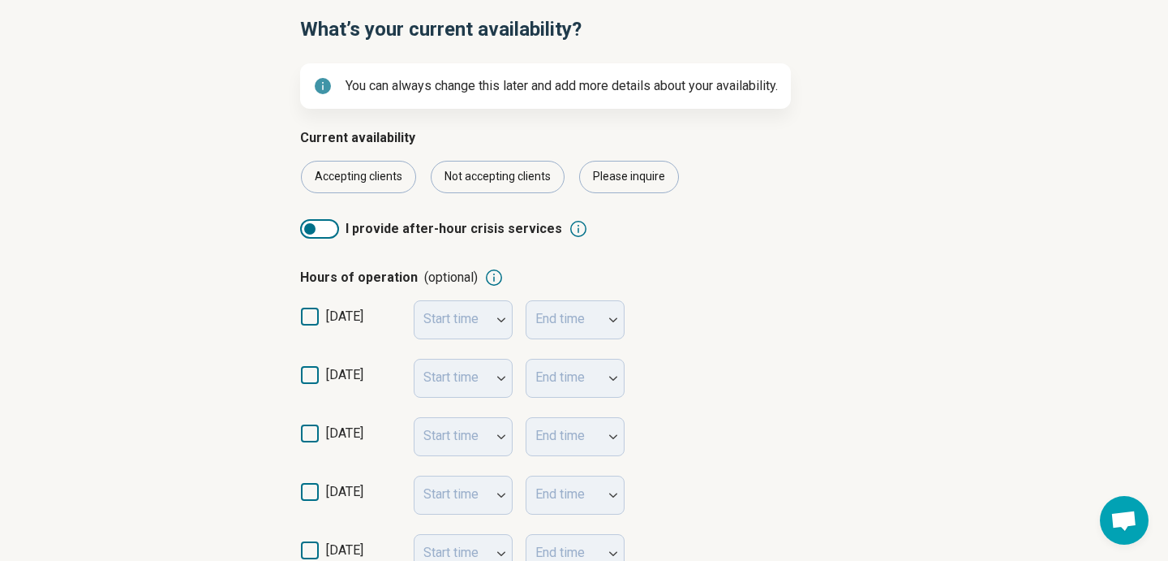
click at [315, 377] on icon at bounding box center [310, 375] width 18 height 18
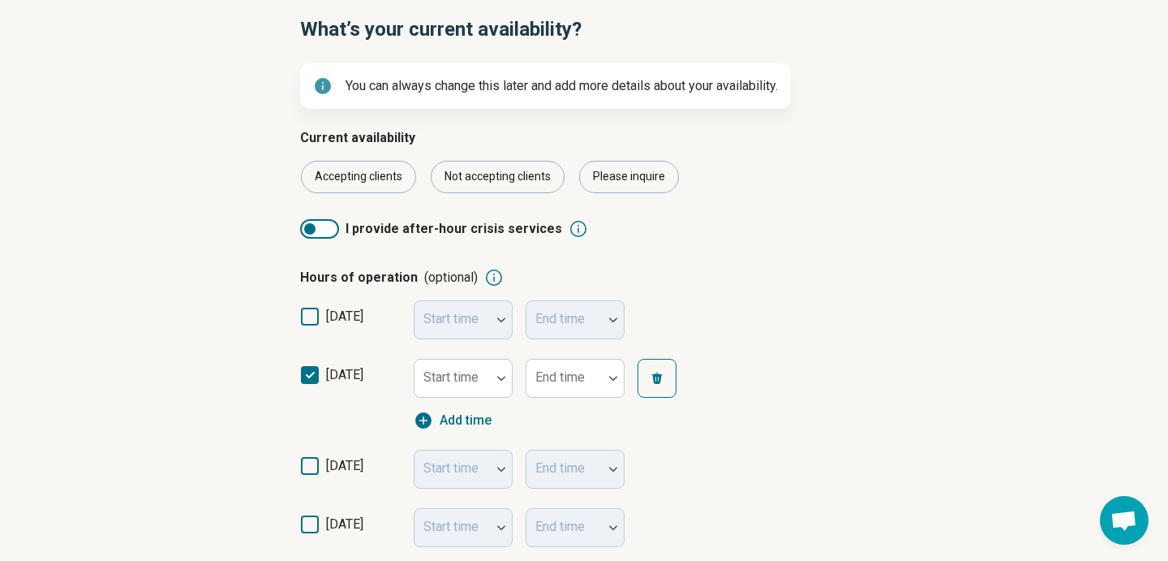
click at [311, 367] on icon at bounding box center [310, 375] width 18 height 18
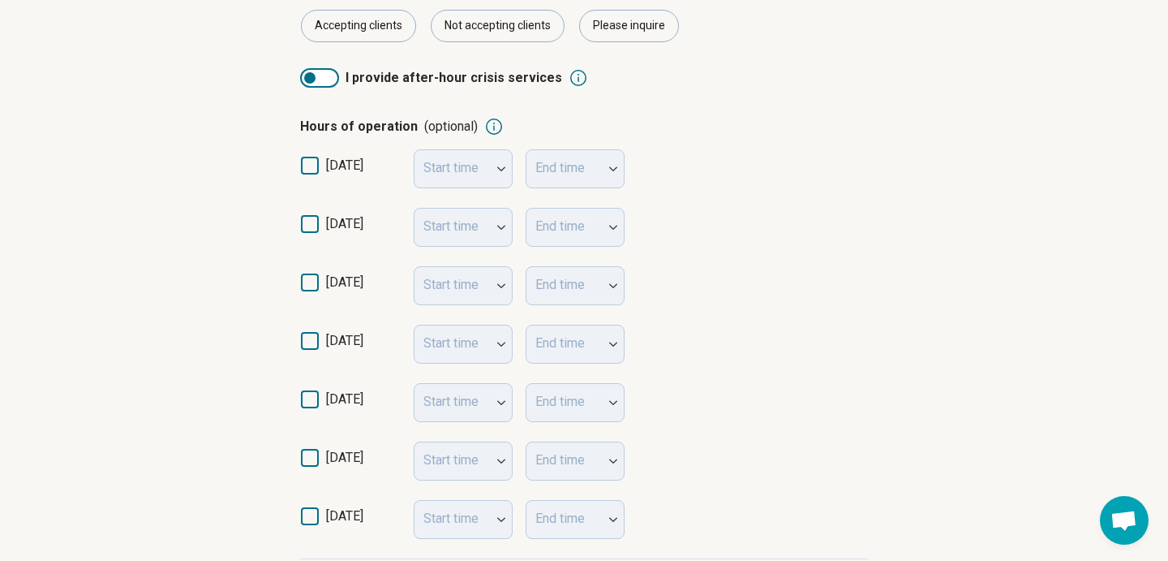
scroll to position [314, 0]
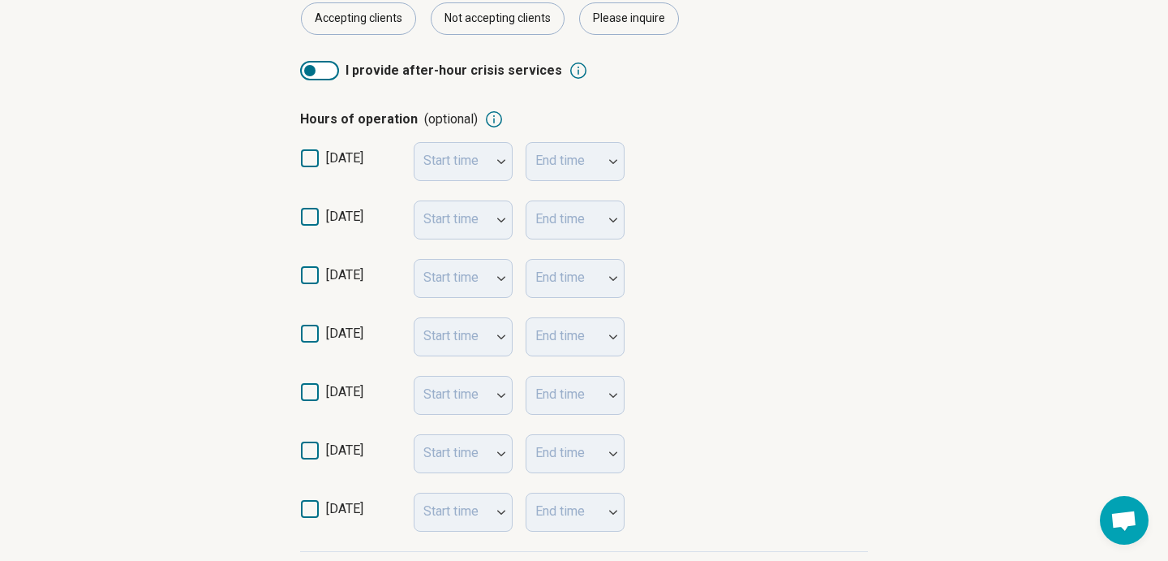
click at [311, 279] on icon at bounding box center [310, 275] width 18 height 18
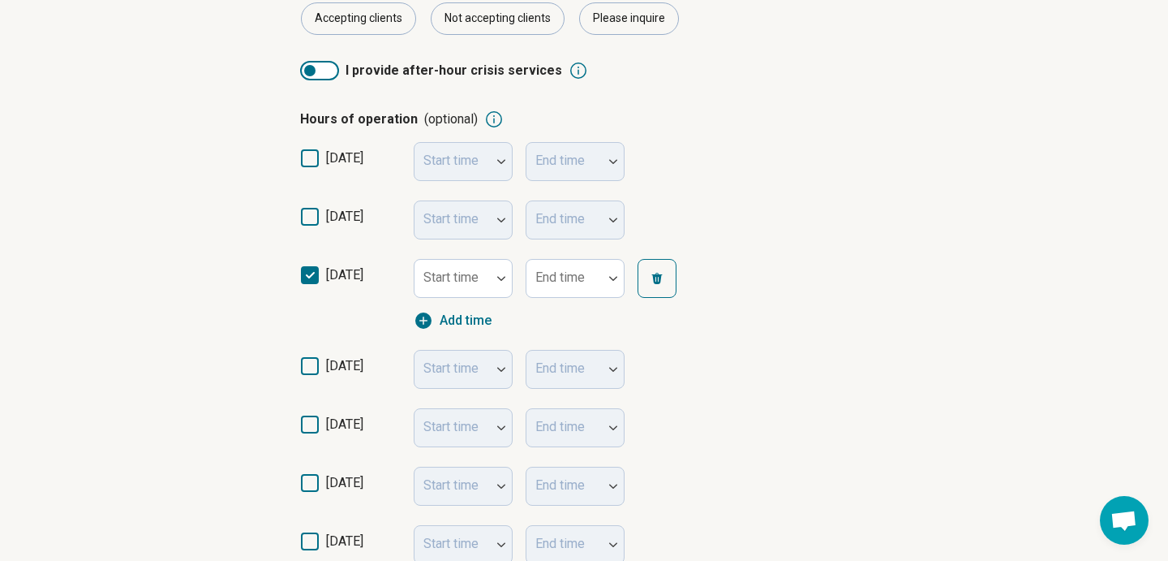
scroll to position [8, 0]
click at [311, 357] on icon at bounding box center [310, 366] width 18 height 18
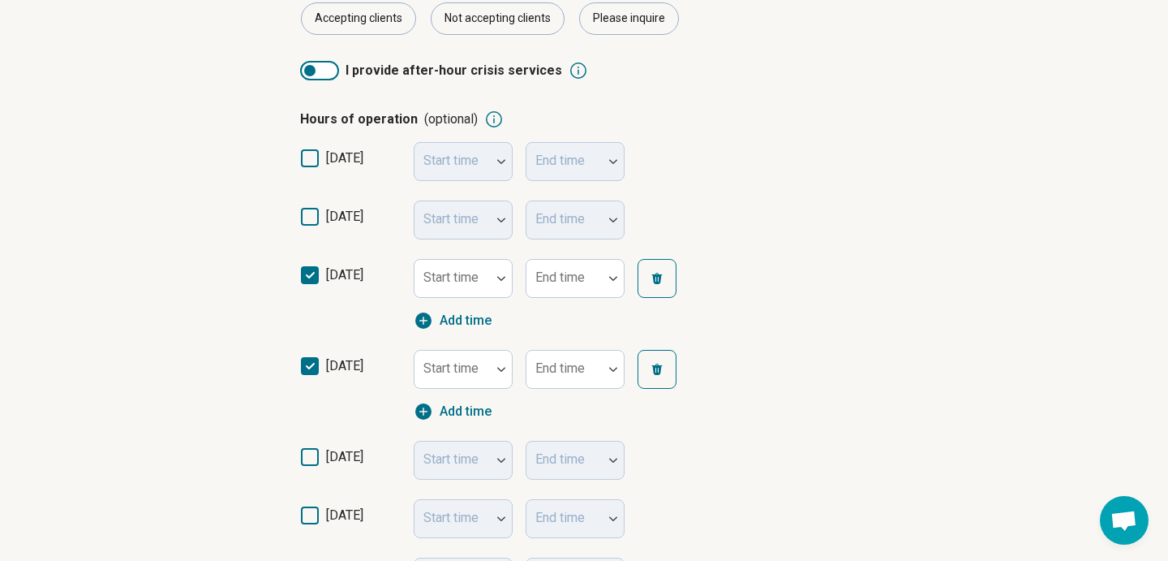
click at [309, 462] on icon at bounding box center [310, 457] width 18 height 18
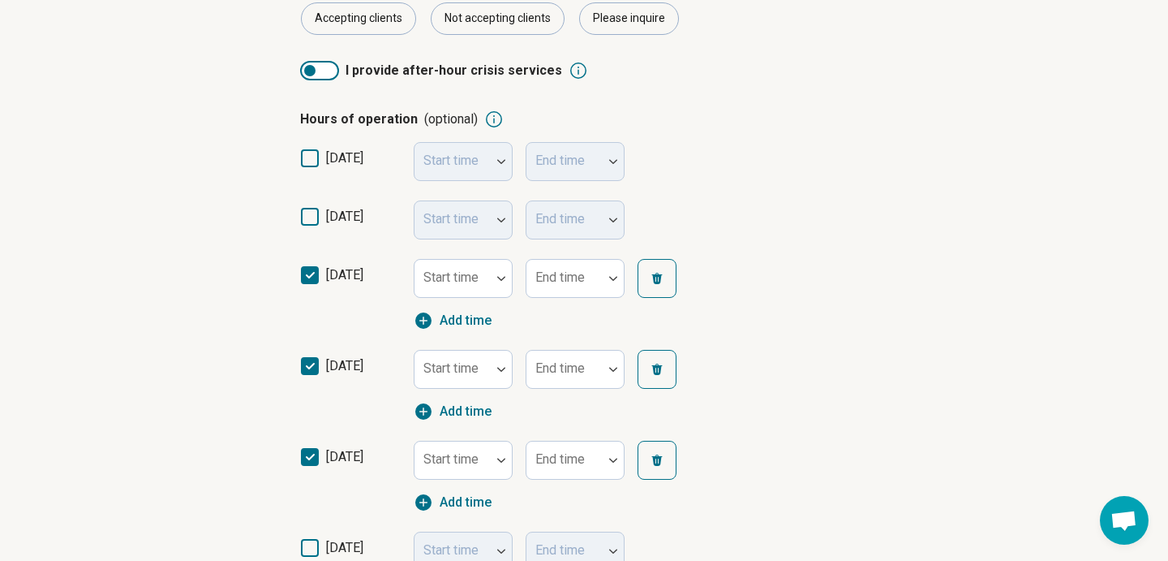
click at [311, 544] on icon at bounding box center [310, 548] width 18 height 18
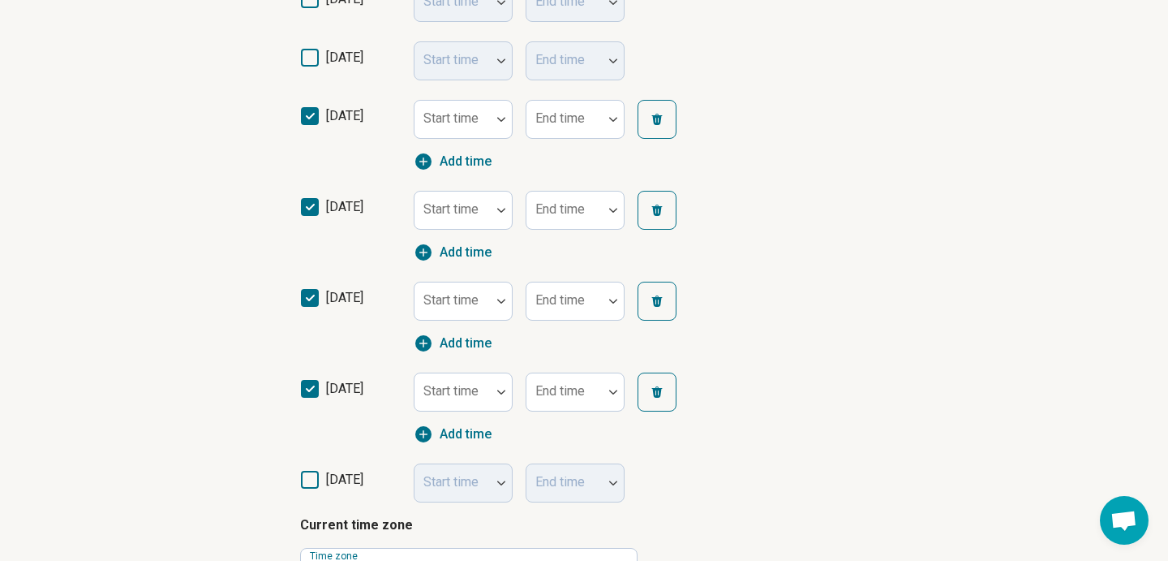
scroll to position [475, 0]
click at [311, 473] on icon at bounding box center [310, 478] width 18 height 18
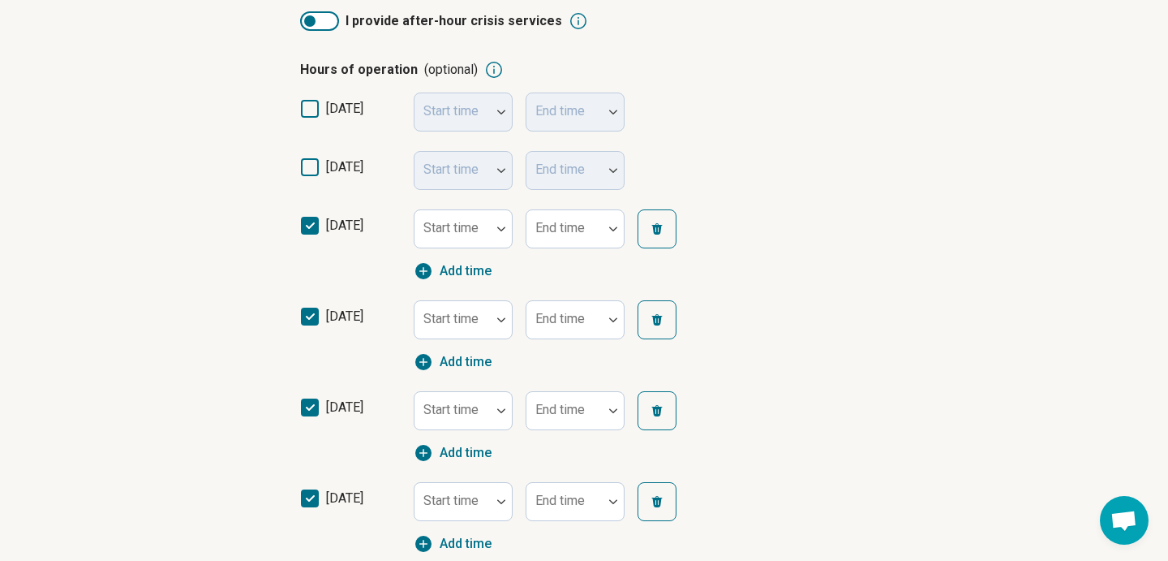
scroll to position [363, 0]
click at [494, 229] on div at bounding box center [501, 229] width 21 height 5
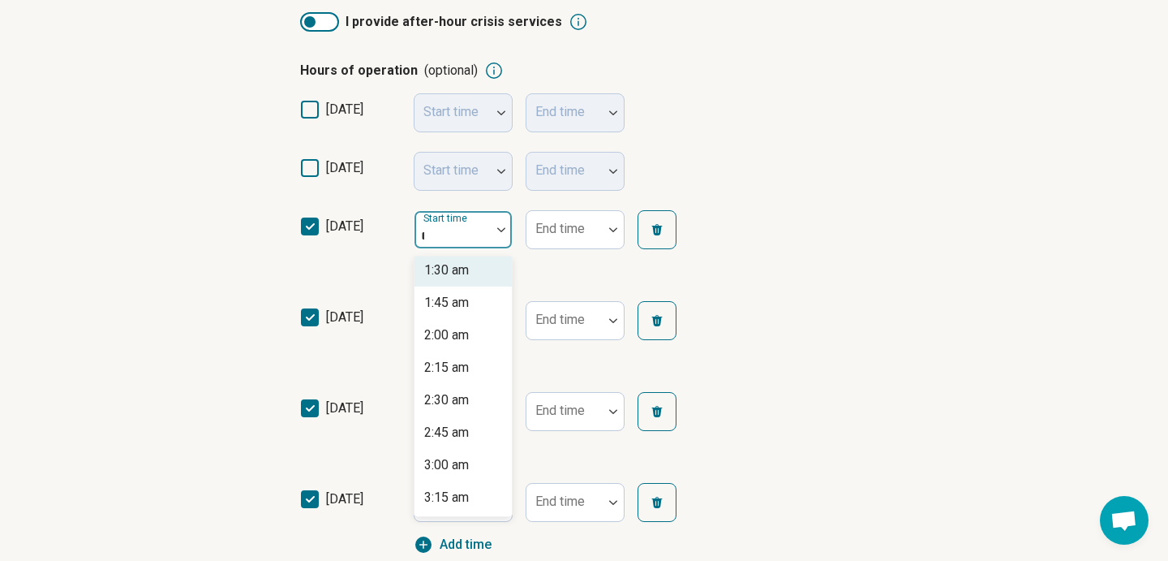
scroll to position [136, 0]
type input "*"
click at [574, 240] on div at bounding box center [564, 236] width 63 height 23
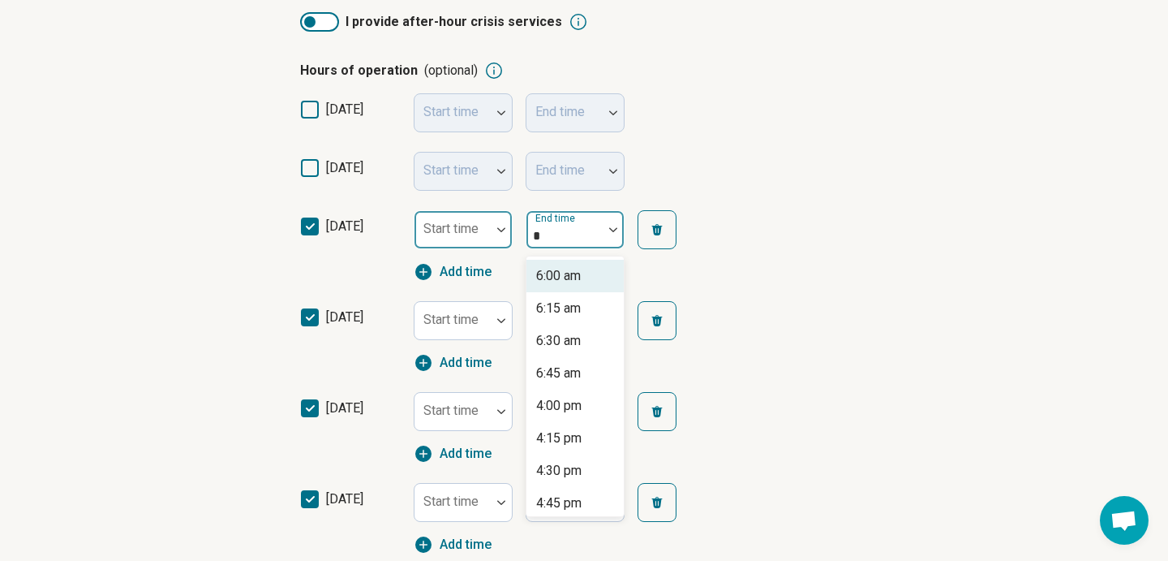
type input "*"
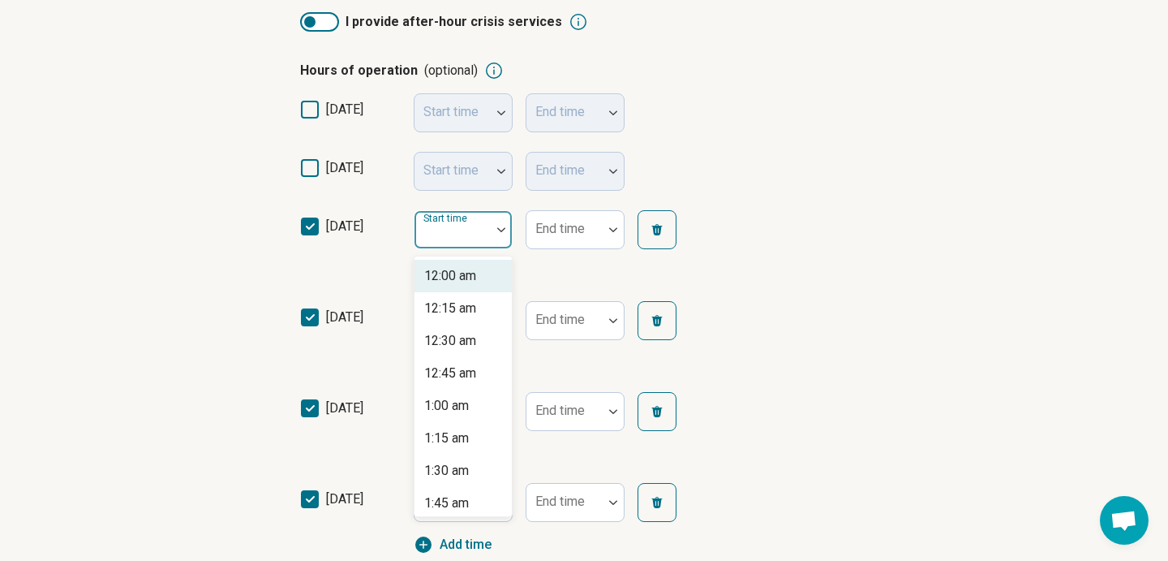
click at [459, 234] on div "Start time" at bounding box center [463, 229] width 99 height 39
type input "*"
click at [463, 276] on div "9:00 am" at bounding box center [446, 275] width 45 height 19
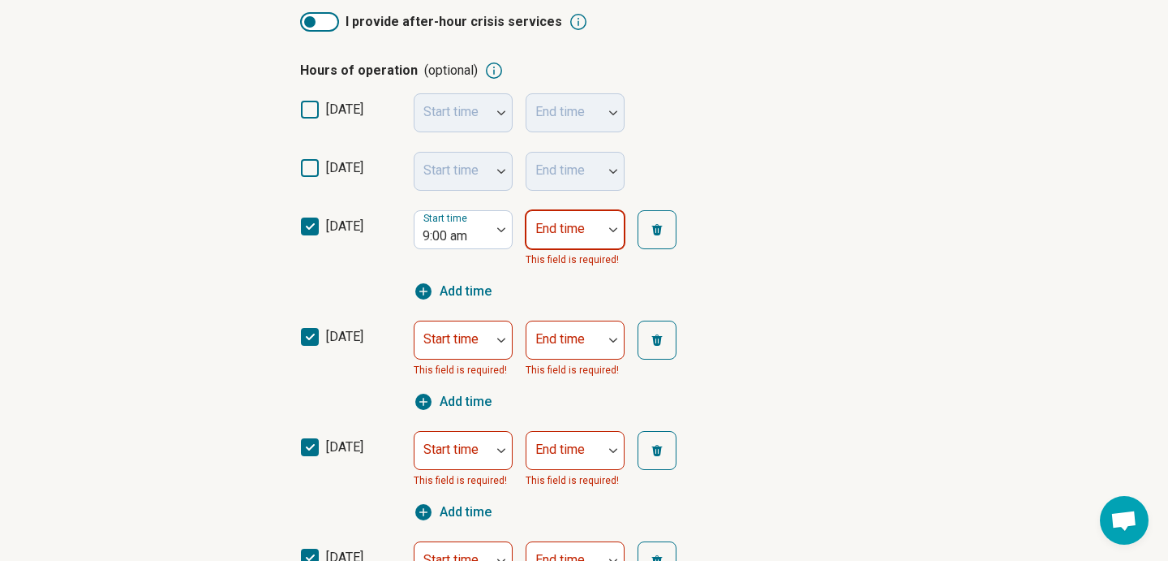
click at [578, 229] on div "End time" at bounding box center [575, 229] width 99 height 39
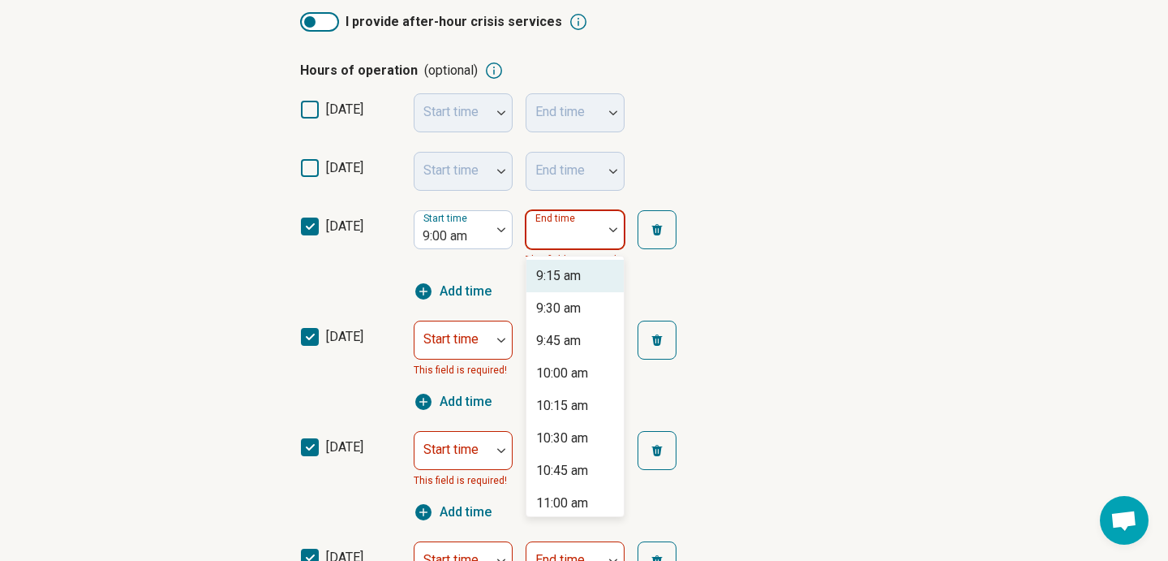
type input "*"
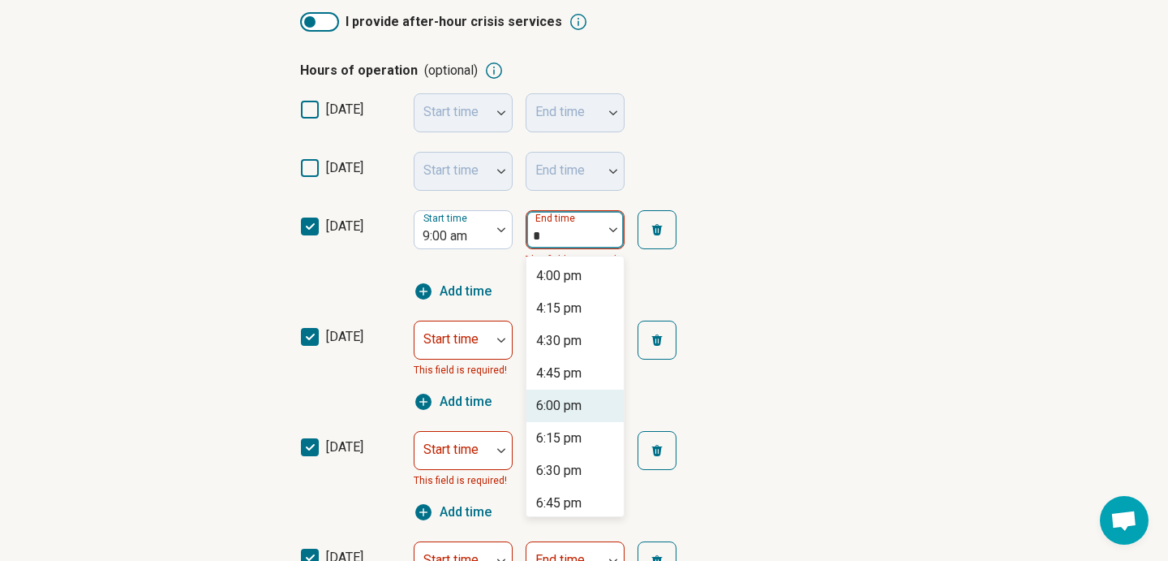
click at [584, 415] on div "6:00 pm" at bounding box center [575, 405] width 97 height 32
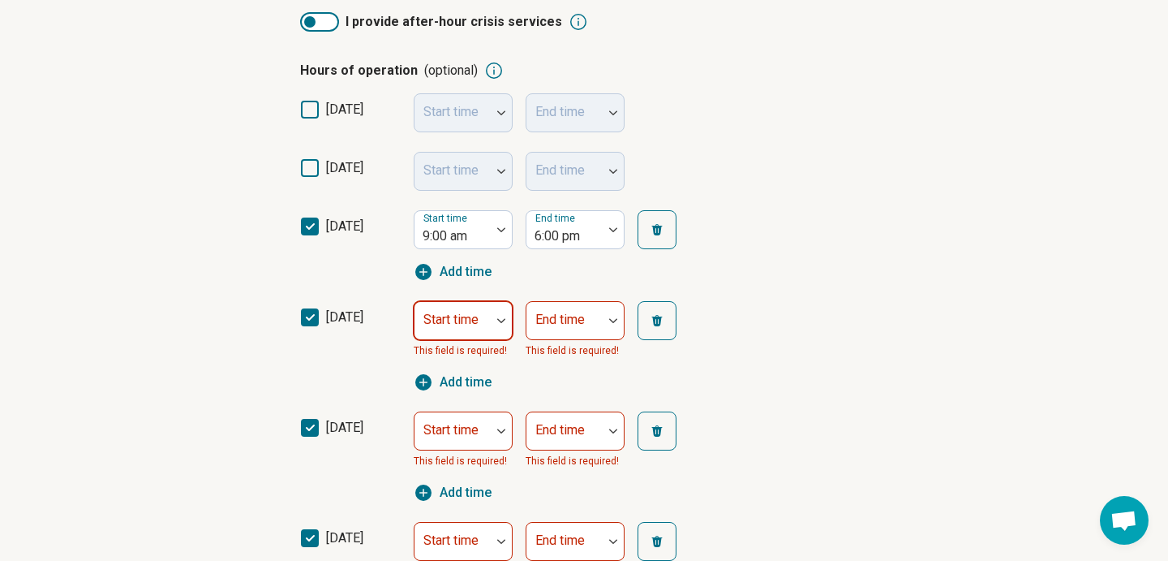
click at [475, 329] on div at bounding box center [452, 327] width 63 height 23
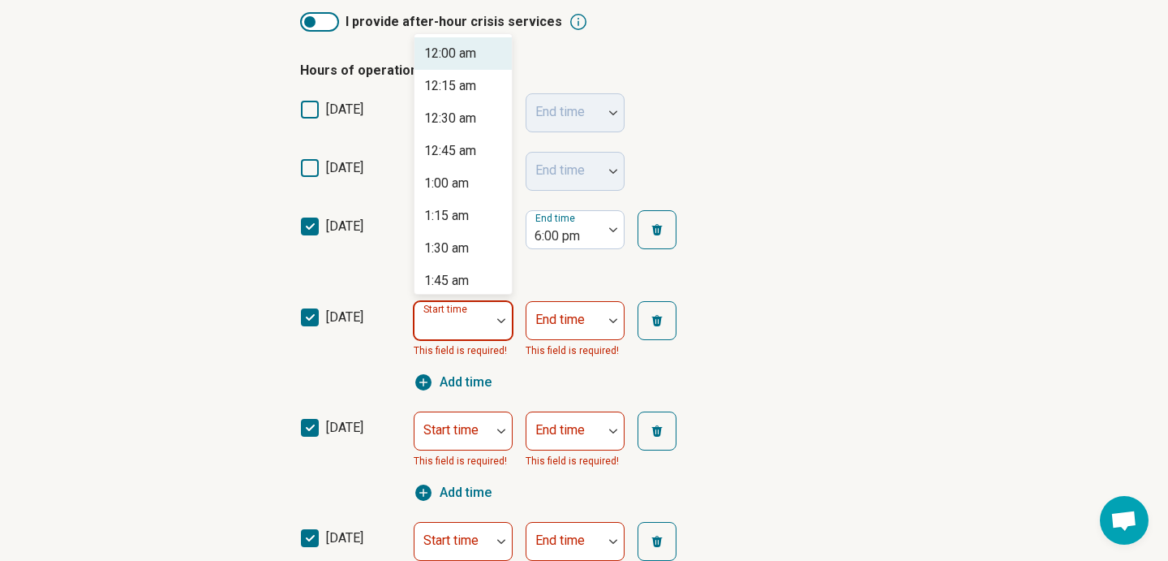
type input "*"
click at [462, 63] on div "9:00 am" at bounding box center [463, 53] width 97 height 32
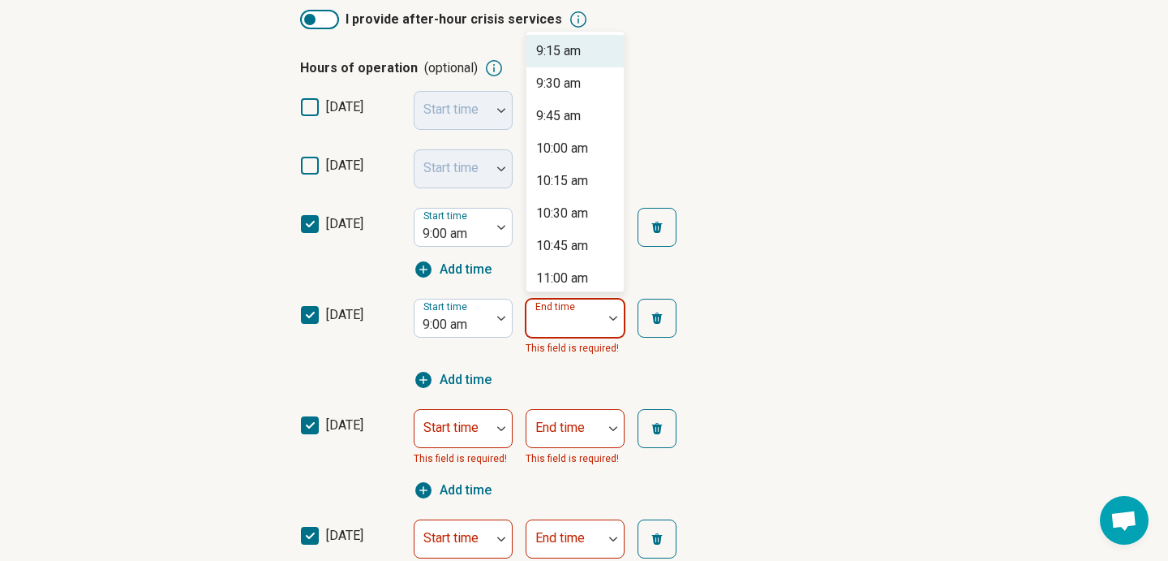
click at [561, 323] on div "End time" at bounding box center [575, 318] width 99 height 39
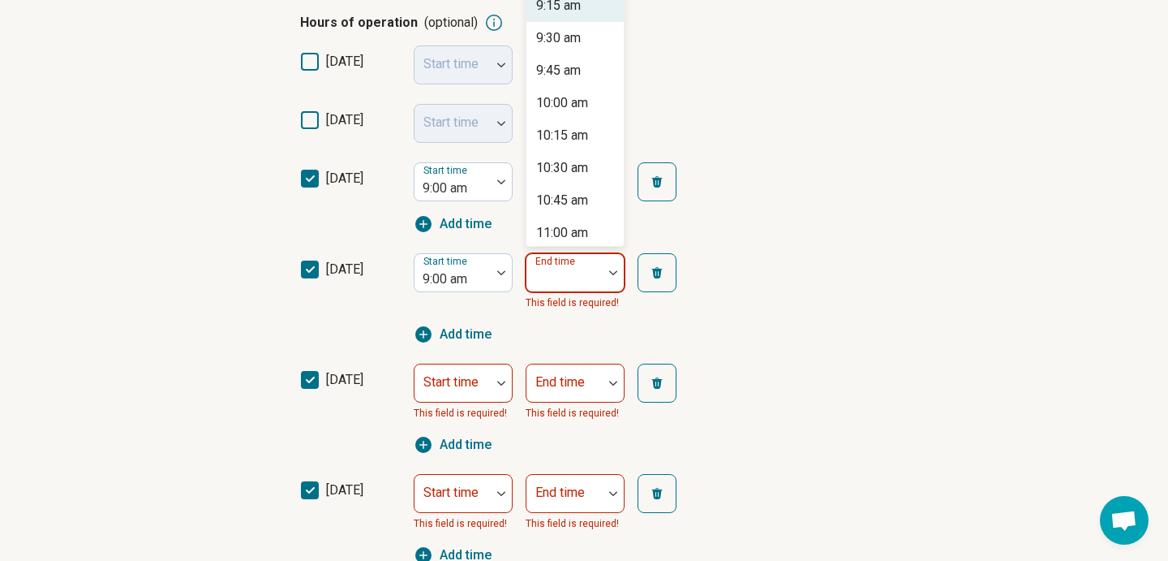
scroll to position [415, 0]
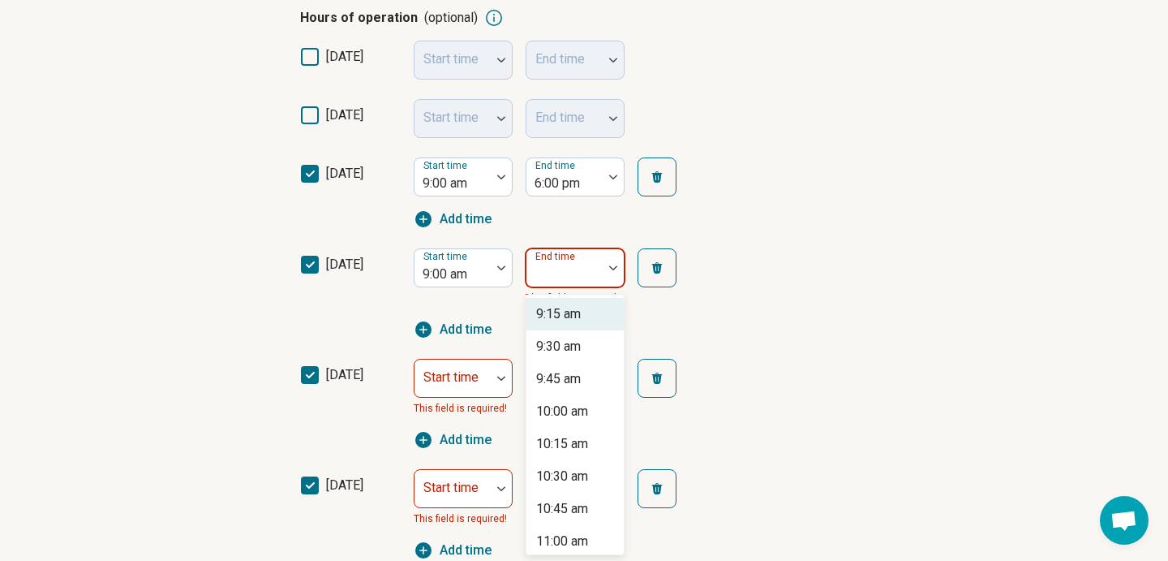
type input "*"
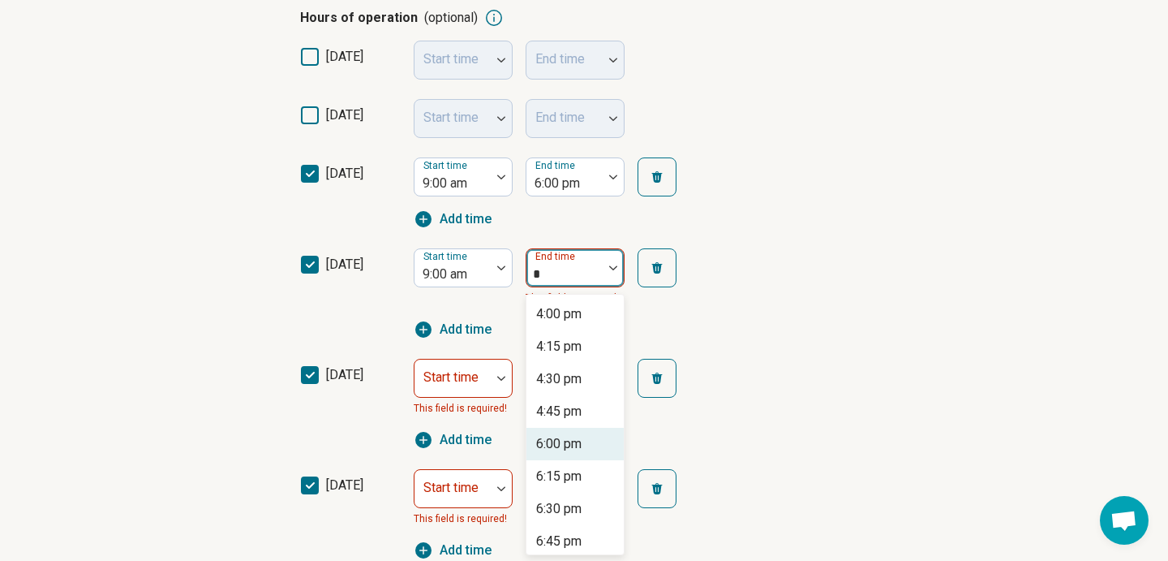
click at [577, 449] on div "6:00 pm" at bounding box center [558, 443] width 45 height 19
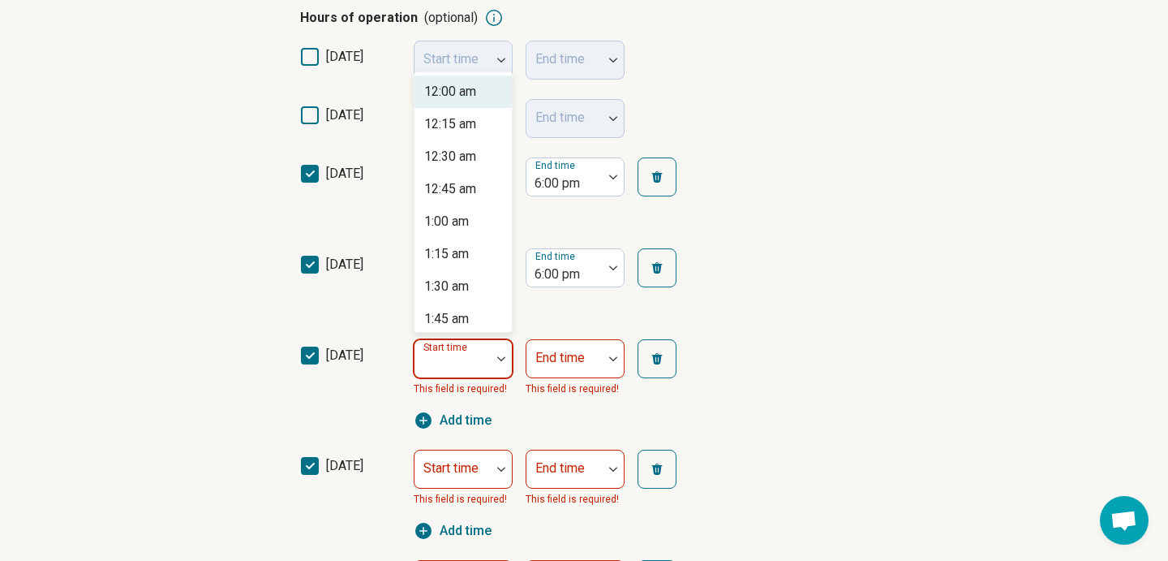
click at [467, 363] on div "Start time" at bounding box center [463, 358] width 99 height 39
type input "*"
click at [458, 101] on div "9:00 am" at bounding box center [463, 91] width 97 height 32
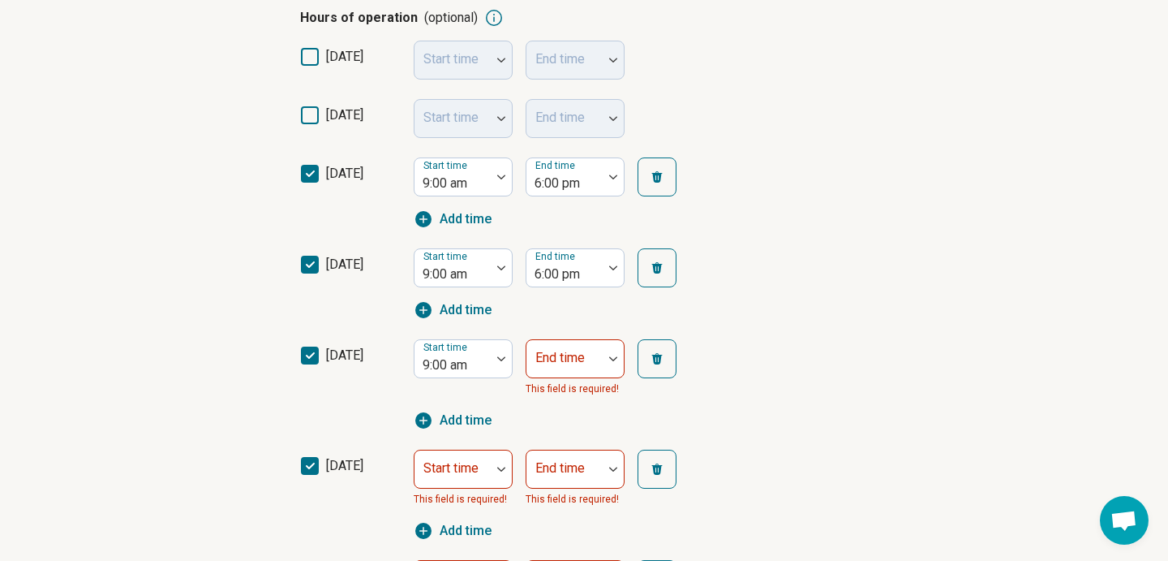
click at [558, 378] on div "End time This field is required!" at bounding box center [575, 368] width 99 height 58
click at [559, 372] on div "End time This field is required!" at bounding box center [575, 368] width 99 height 58
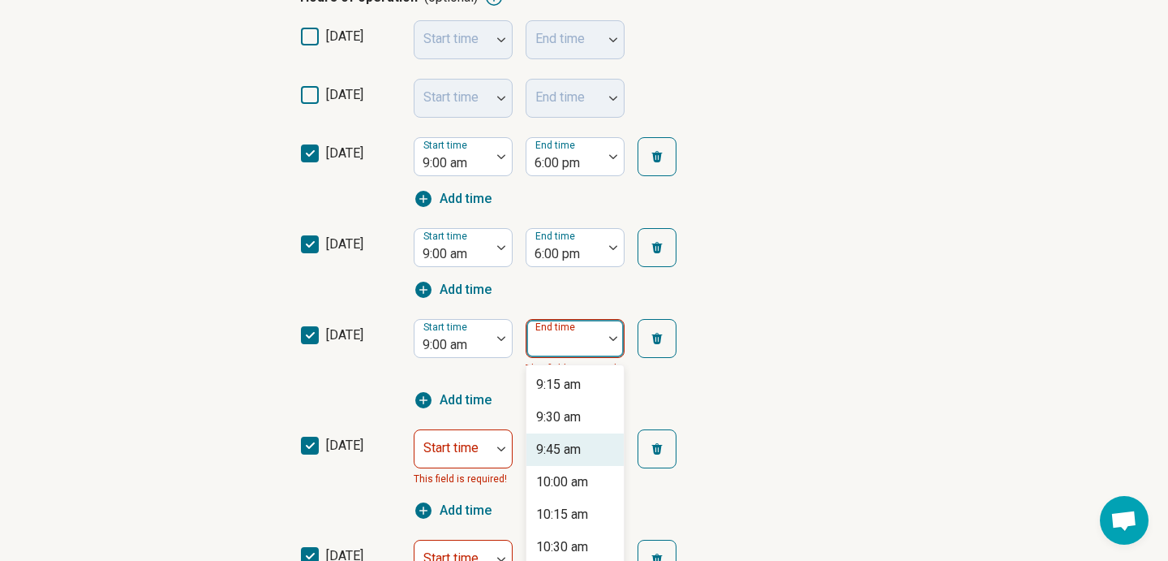
scroll to position [506, 0]
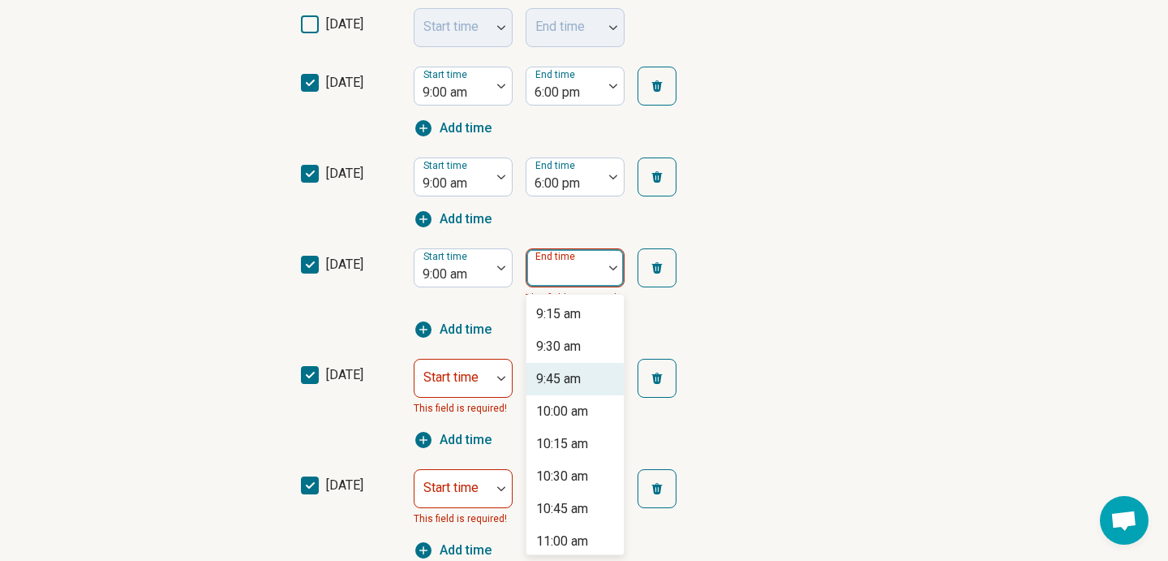
type input "*"
click at [574, 448] on div "6:00 pm" at bounding box center [558, 443] width 45 height 19
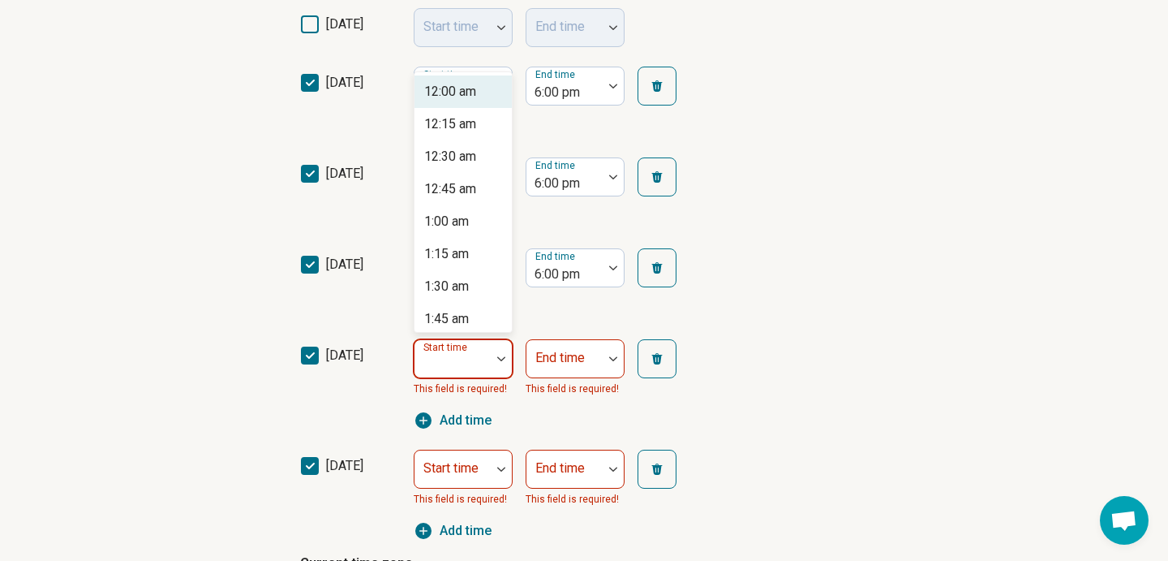
click at [474, 348] on div at bounding box center [453, 359] width 76 height 36
type input "*"
click at [450, 101] on div "9:00 am" at bounding box center [463, 91] width 97 height 32
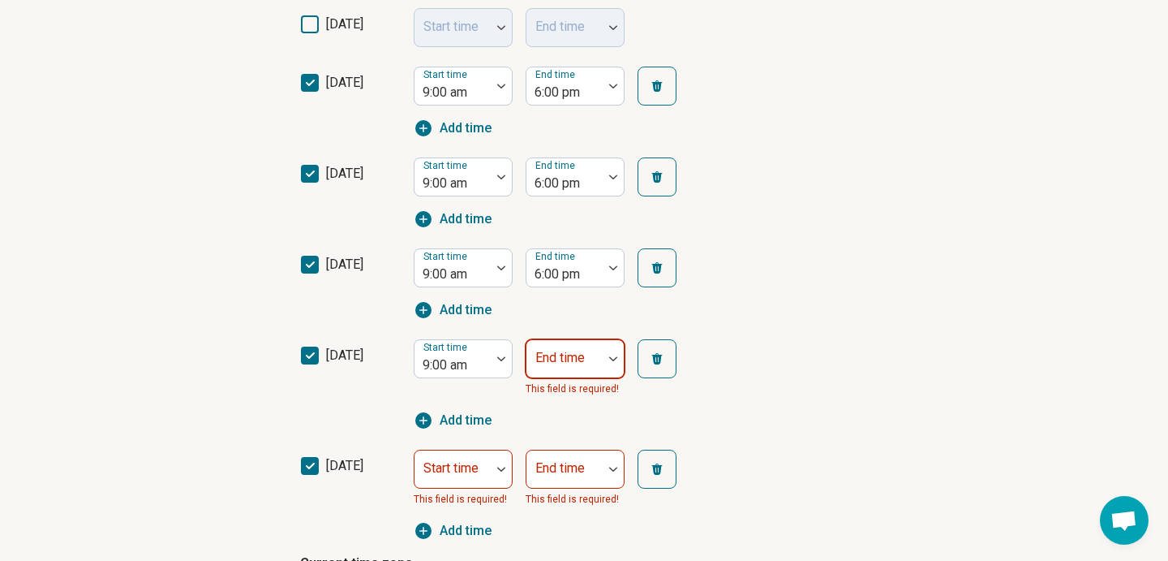
click at [557, 354] on div "End time" at bounding box center [575, 358] width 99 height 39
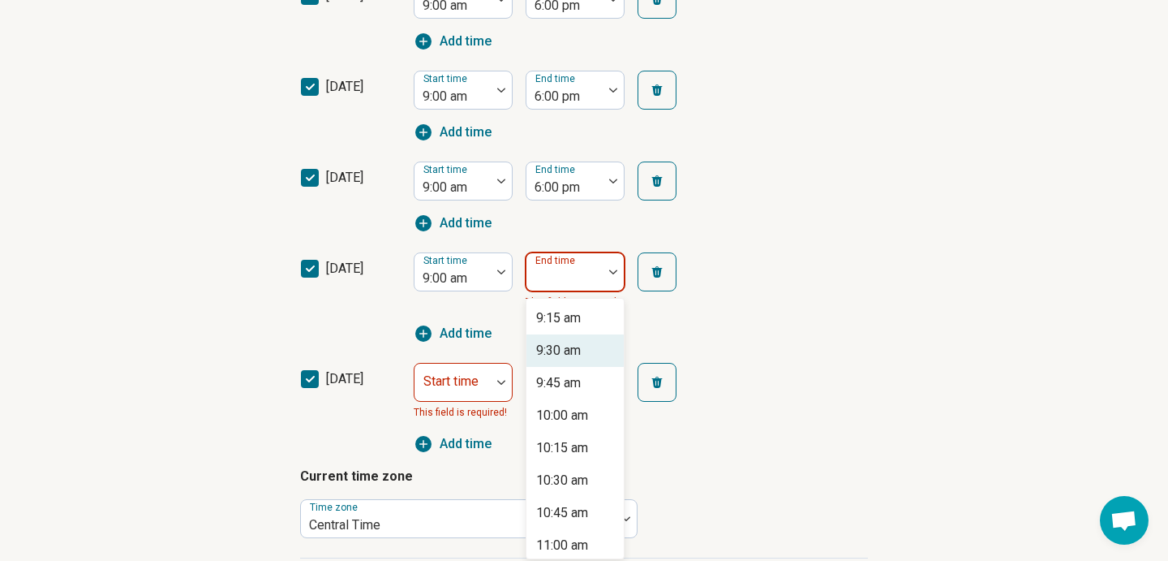
scroll to position [597, 0]
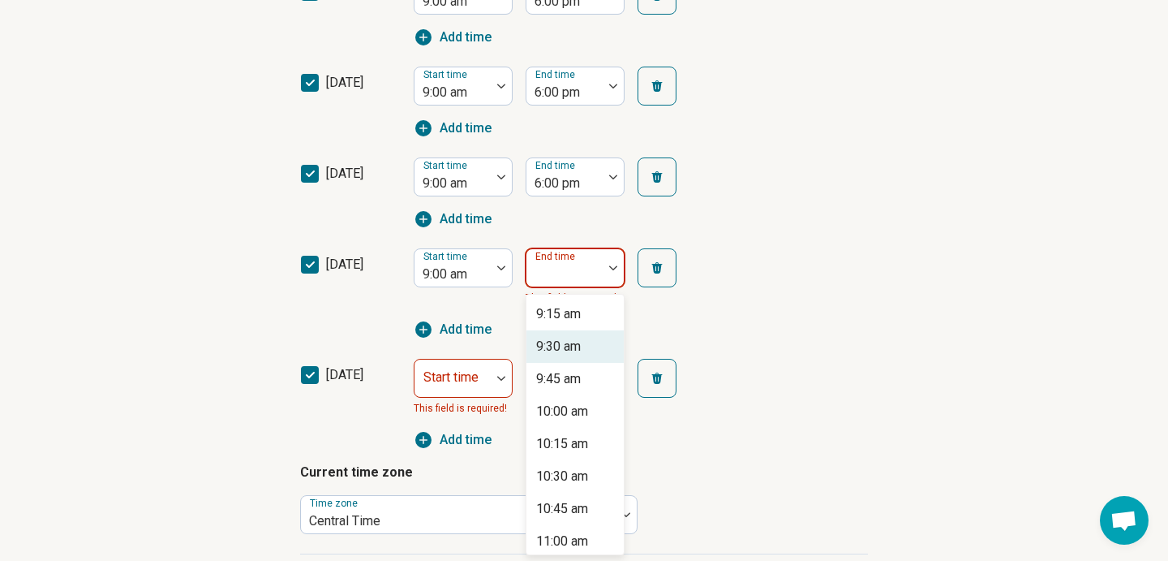
type input "*"
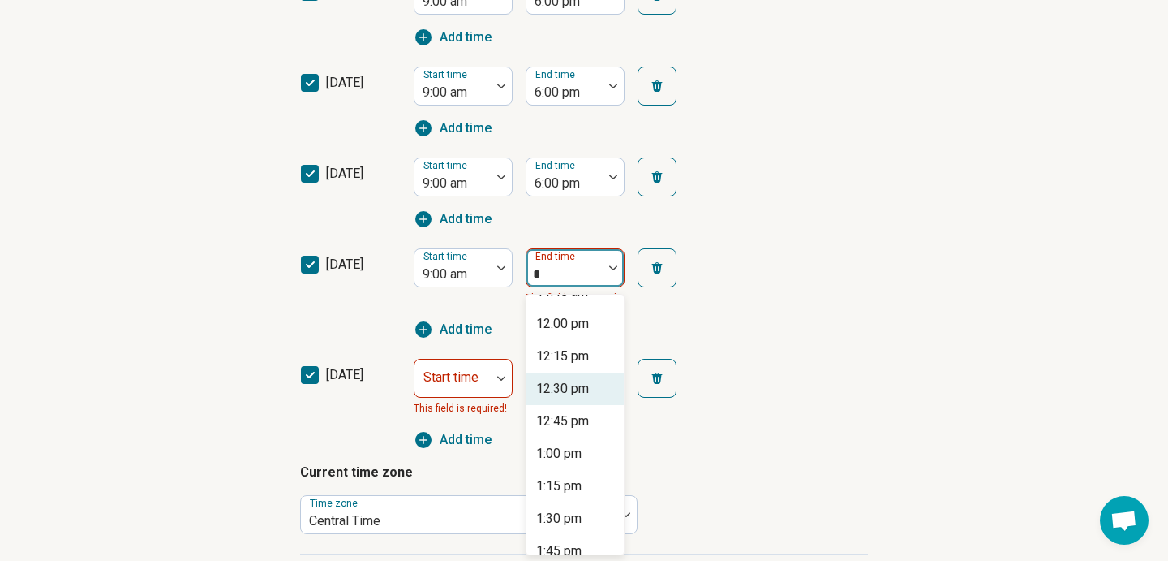
scroll to position [299, 0]
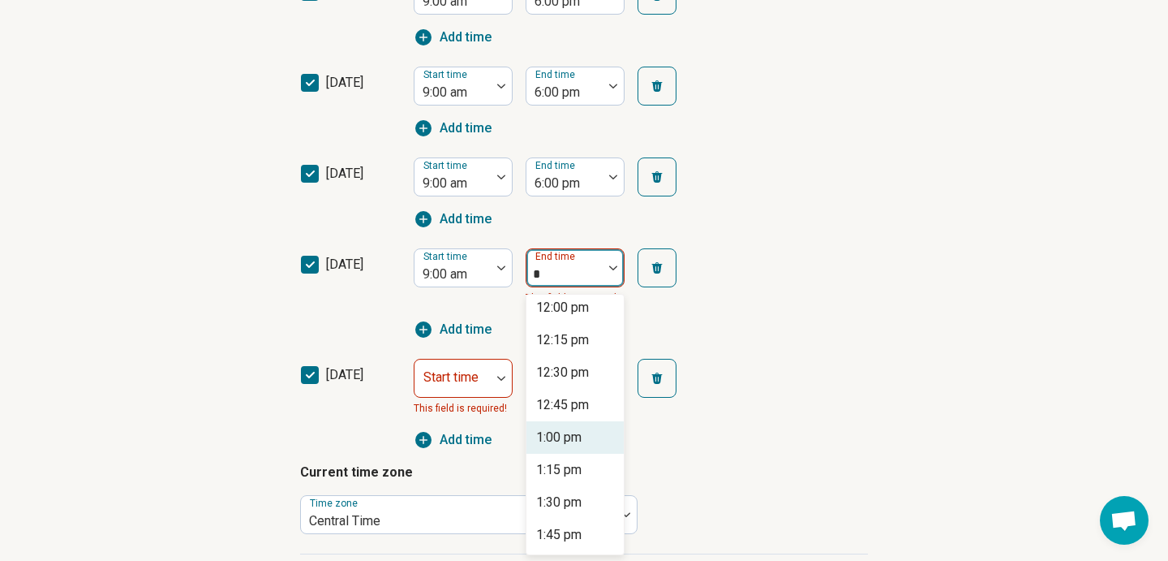
click at [554, 428] on div "1:00 pm" at bounding box center [558, 437] width 45 height 19
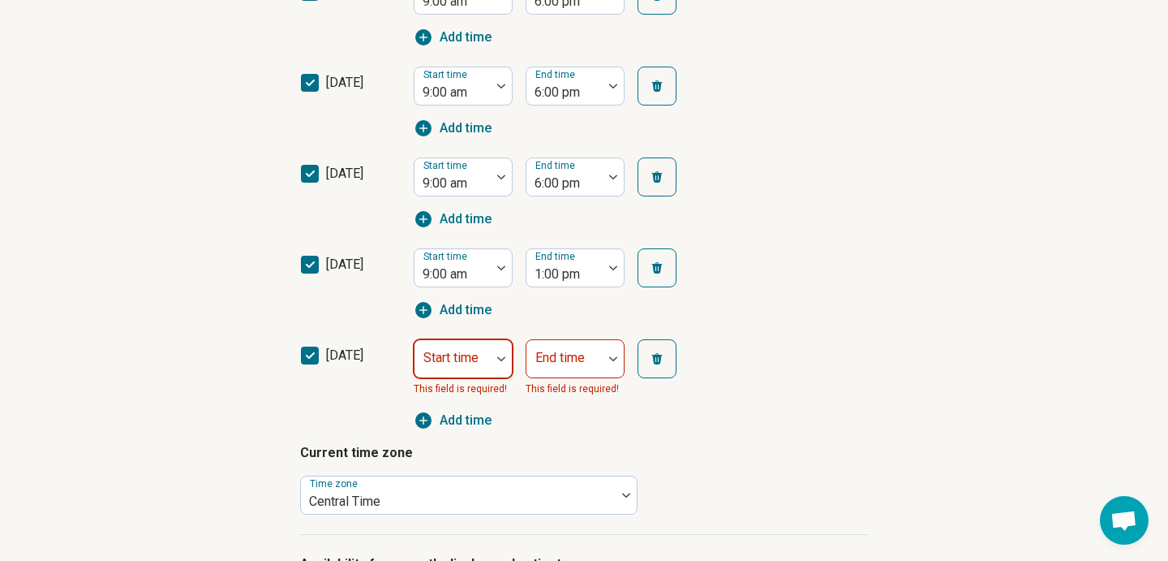
click at [441, 354] on div "Start time" at bounding box center [463, 358] width 99 height 39
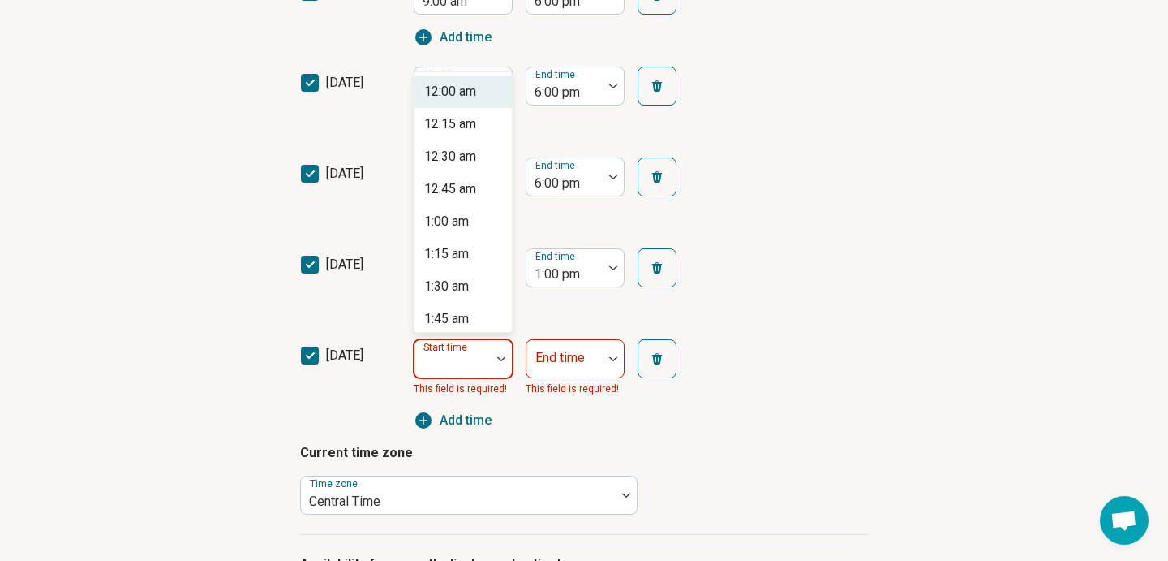
type input "*"
click at [460, 88] on div "9:00 am" at bounding box center [446, 91] width 45 height 19
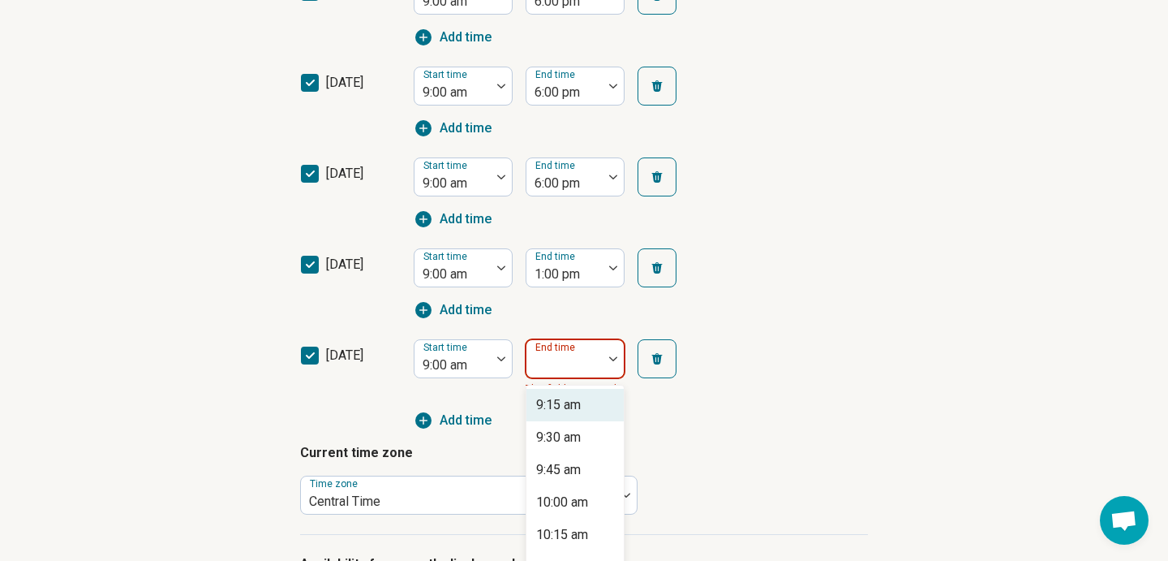
click at [561, 351] on label "End time" at bounding box center [556, 347] width 43 height 11
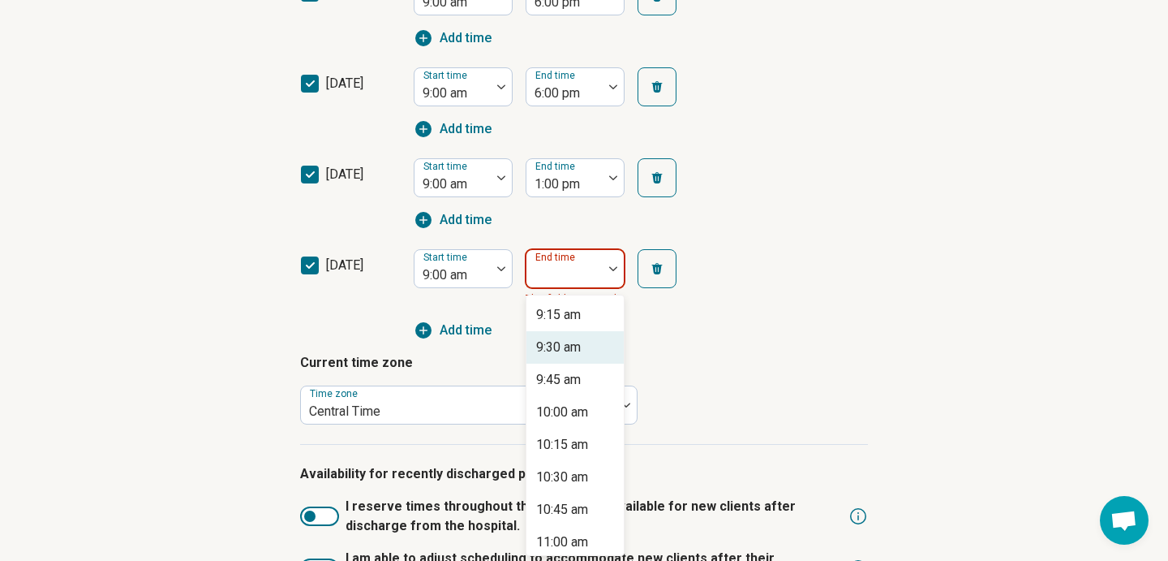
scroll to position [688, 0]
type input "*"
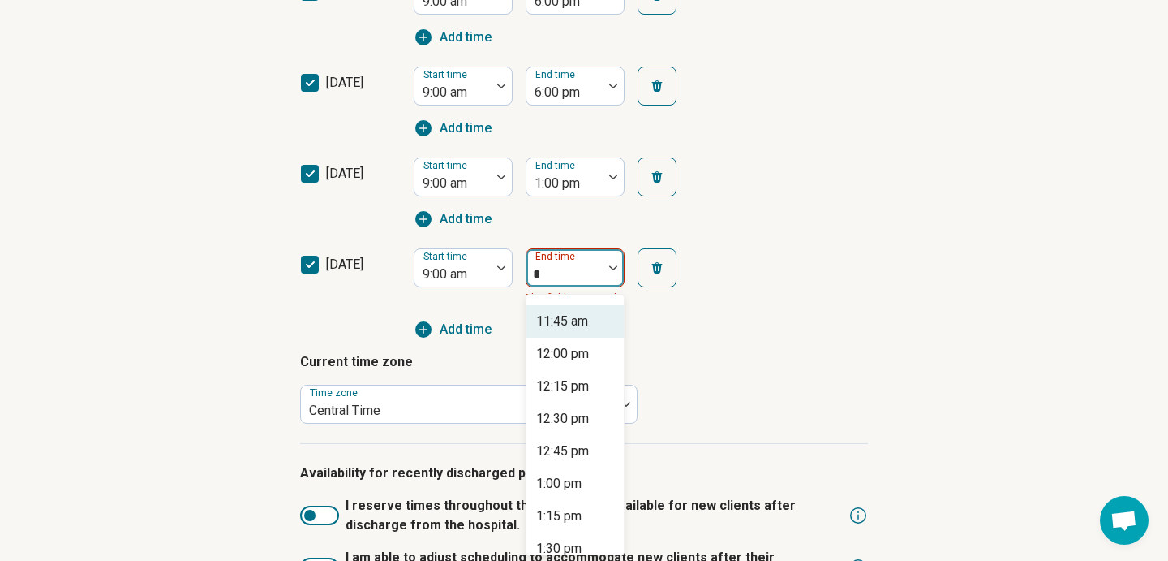
scroll to position [298, 0]
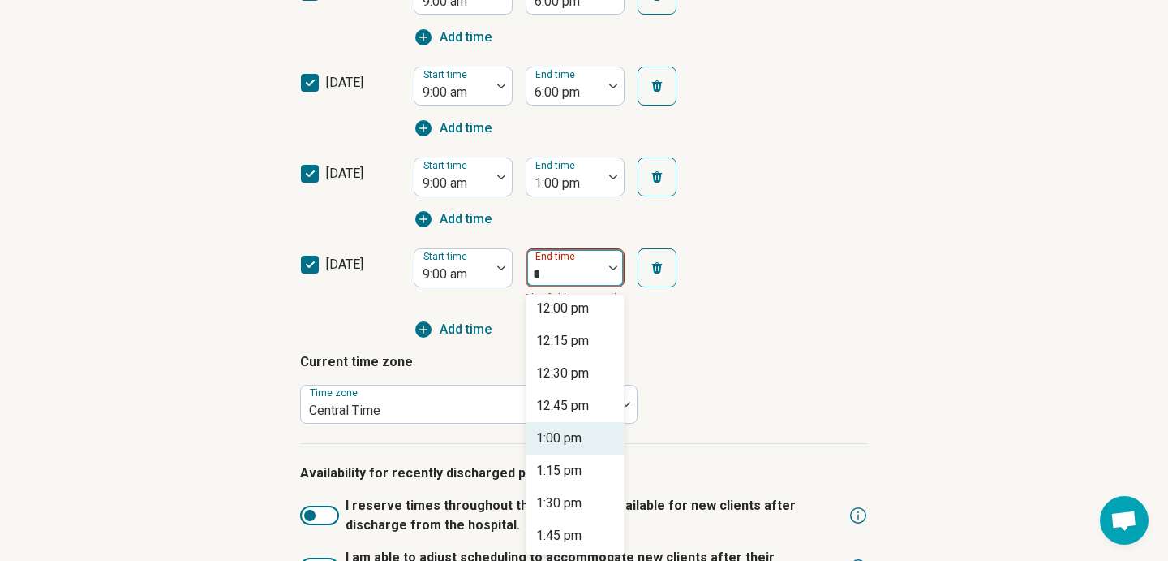
click at [561, 443] on div "1:00 pm" at bounding box center [558, 437] width 45 height 19
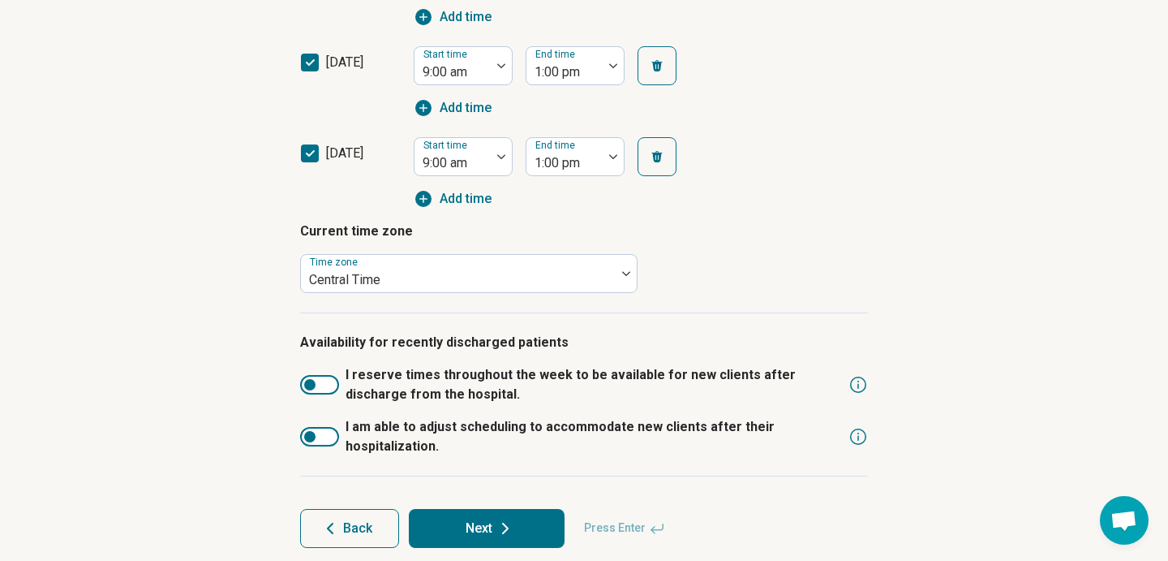
scroll to position [802, 0]
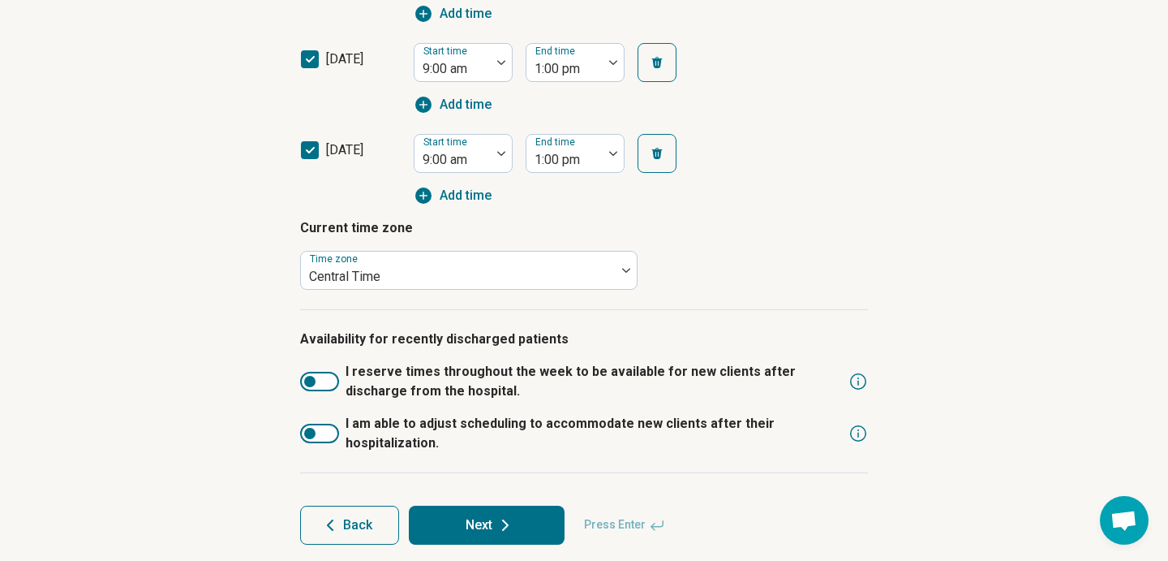
click at [314, 431] on div at bounding box center [309, 433] width 11 height 11
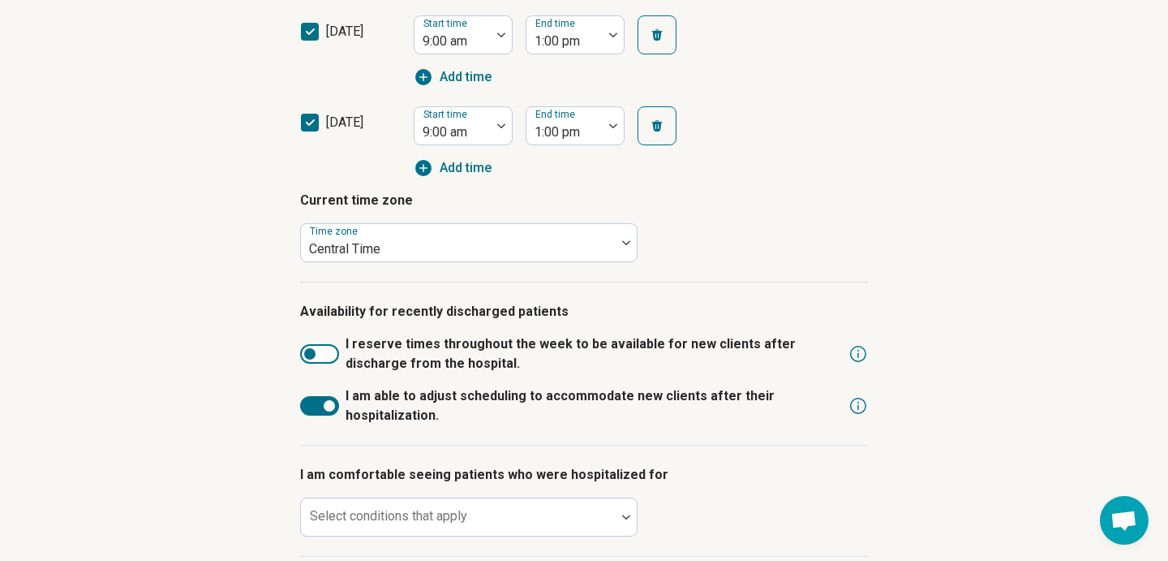
scroll to position [838, 0]
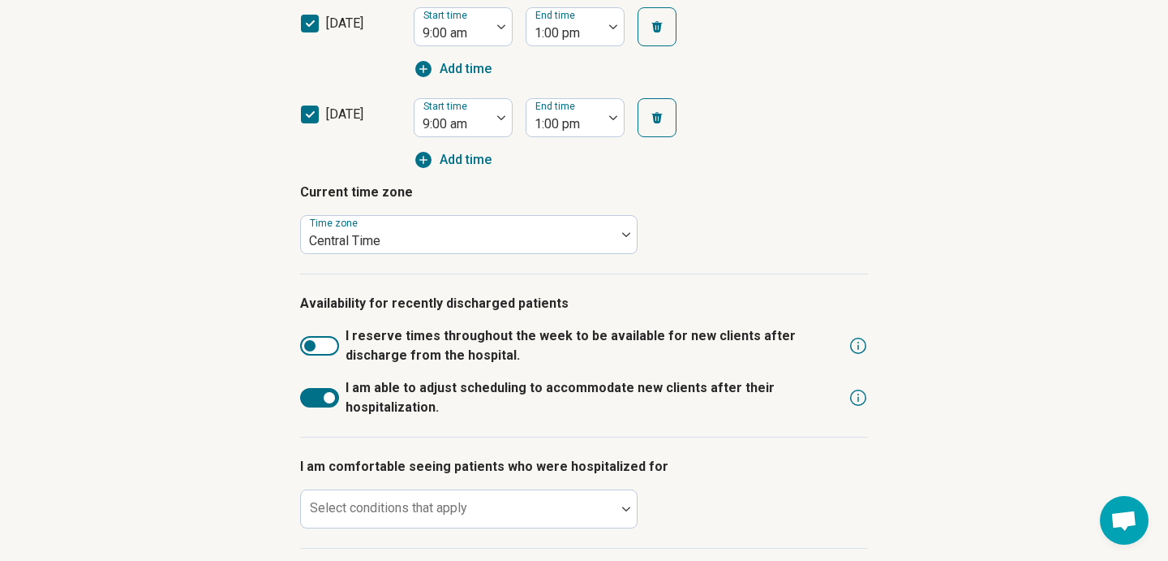
click at [316, 342] on div at bounding box center [319, 345] width 39 height 19
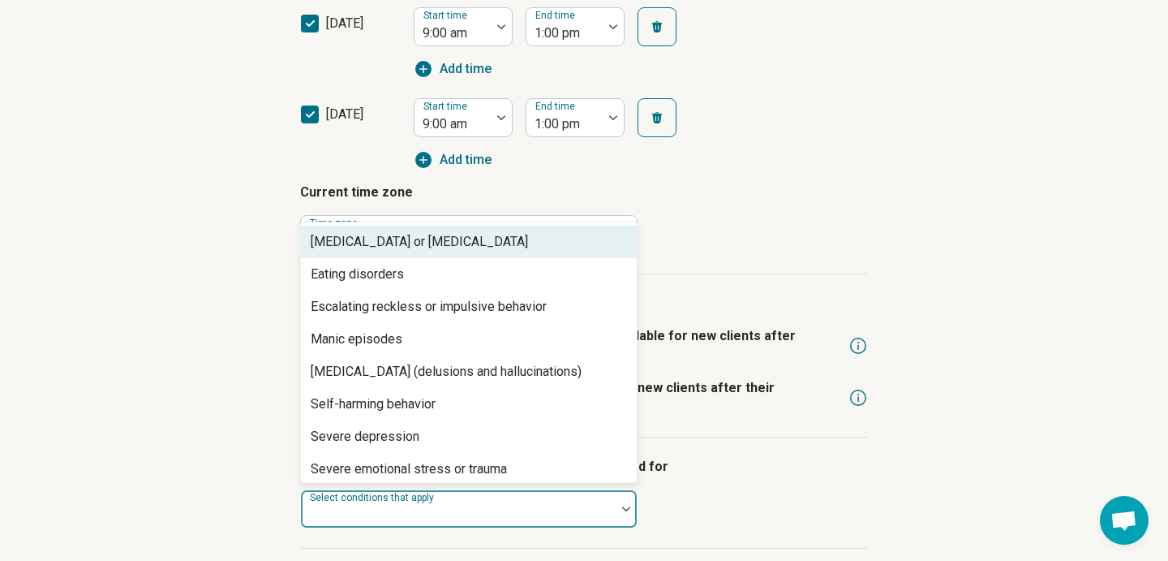
click at [439, 516] on div at bounding box center [459, 515] width 302 height 23
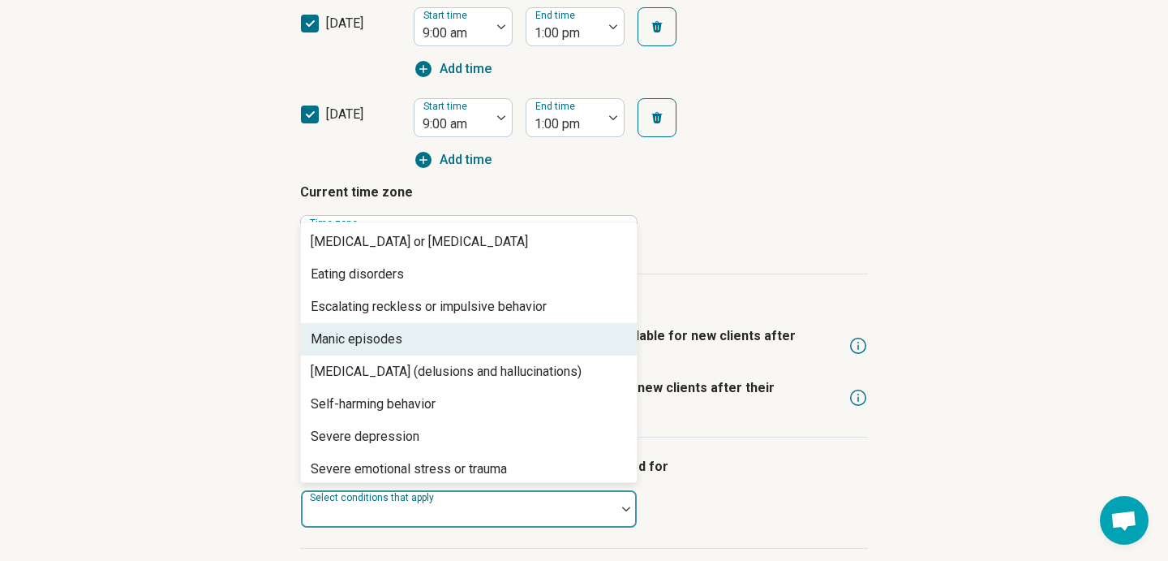
click at [430, 338] on div "Manic episodes" at bounding box center [469, 339] width 336 height 32
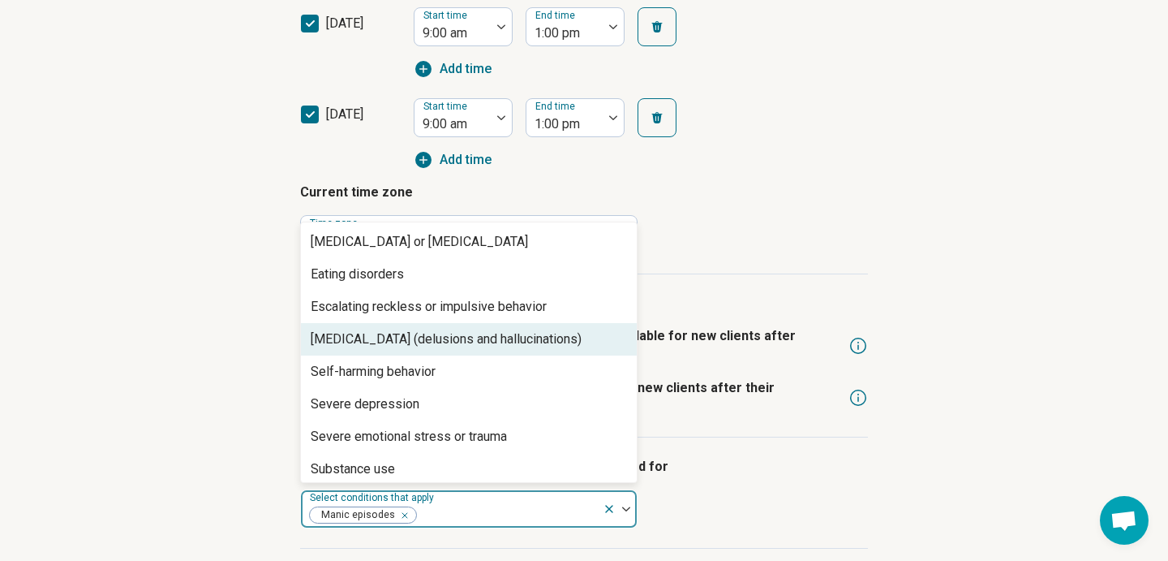
click at [398, 349] on div "[MEDICAL_DATA] (delusions and hallucinations)" at bounding box center [469, 339] width 336 height 32
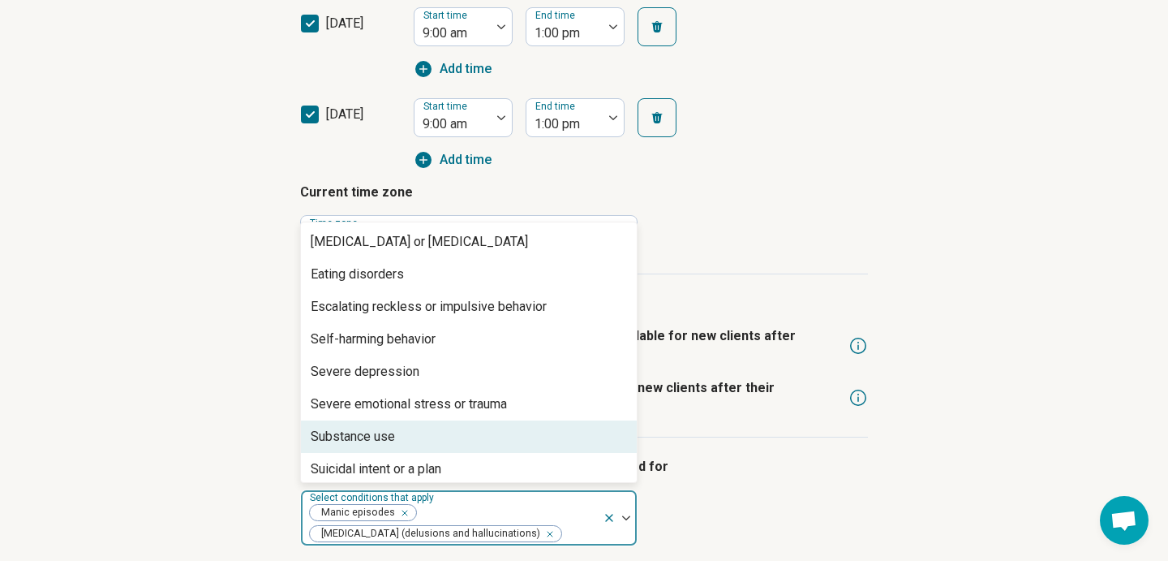
scroll to position [39, 0]
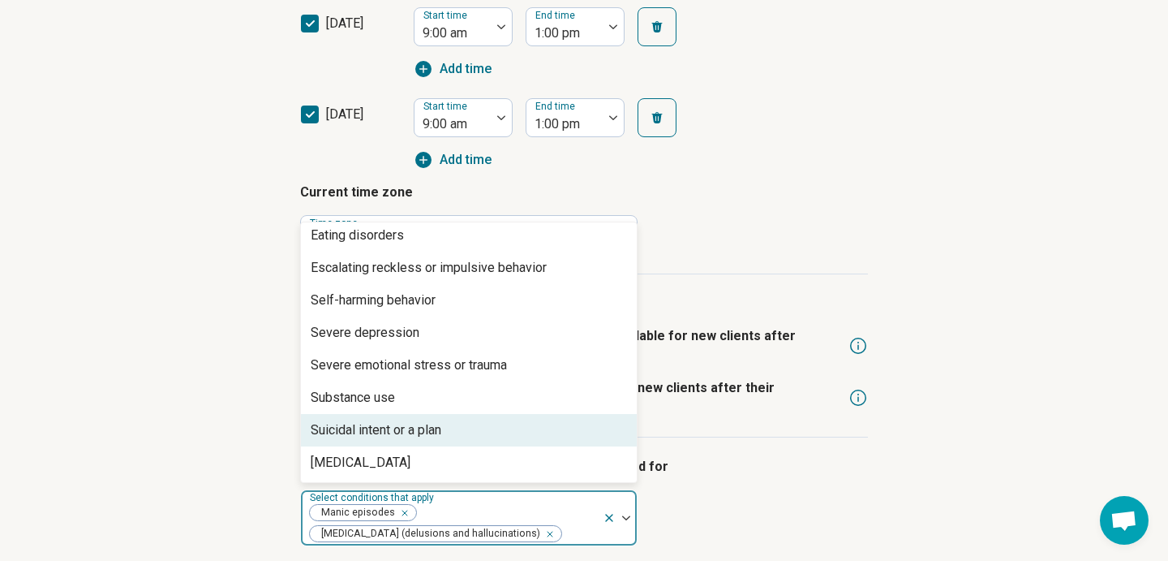
click at [437, 437] on div "Suicidal intent or a plan" at bounding box center [376, 429] width 131 height 19
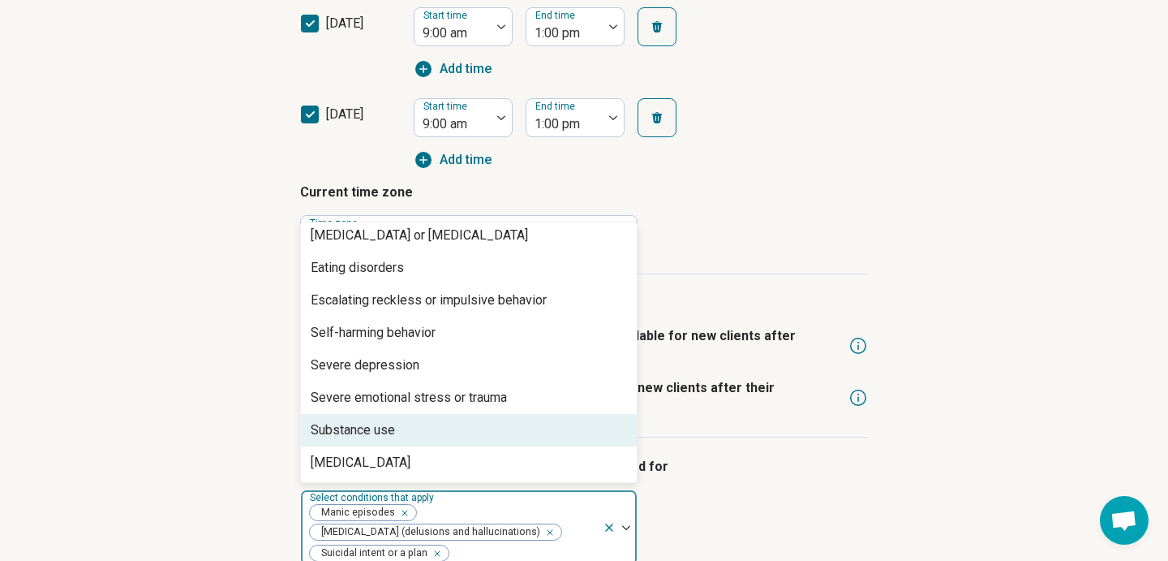
scroll to position [6, 0]
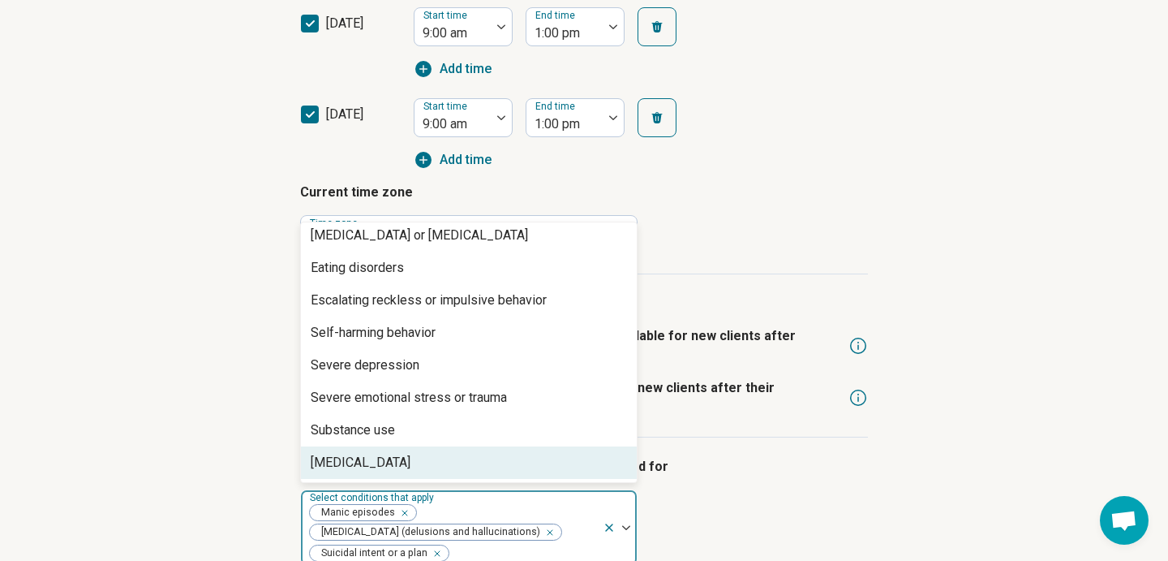
click at [795, 502] on div "I am comfortable seeing patients who were hospitalized for option Suicidal inte…" at bounding box center [584, 511] width 568 height 148
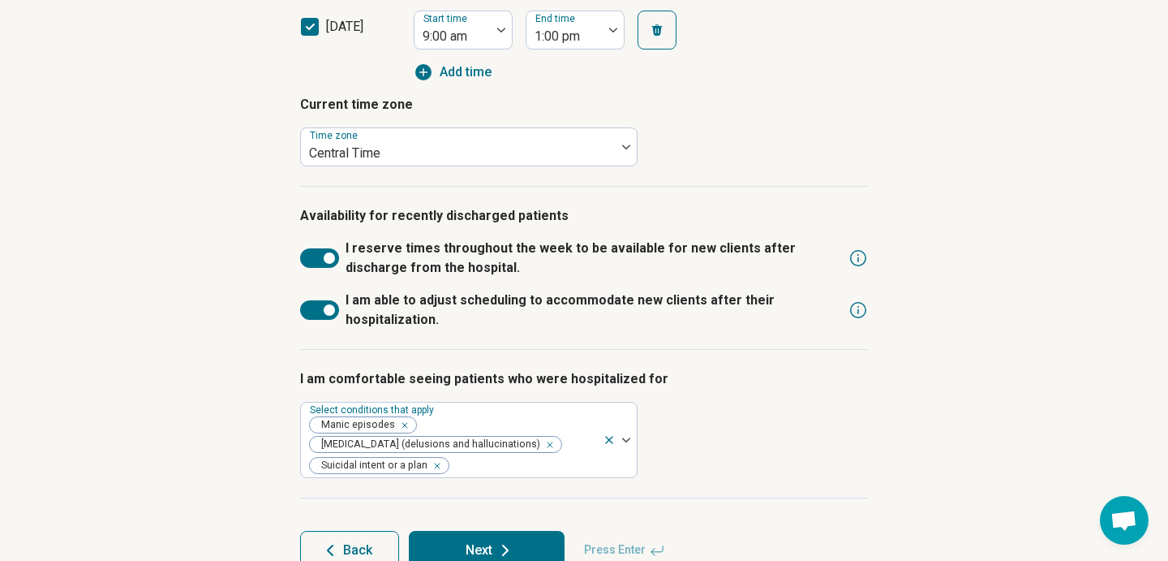
scroll to position [968, 0]
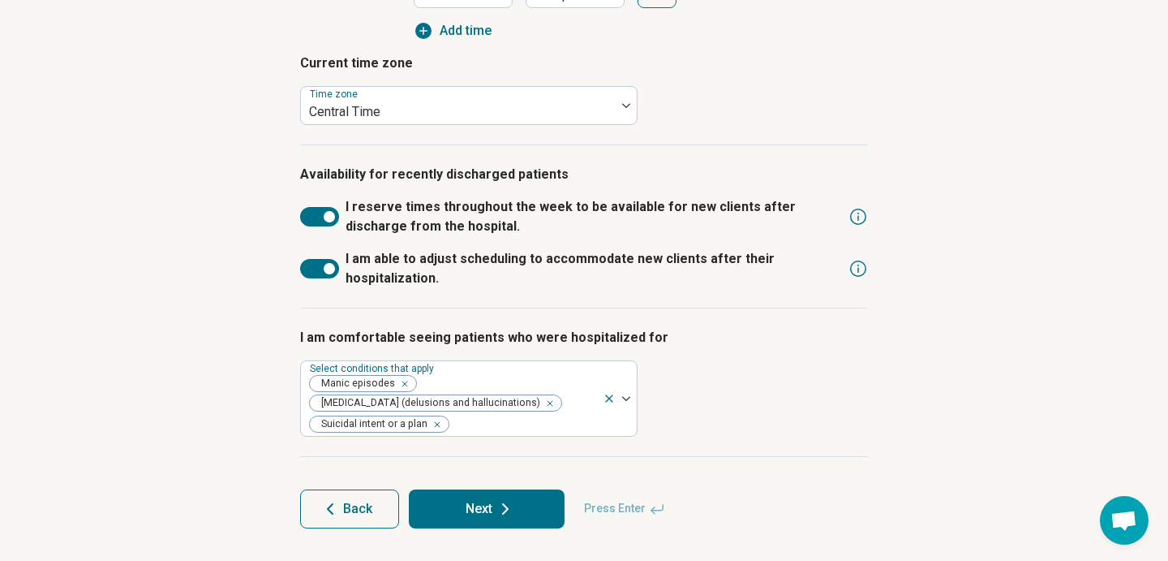
click at [547, 502] on button "Next" at bounding box center [487, 508] width 156 height 39
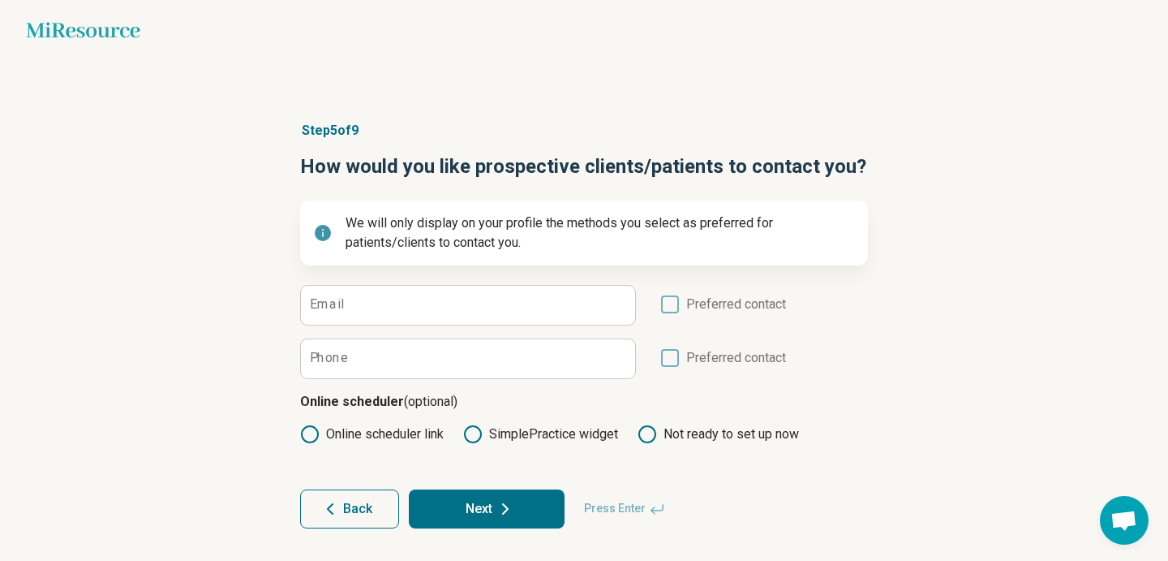
scroll to position [18, 0]
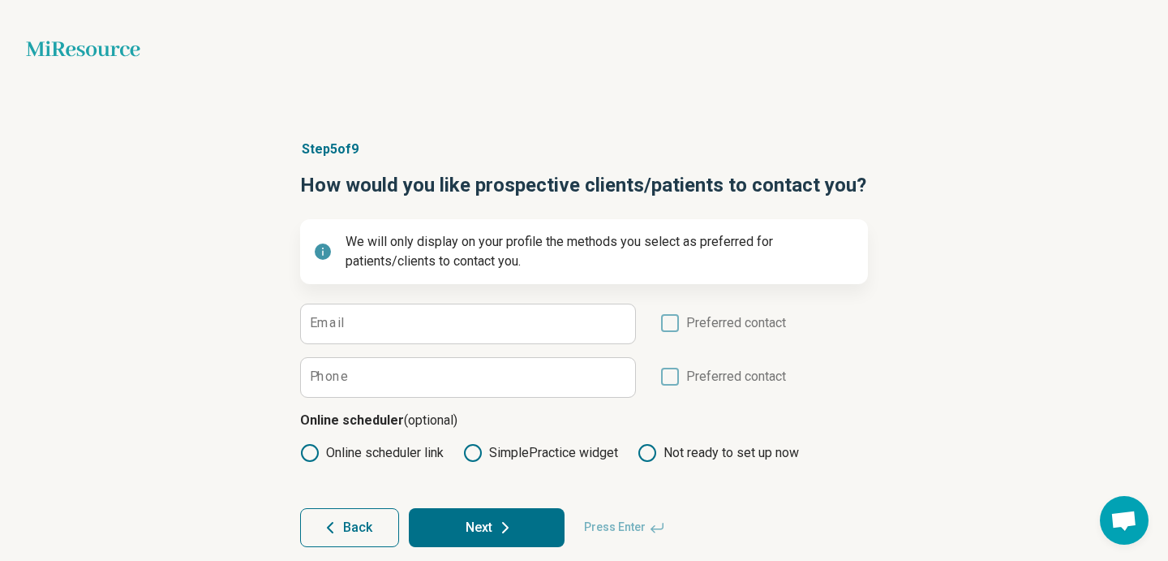
click at [478, 453] on icon at bounding box center [472, 452] width 19 height 19
type textarea "*"
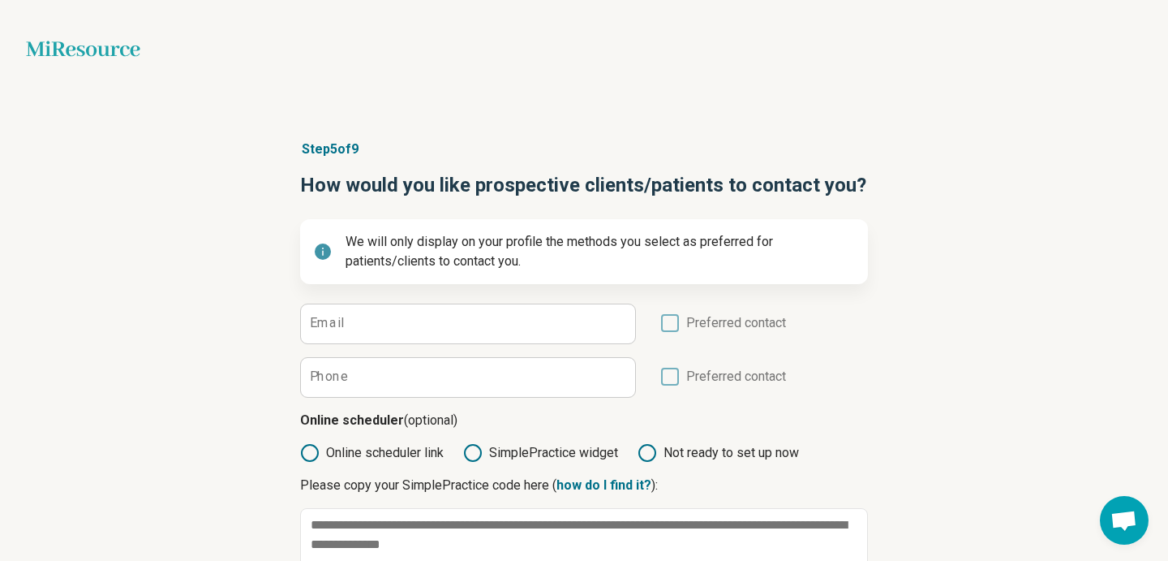
click at [478, 453] on circle at bounding box center [472, 452] width 11 height 11
click at [309, 449] on icon at bounding box center [309, 452] width 19 height 19
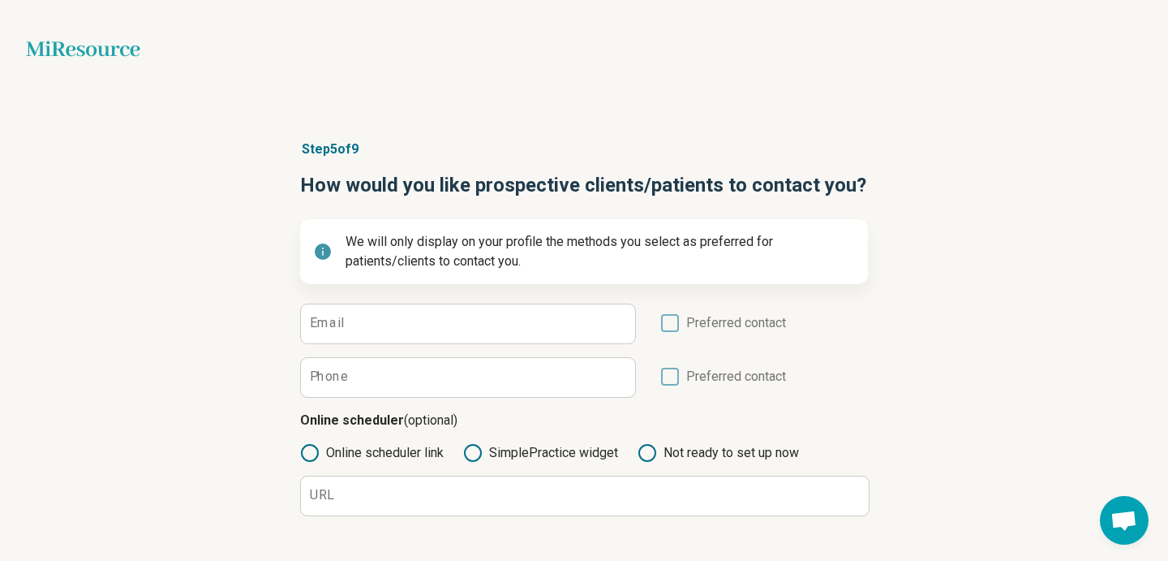
click at [634, 453] on div "Online scheduler link SimplePractice widget Not ready to set up now URL" at bounding box center [584, 479] width 568 height 73
click at [652, 450] on icon at bounding box center [647, 452] width 19 height 19
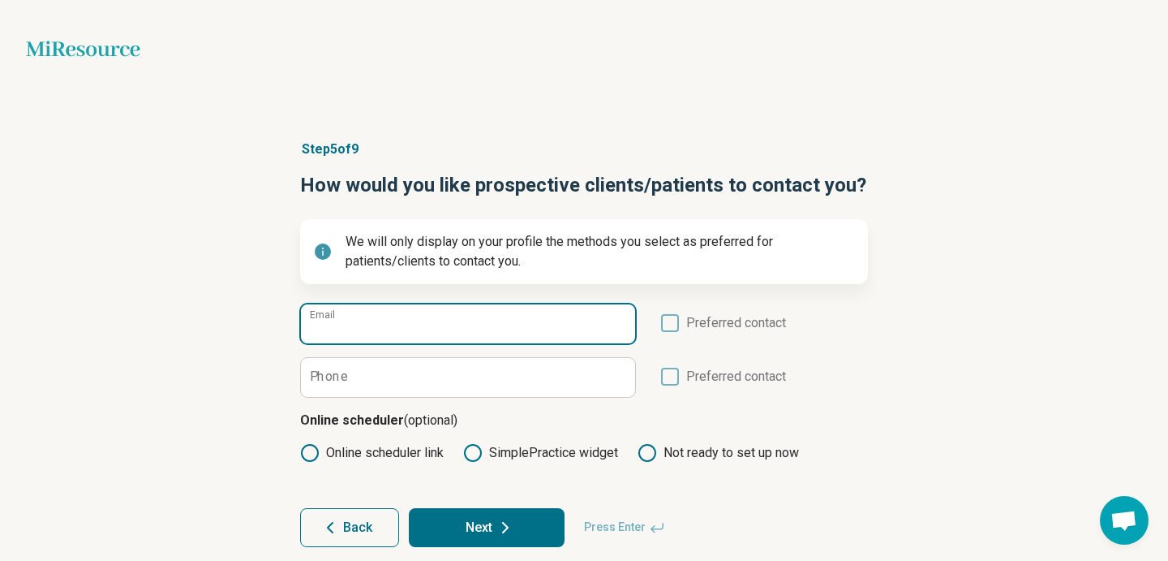
click at [531, 338] on input "Email" at bounding box center [468, 323] width 334 height 39
paste input "**********"
type input "**********"
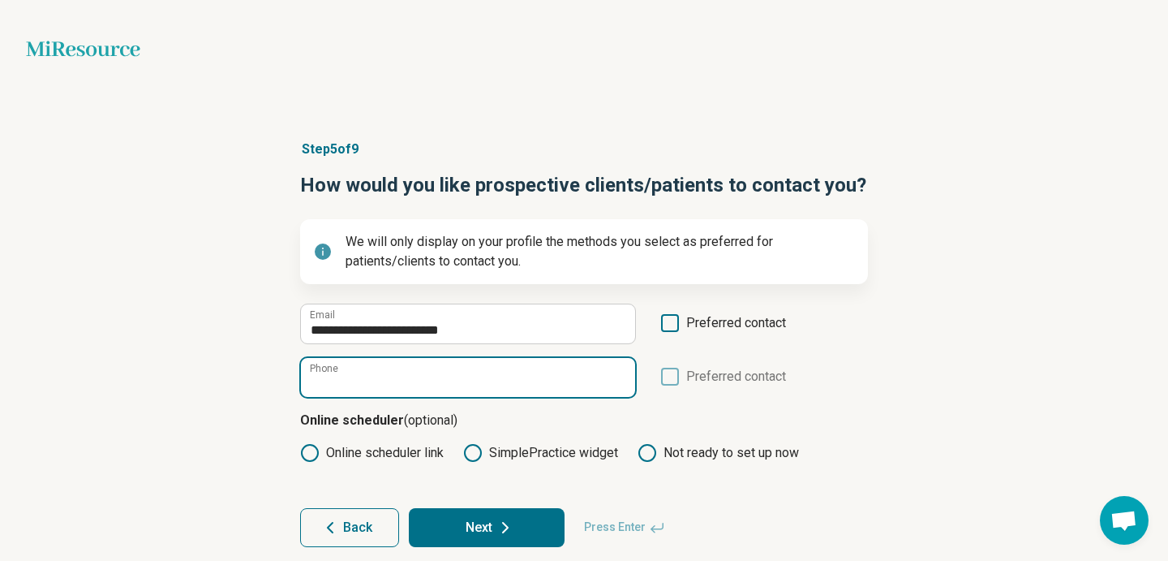
click at [486, 379] on input "Phone" at bounding box center [468, 377] width 334 height 39
paste input "**********"
type input "**********"
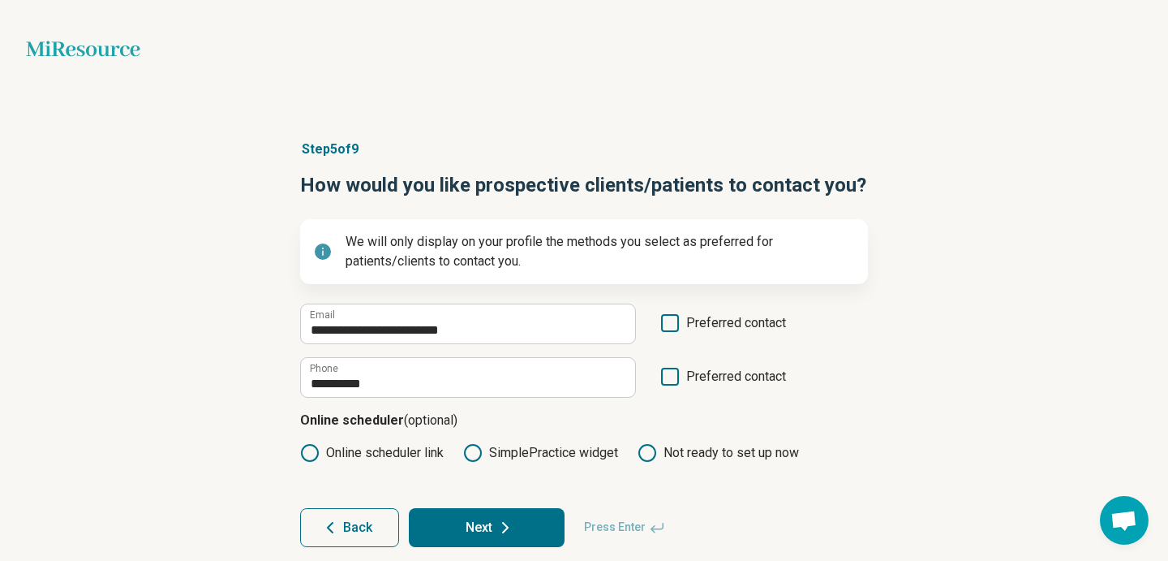
click at [670, 383] on icon at bounding box center [670, 377] width 18 height 18
click at [366, 530] on span "Back" at bounding box center [357, 527] width 29 height 13
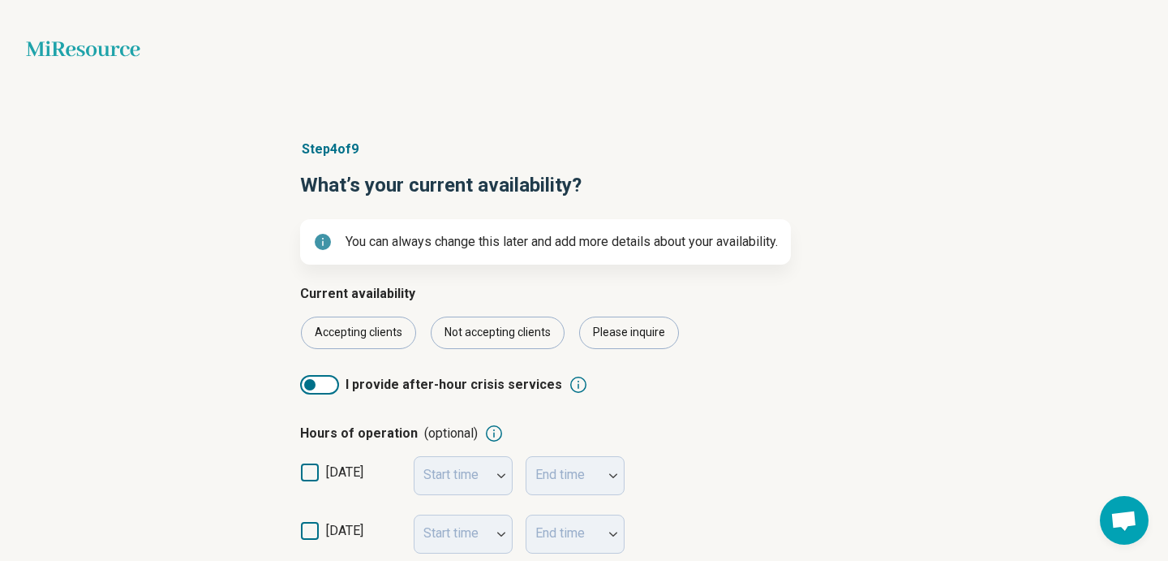
scroll to position [17, 0]
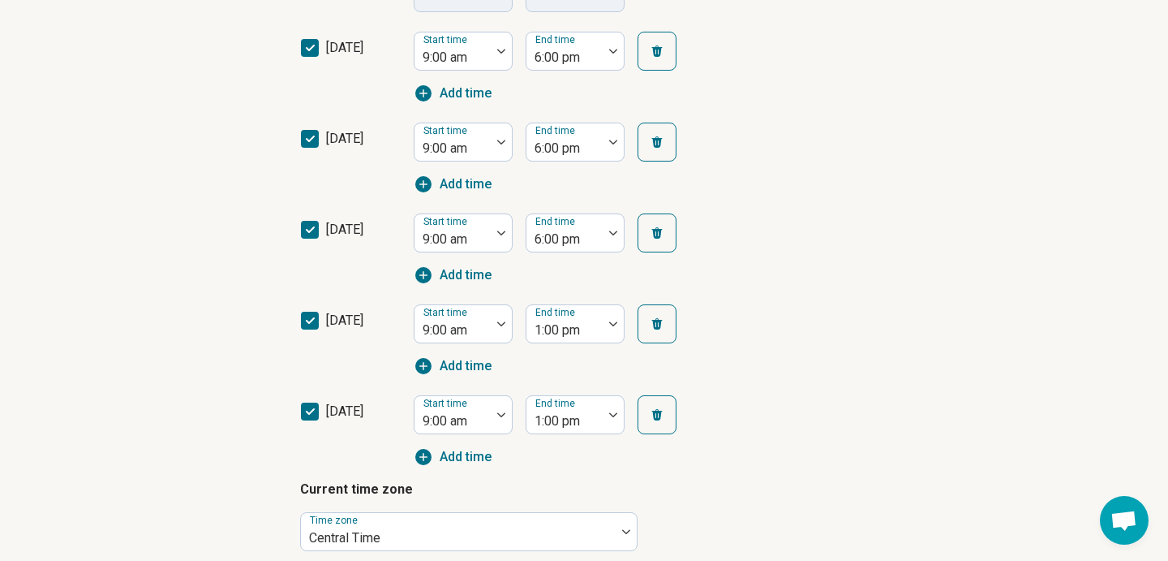
scroll to position [545, 0]
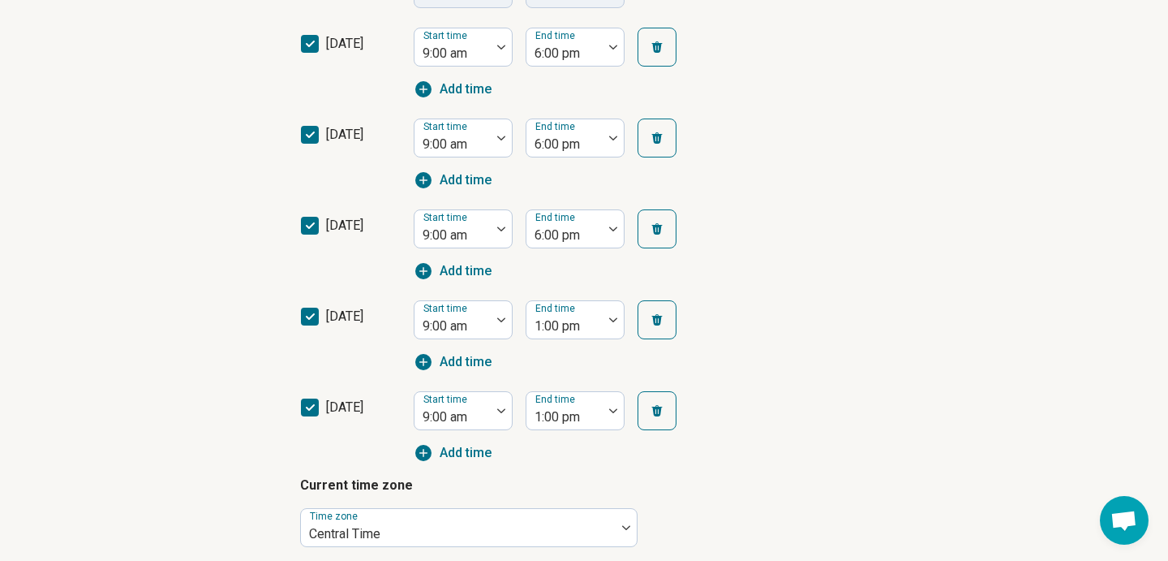
click at [312, 408] on icon at bounding box center [310, 407] width 18 height 18
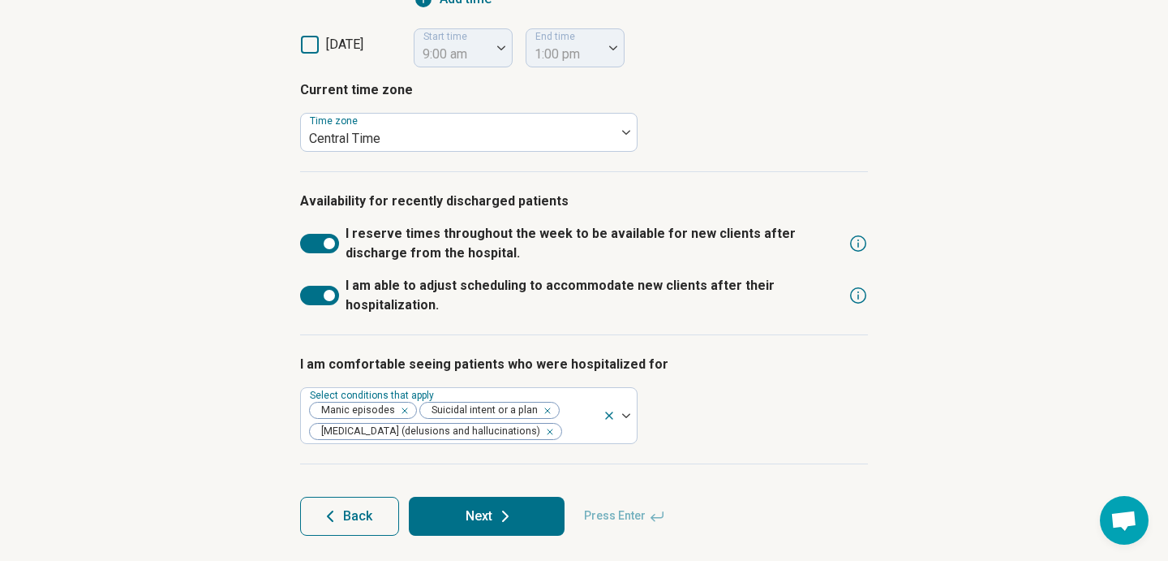
scroll to position [915, 0]
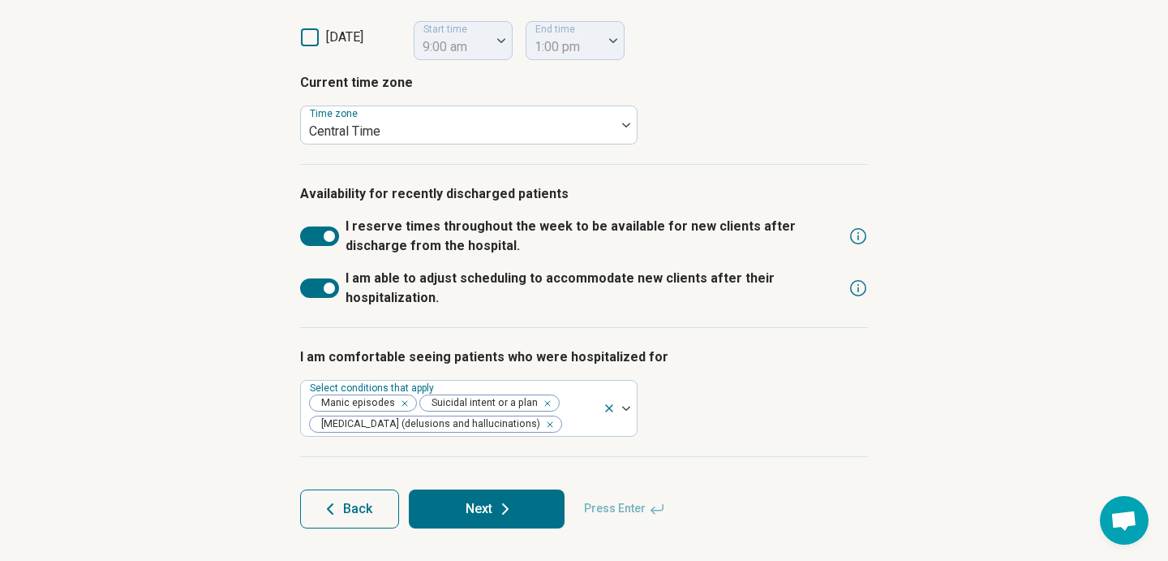
click at [448, 509] on button "Next" at bounding box center [487, 508] width 156 height 39
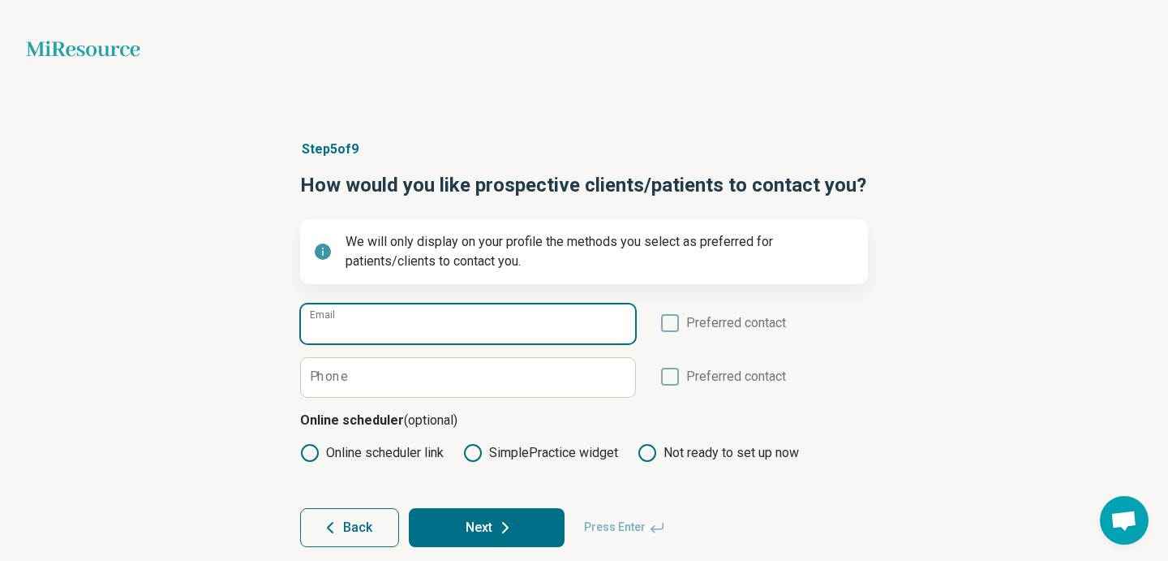
click at [454, 316] on input "Email" at bounding box center [468, 323] width 334 height 39
paste input "**********"
type input "**********"
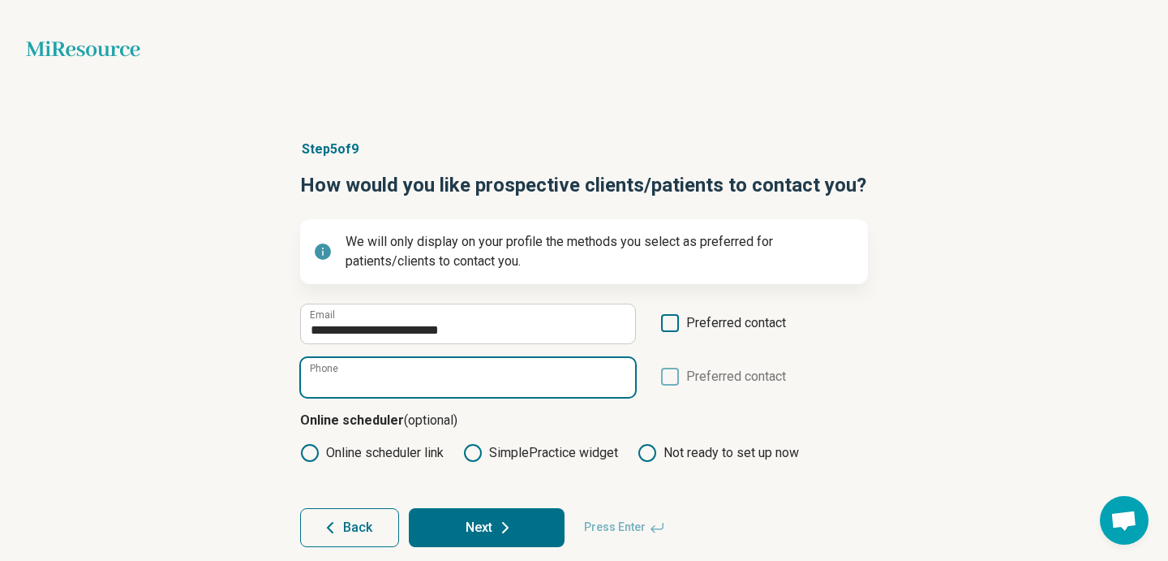
click at [398, 378] on input "Phone" at bounding box center [468, 377] width 334 height 39
paste input "**********"
type input "**********"
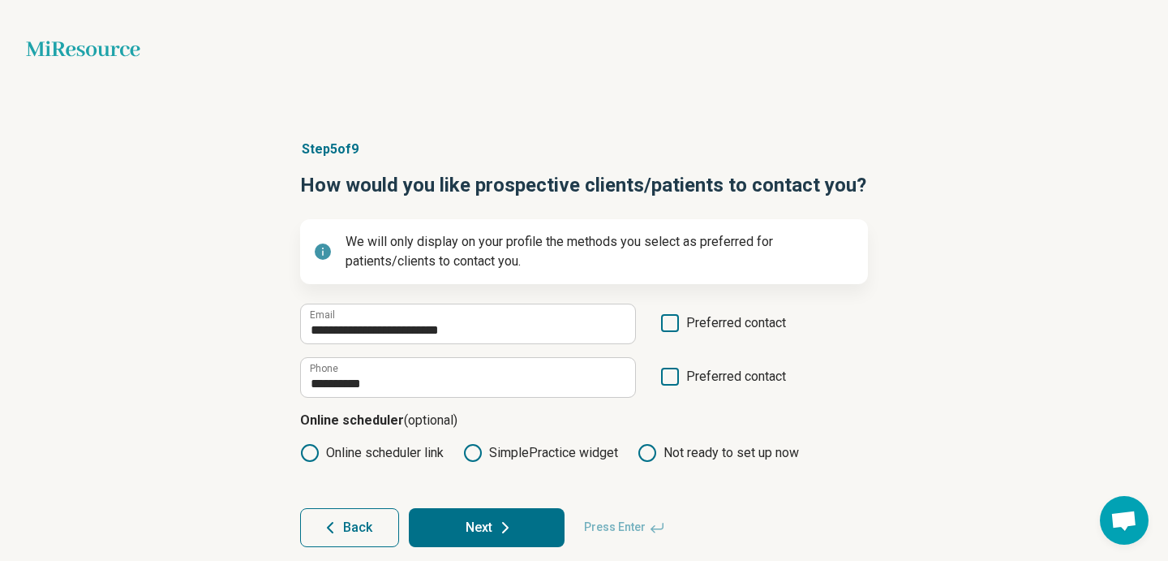
click at [485, 531] on button "Next" at bounding box center [487, 527] width 156 height 39
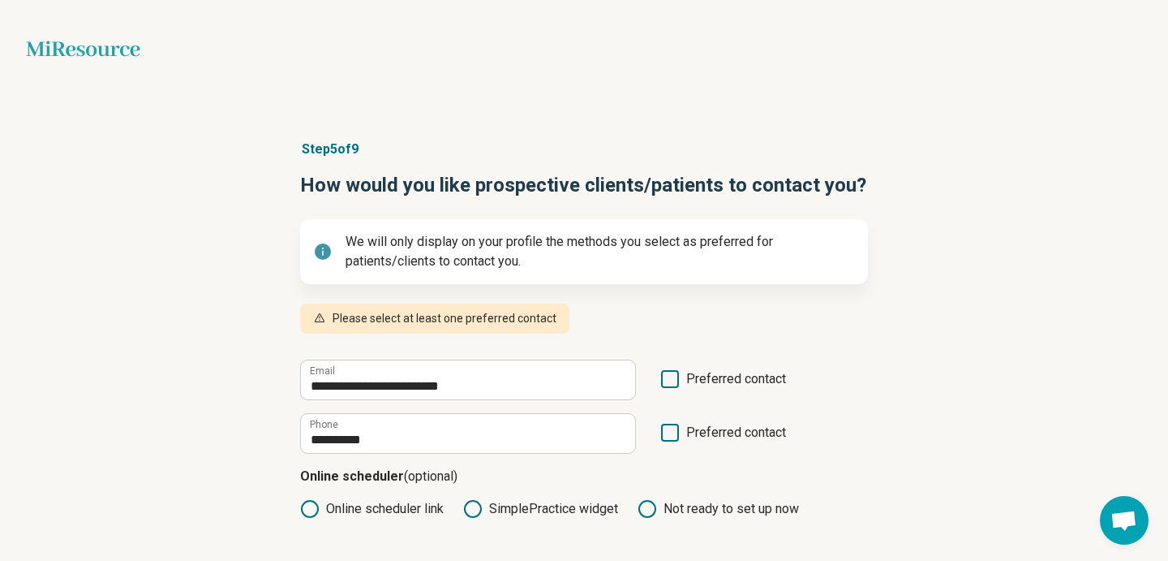
scroll to position [8, 0]
click at [670, 437] on icon at bounding box center [670, 433] width 18 height 18
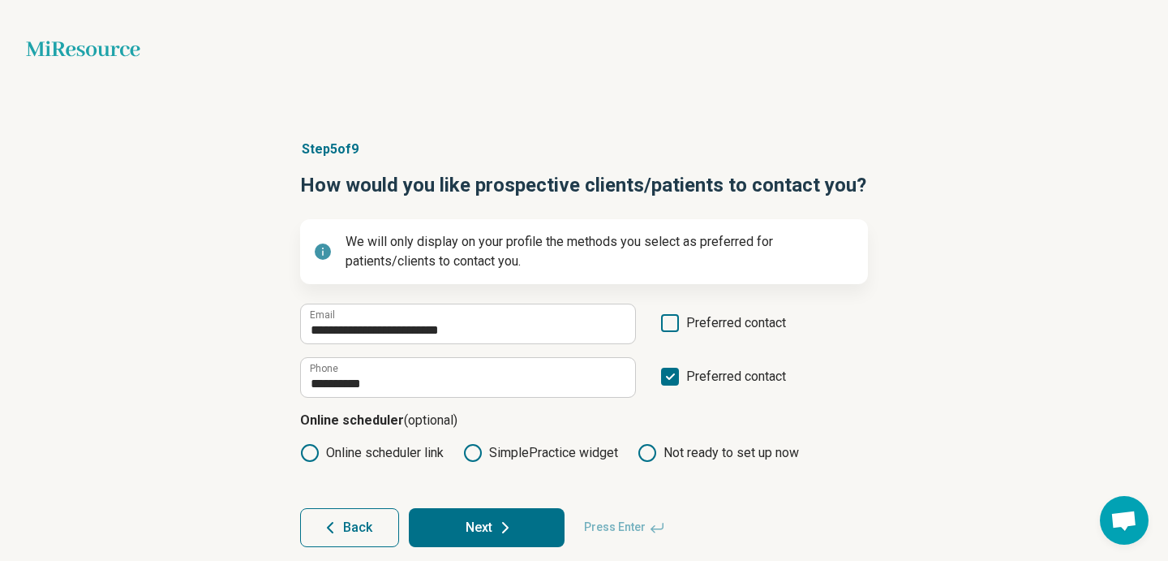
click at [514, 512] on button "Next" at bounding box center [487, 527] width 156 height 39
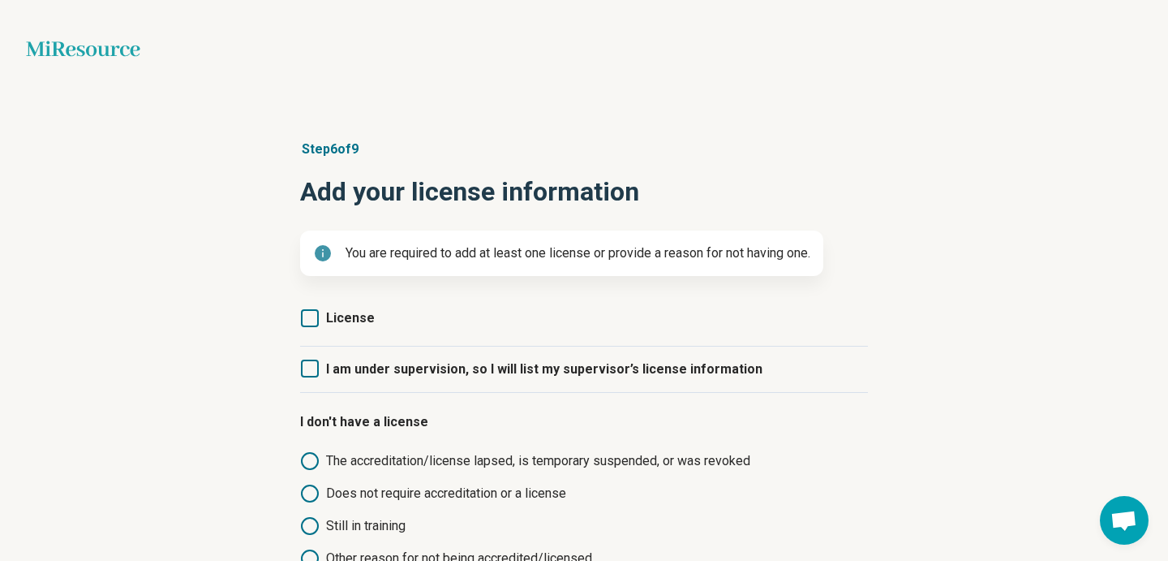
click at [308, 321] on icon at bounding box center [310, 318] width 18 height 18
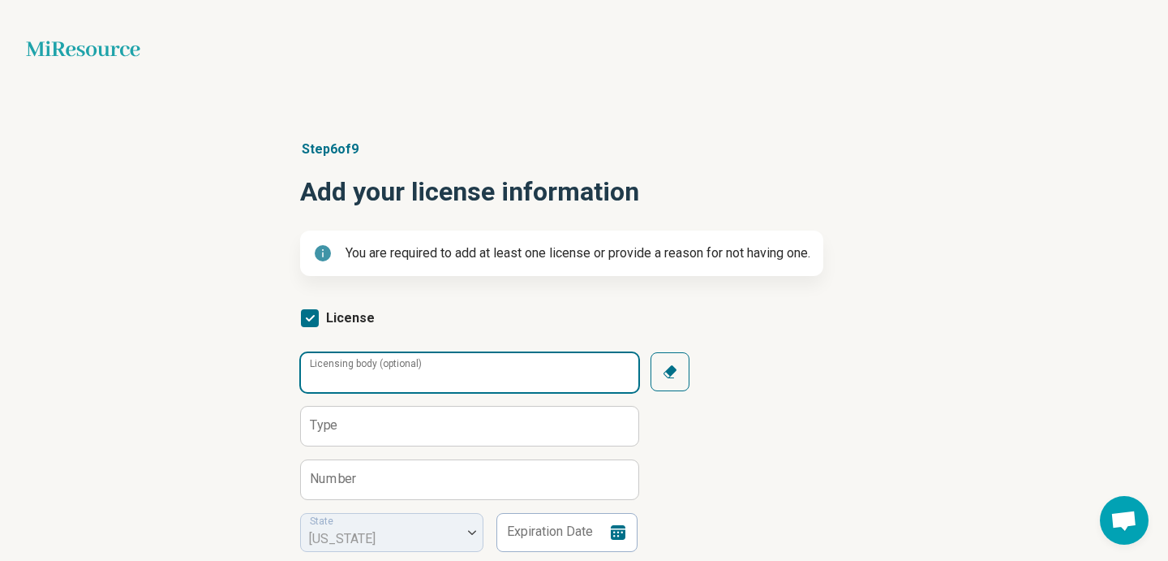
click at [371, 361] on input "Licensing body (optional)" at bounding box center [470, 372] width 338 height 39
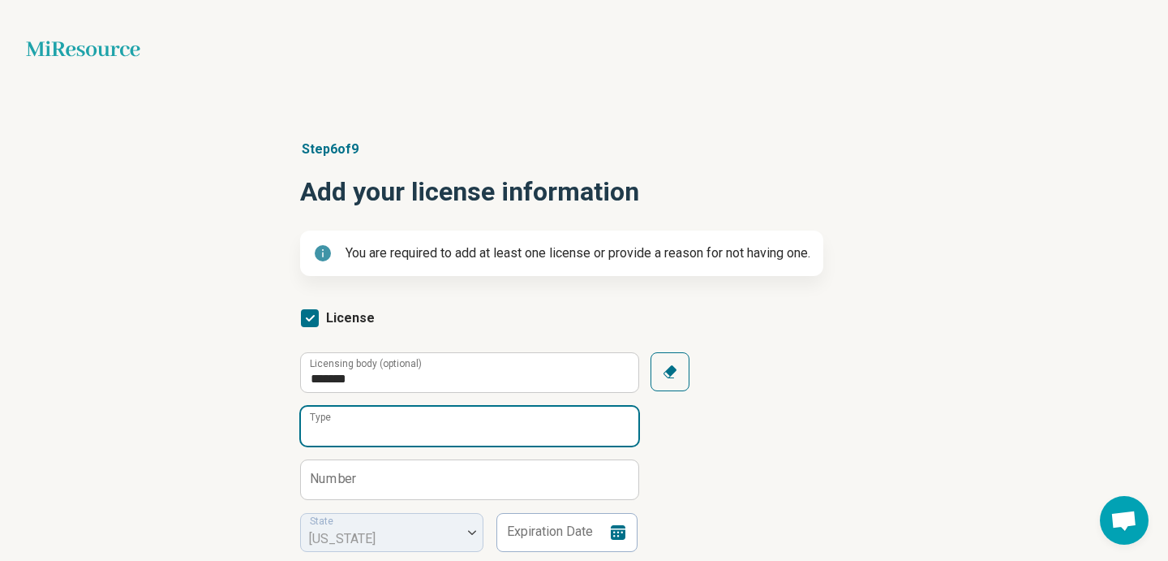
click at [389, 428] on input "Type" at bounding box center [470, 425] width 338 height 39
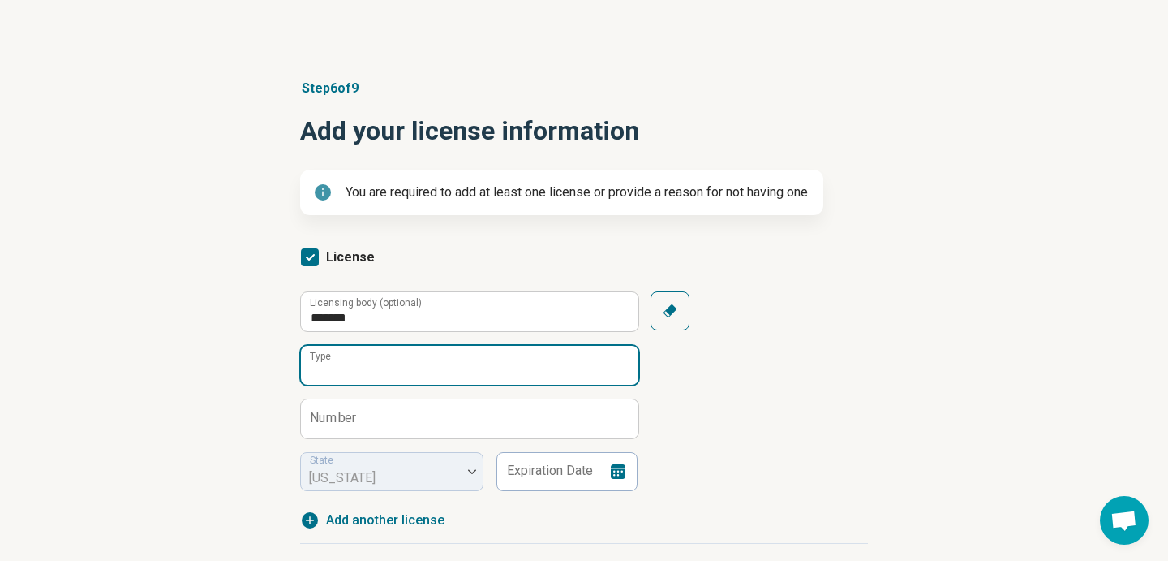
scroll to position [62, 0]
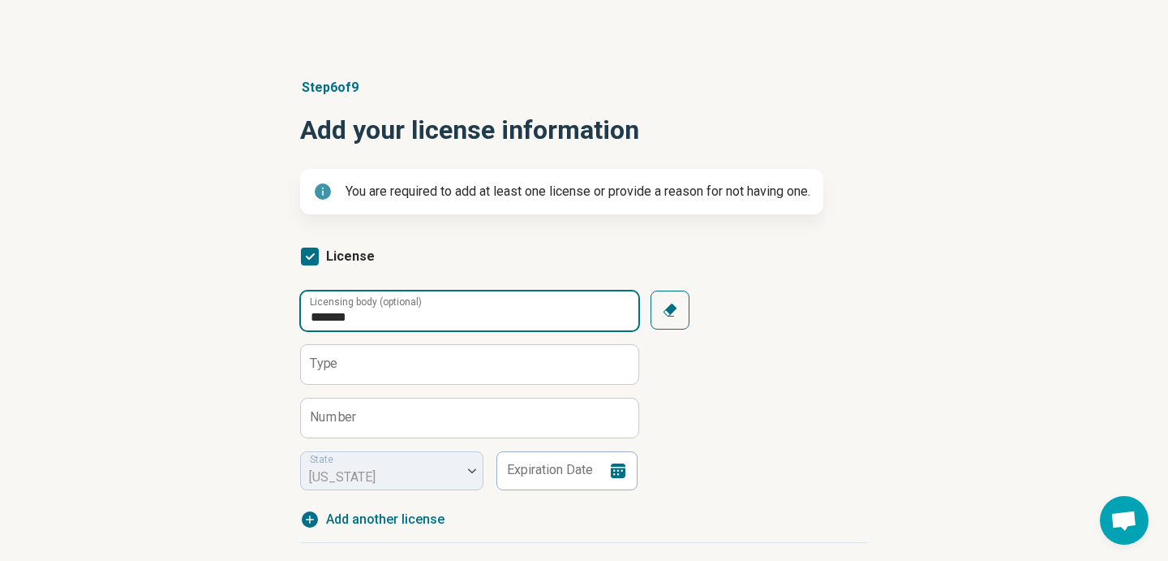
click at [467, 325] on input "*******" at bounding box center [470, 310] width 338 height 39
type input "******"
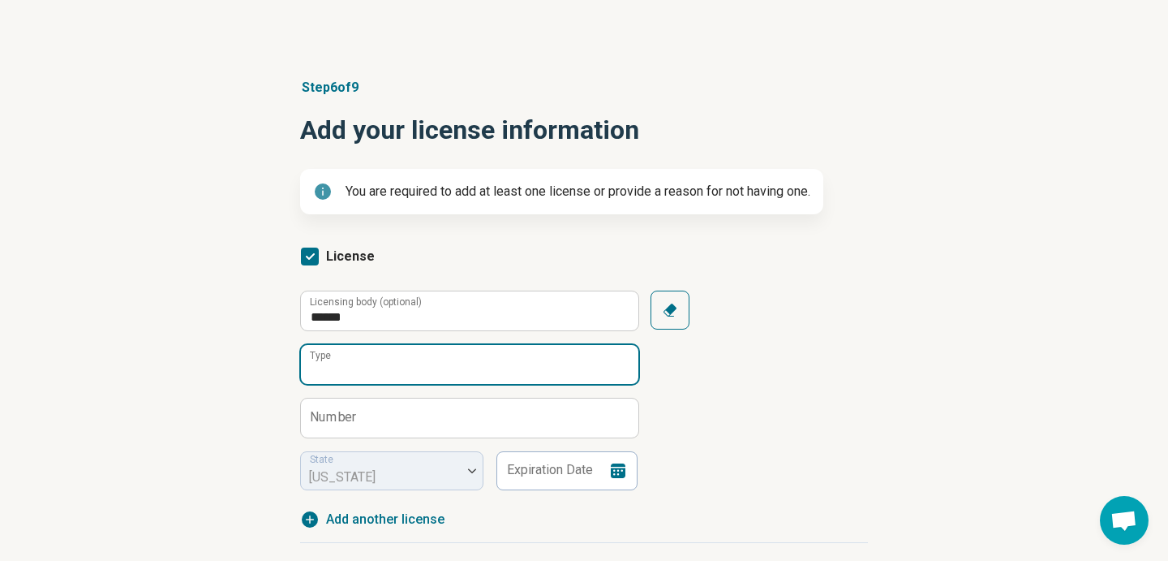
click at [457, 363] on input "Type" at bounding box center [470, 364] width 338 height 39
type input "**********"
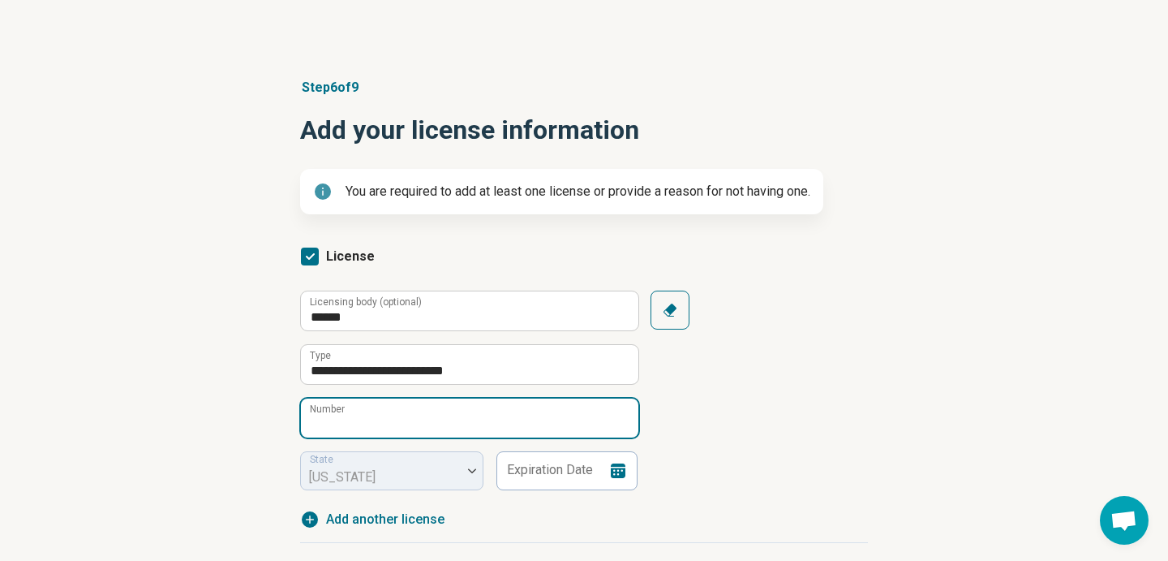
click at [445, 426] on input "Number" at bounding box center [470, 417] width 338 height 39
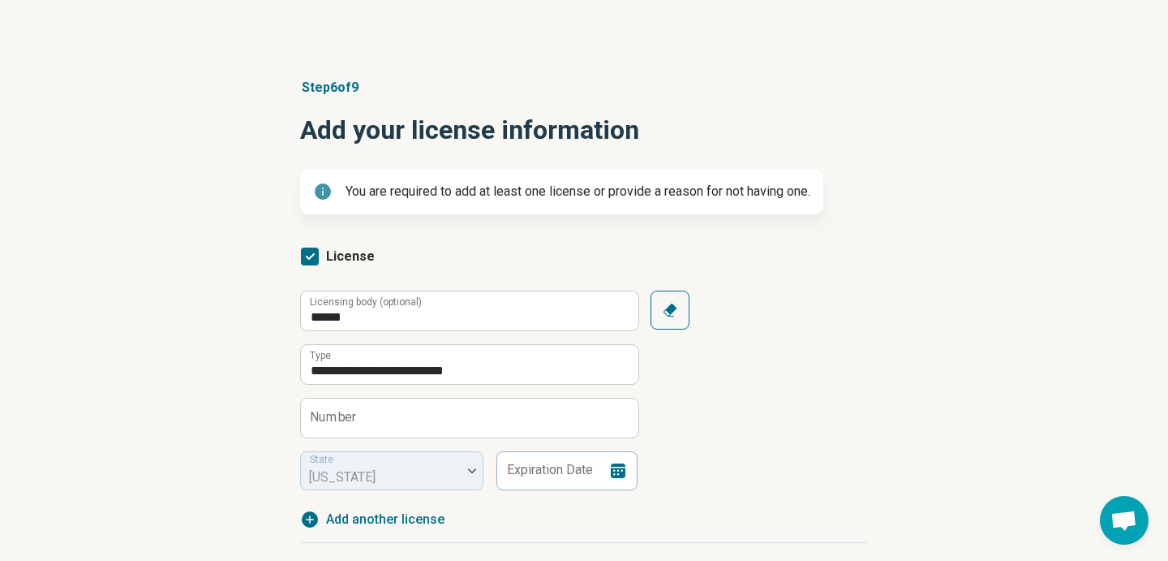
click at [547, 439] on fieldset "**********" at bounding box center [469, 390] width 338 height 200
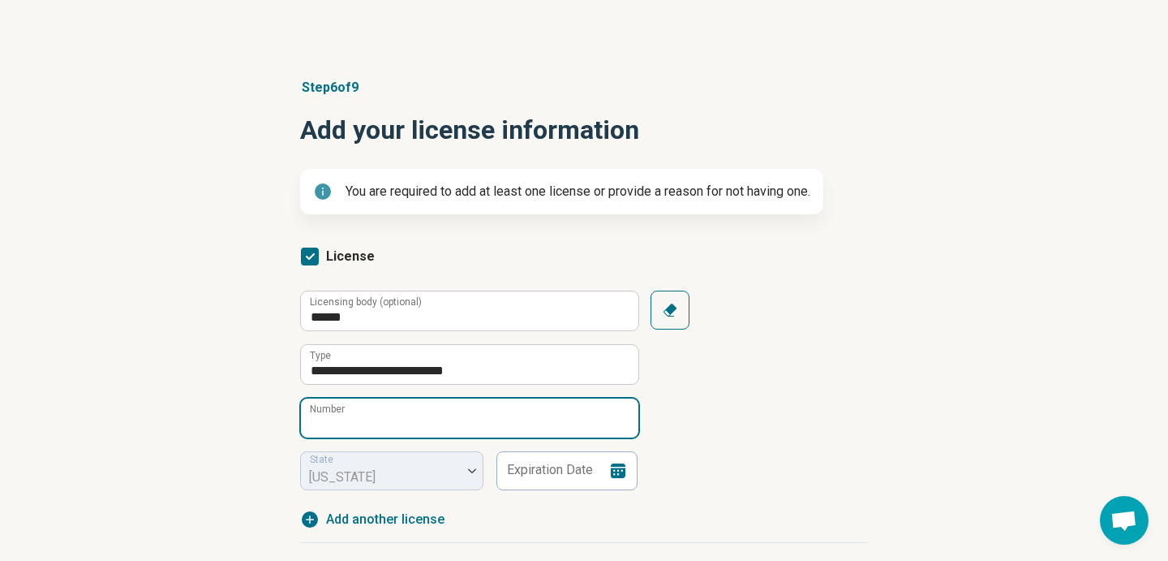
click at [546, 413] on input "Number" at bounding box center [470, 417] width 338 height 39
type input "******"
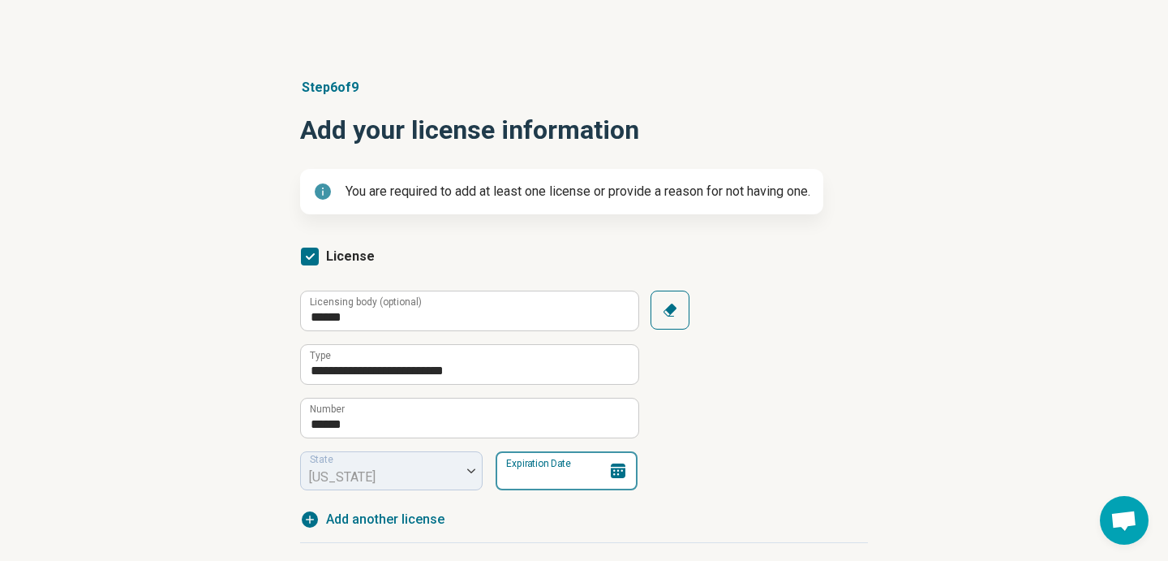
click at [533, 474] on input "Expiration Date" at bounding box center [567, 470] width 142 height 39
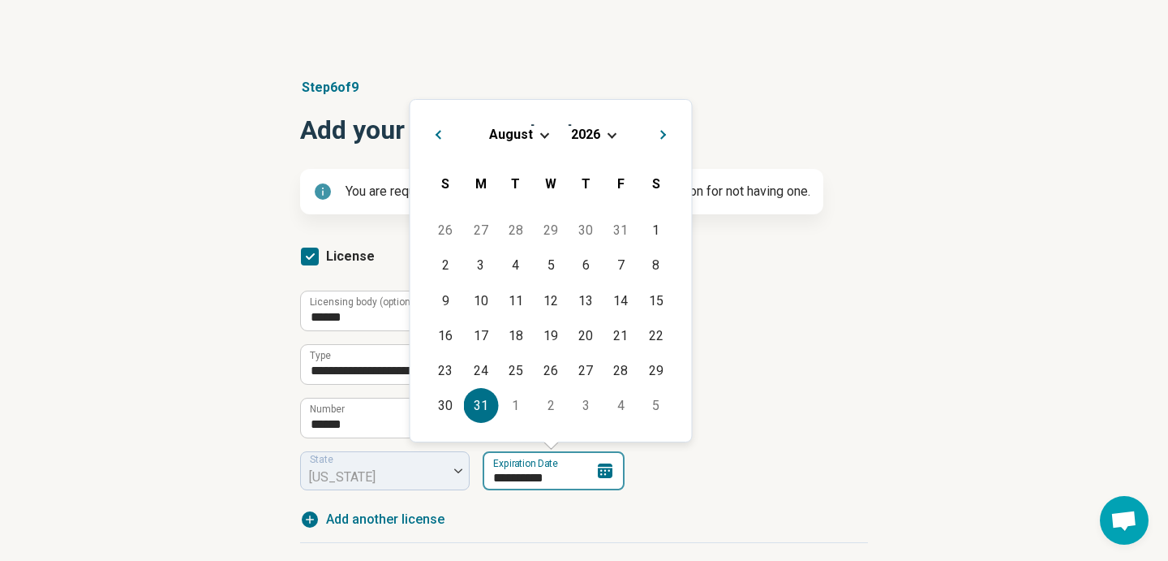
type input "**********"
click at [798, 510] on div "**********" at bounding box center [584, 409] width 568 height 239
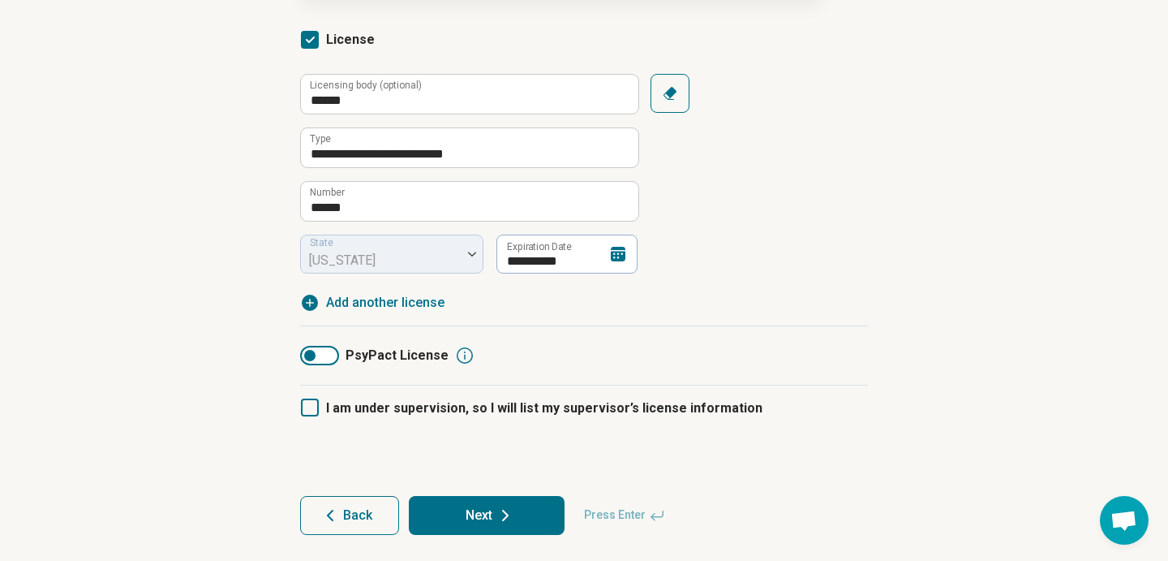
scroll to position [284, 0]
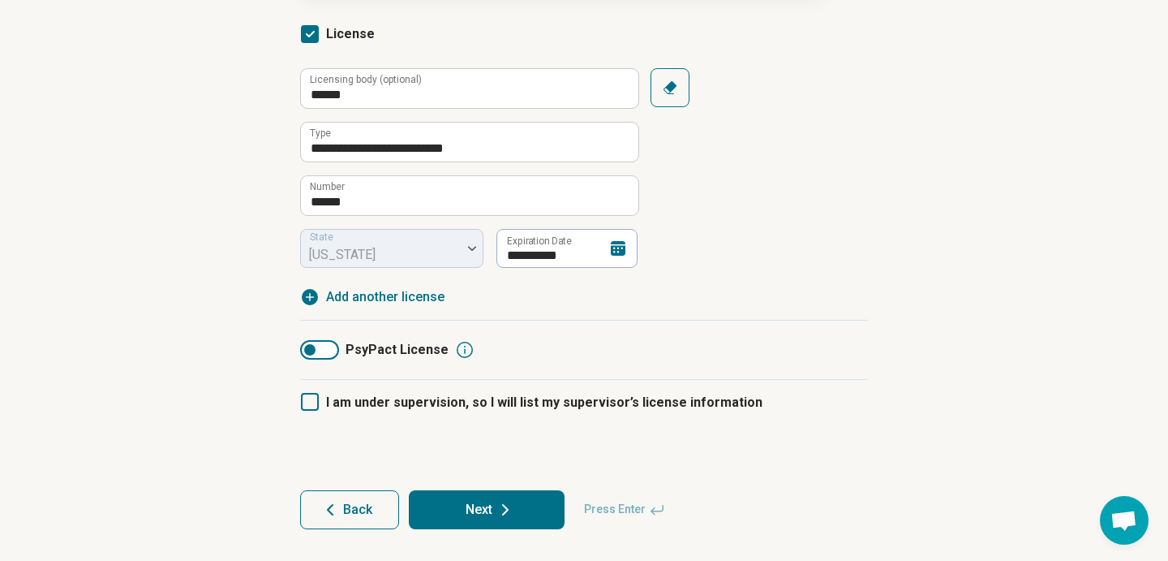
click at [470, 514] on button "Next" at bounding box center [487, 509] width 156 height 39
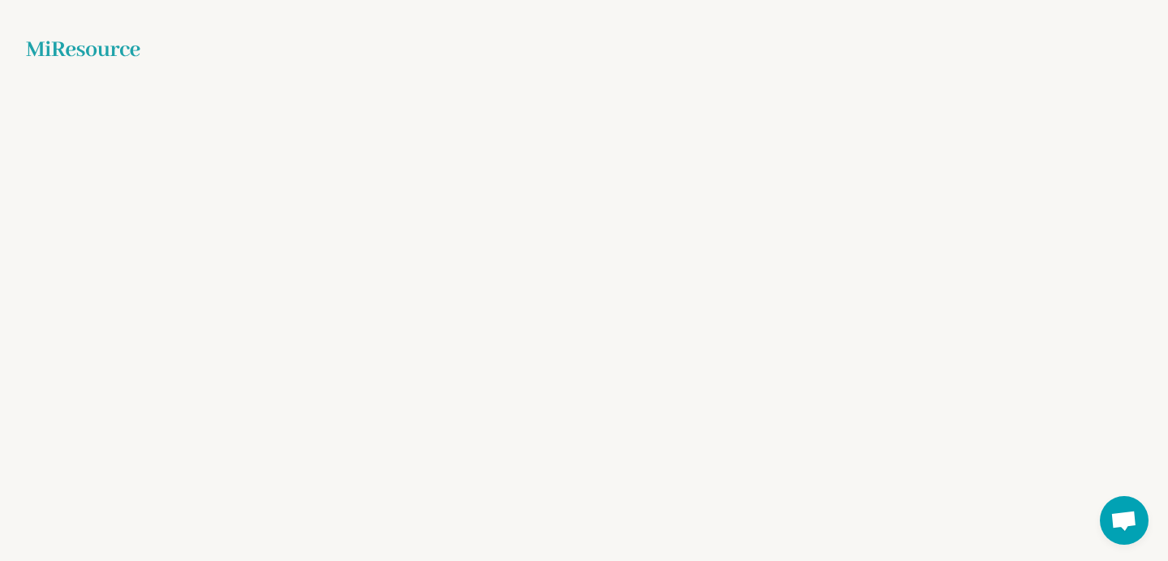
scroll to position [0, 0]
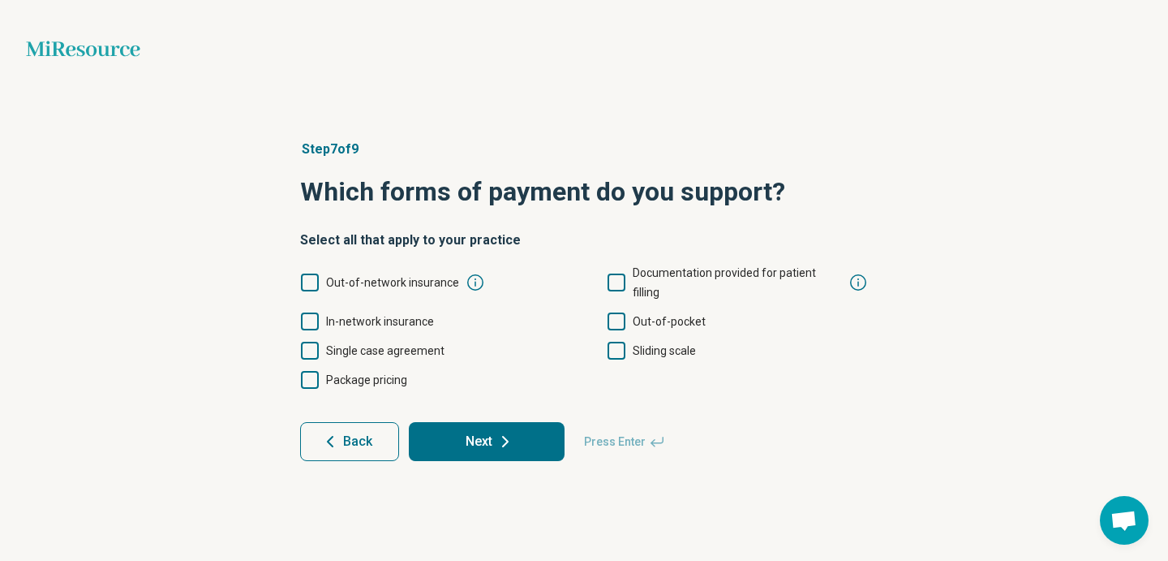
click at [308, 312] on icon at bounding box center [310, 321] width 18 height 18
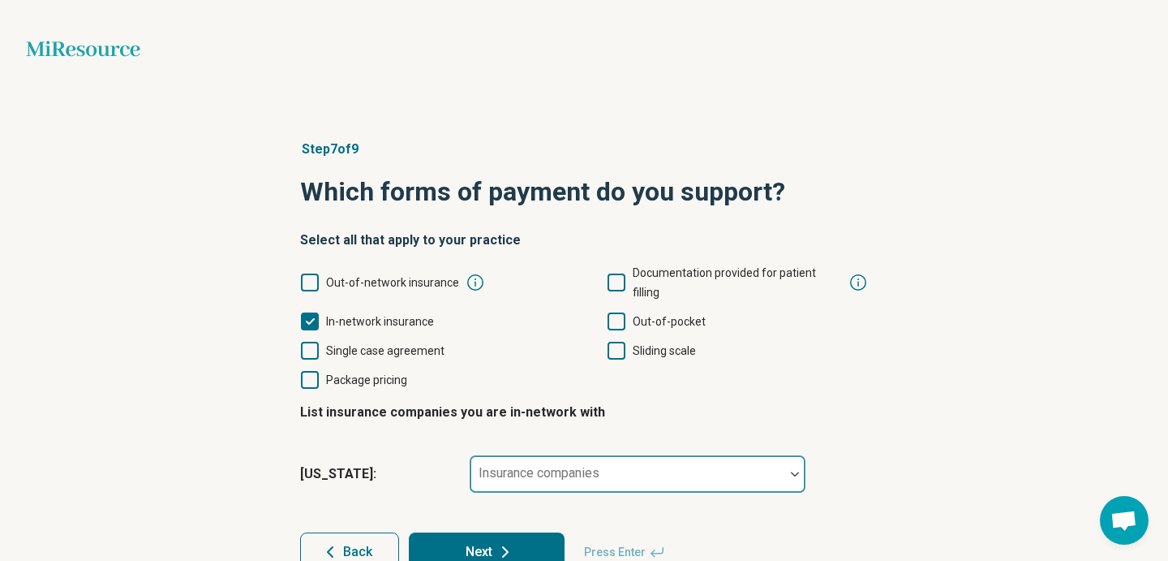
click at [748, 458] on form "Select all that apply to your practice Out-of-network insurance Documentation p…" at bounding box center [584, 400] width 568 height 341
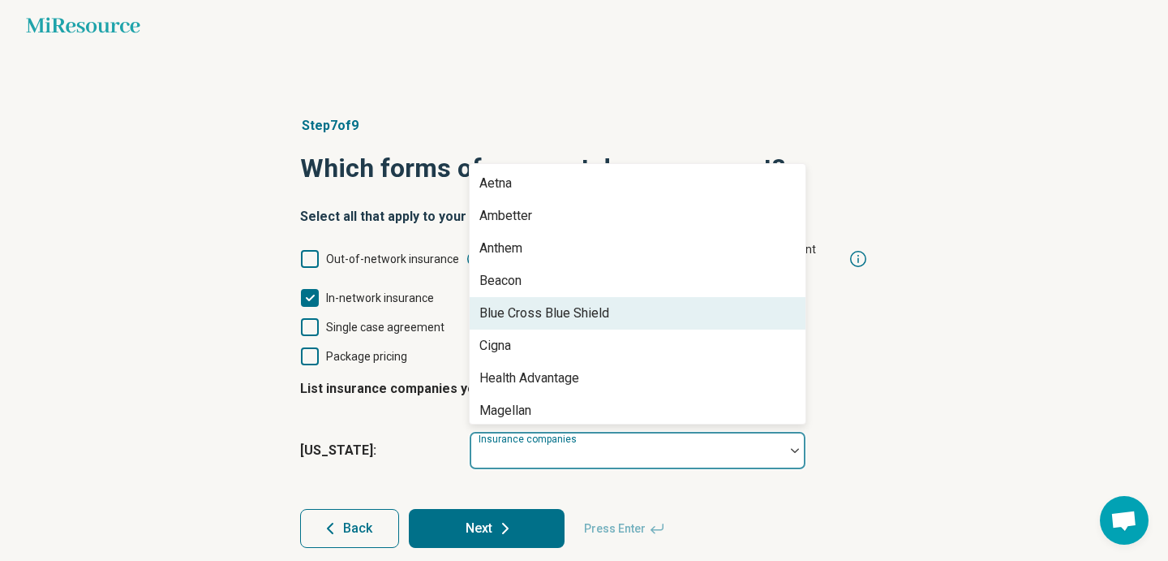
click at [672, 297] on div "Blue Cross Blue Shield" at bounding box center [638, 313] width 336 height 32
click at [520, 297] on div "Cigna" at bounding box center [638, 313] width 336 height 32
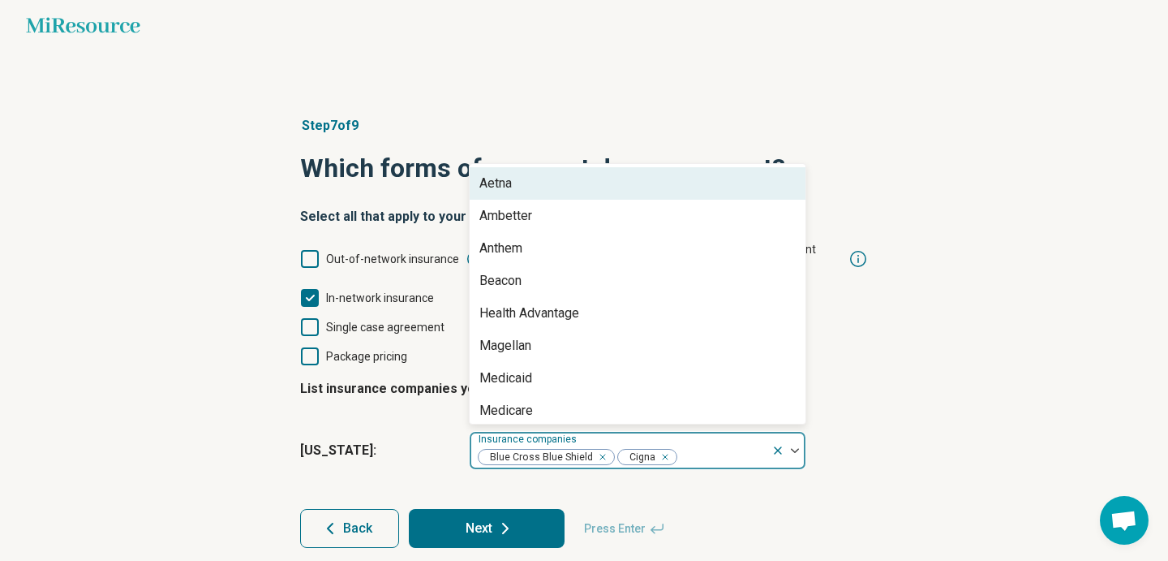
click at [514, 167] on div "Aetna" at bounding box center [638, 183] width 336 height 32
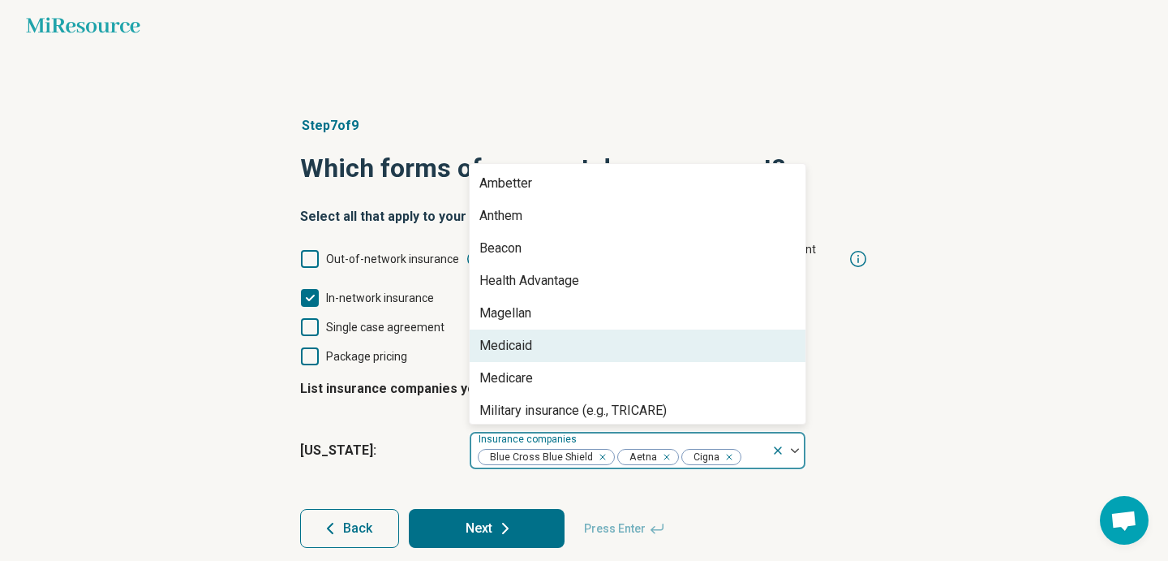
click at [919, 456] on div "Step 7 of 9 Which forms of payment do you support? Select all that apply to you…" at bounding box center [584, 332] width 1168 height 497
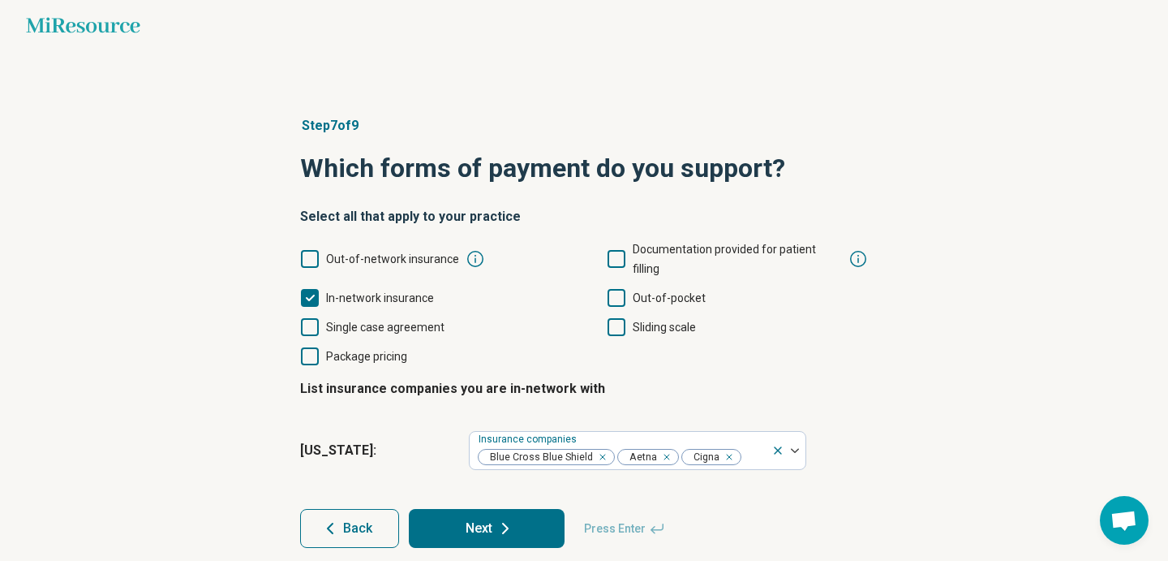
click at [506, 523] on button "Next" at bounding box center [487, 528] width 156 height 39
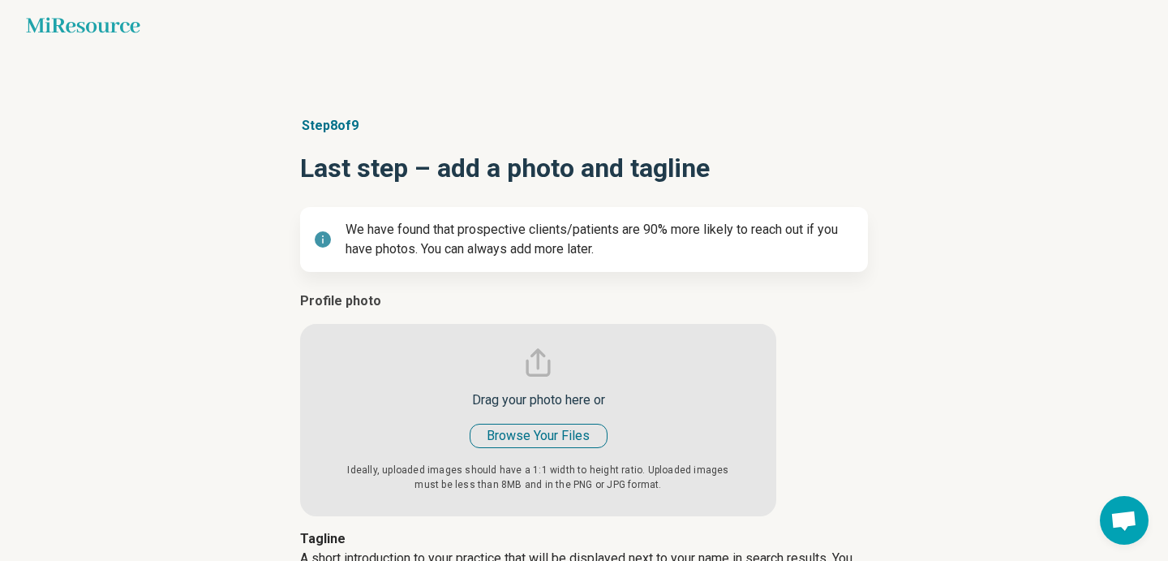
type textarea "*"
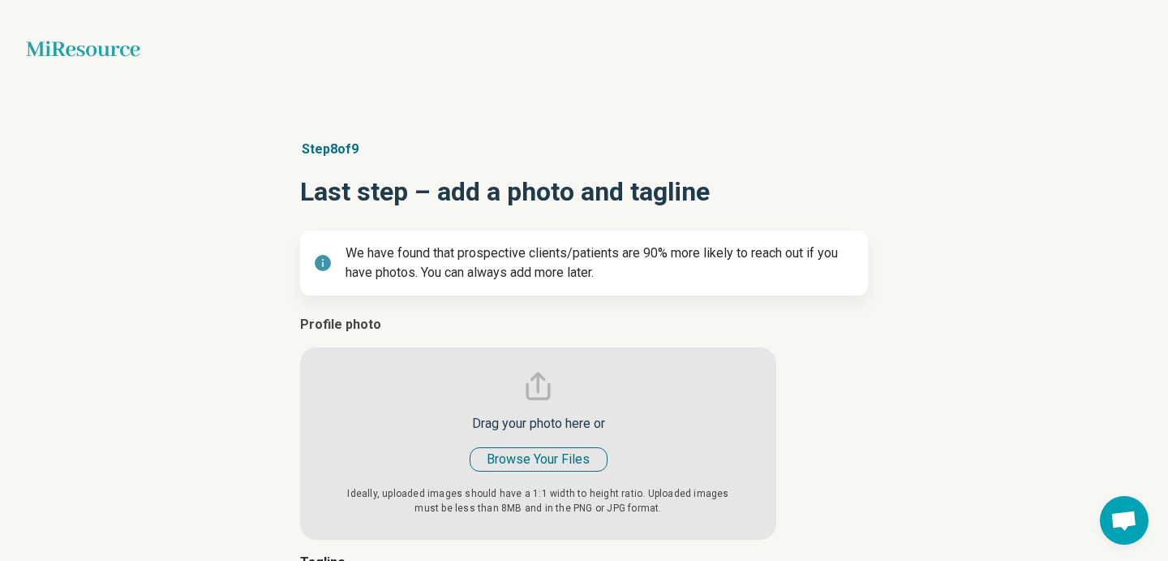
click at [536, 462] on input "file" at bounding box center [538, 427] width 476 height 225
